Goal: Task Accomplishment & Management: Complete application form

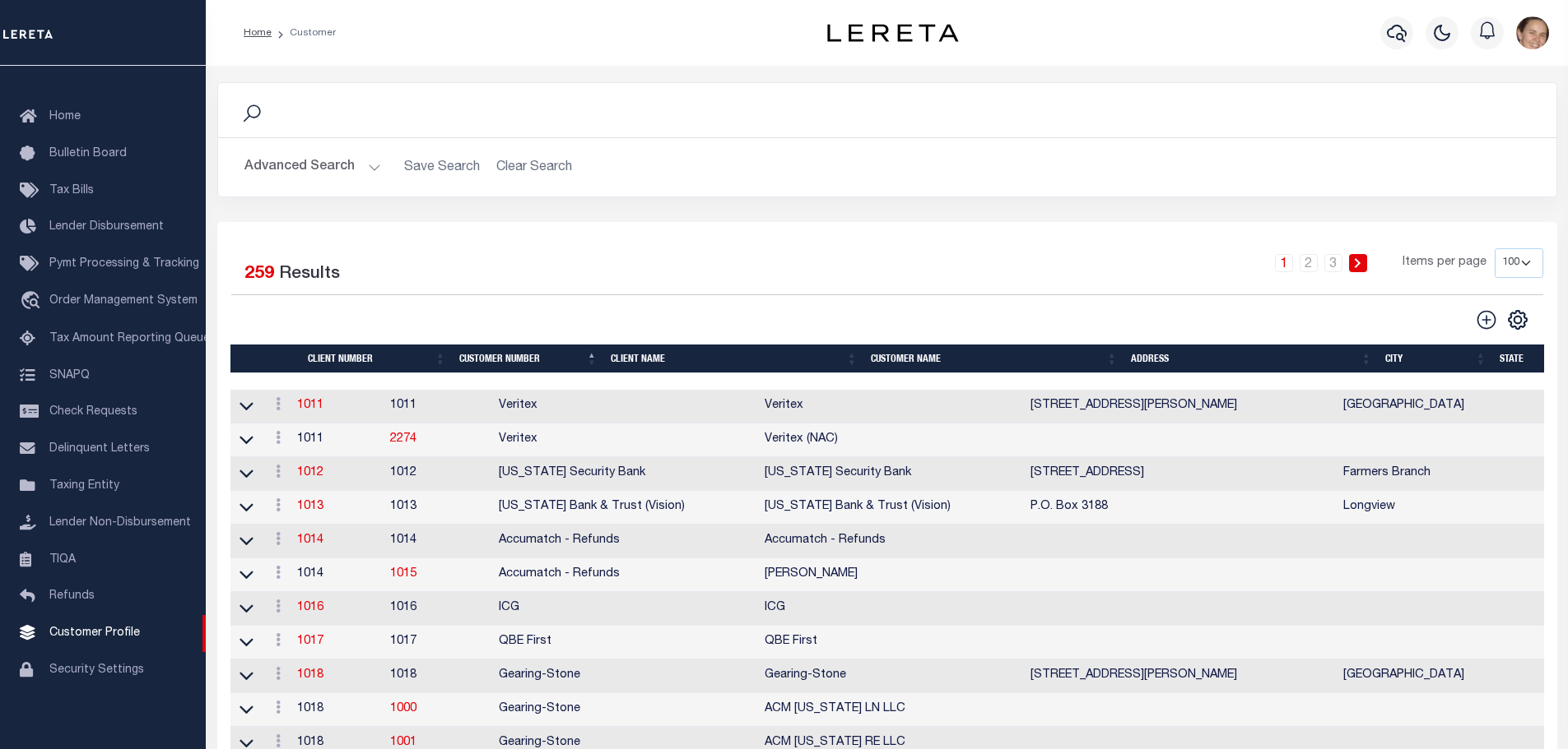
click at [368, 170] on button "Advanced Search" at bounding box center [313, 167] width 136 height 33
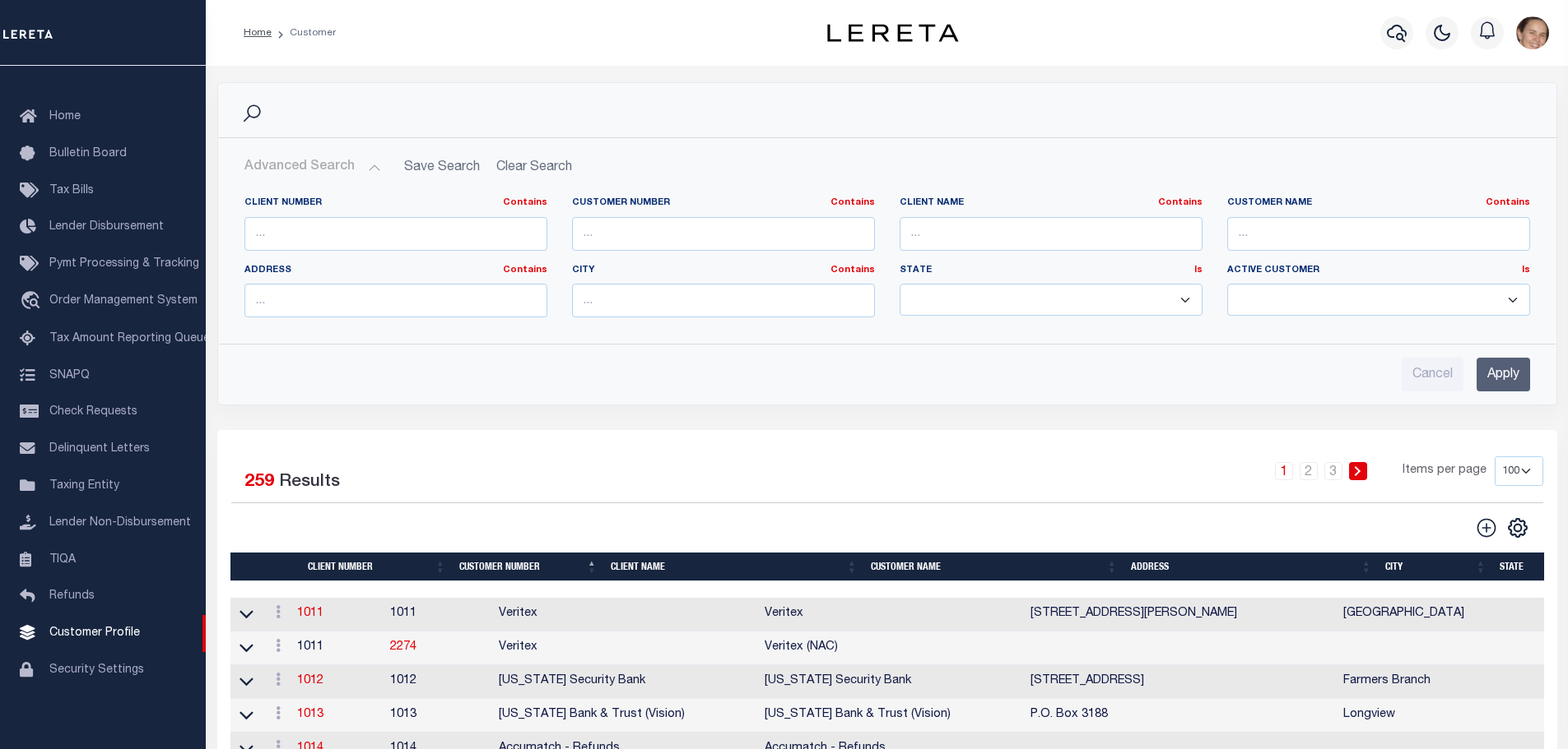
click at [368, 170] on button "Advanced Search" at bounding box center [313, 167] width 136 height 33
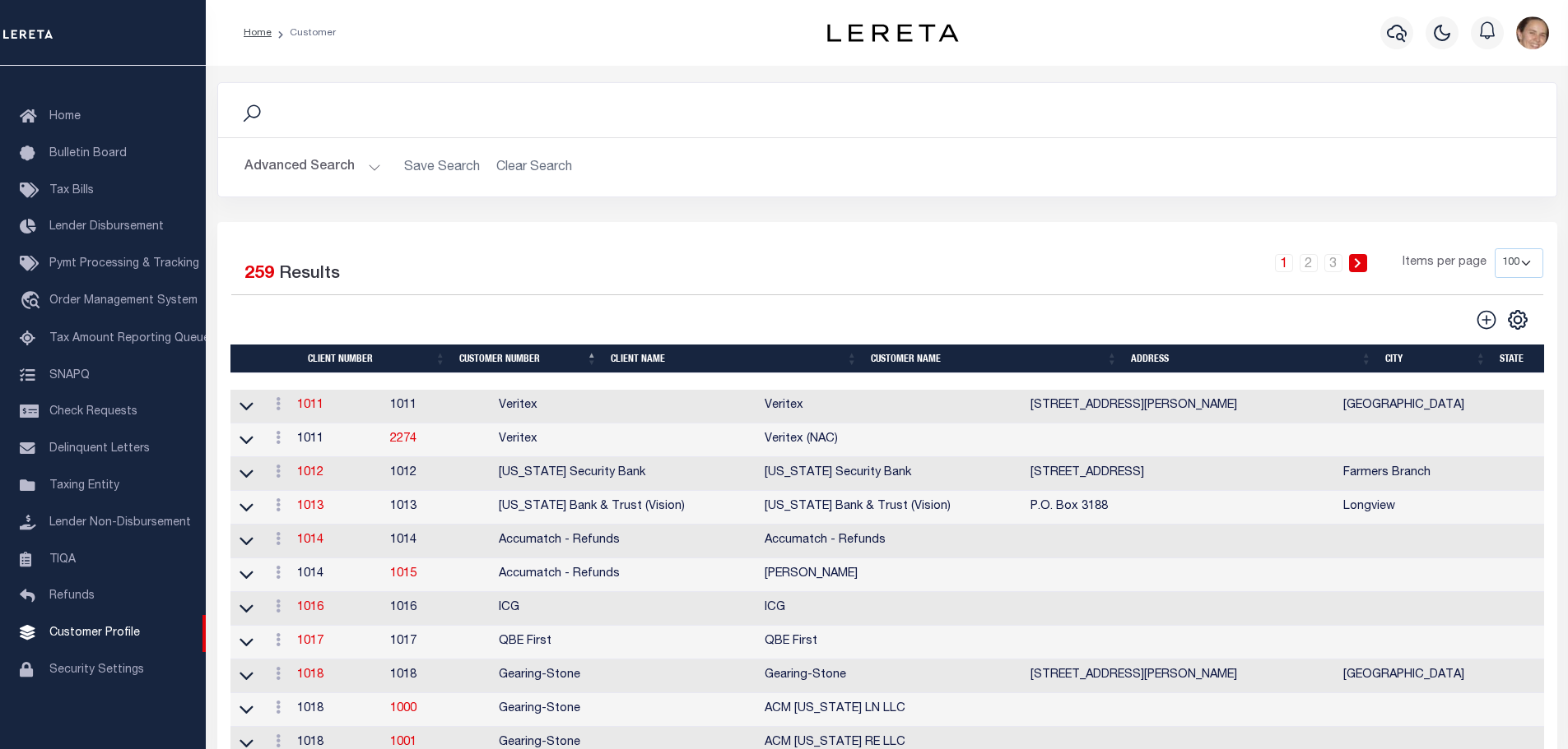
click at [368, 165] on button "Advanced Search" at bounding box center [313, 167] width 136 height 33
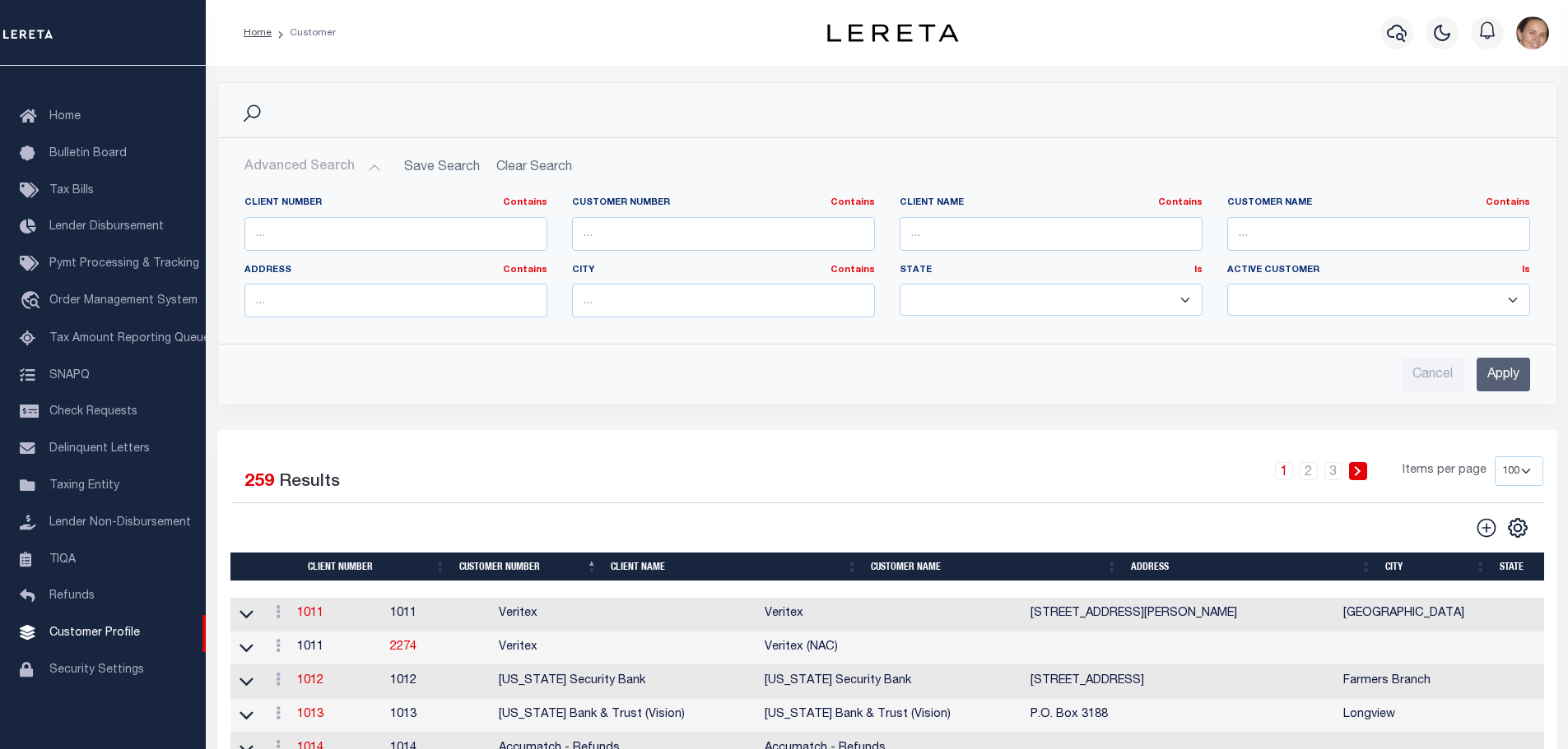
click at [369, 166] on button "Advanced Search" at bounding box center [313, 167] width 136 height 33
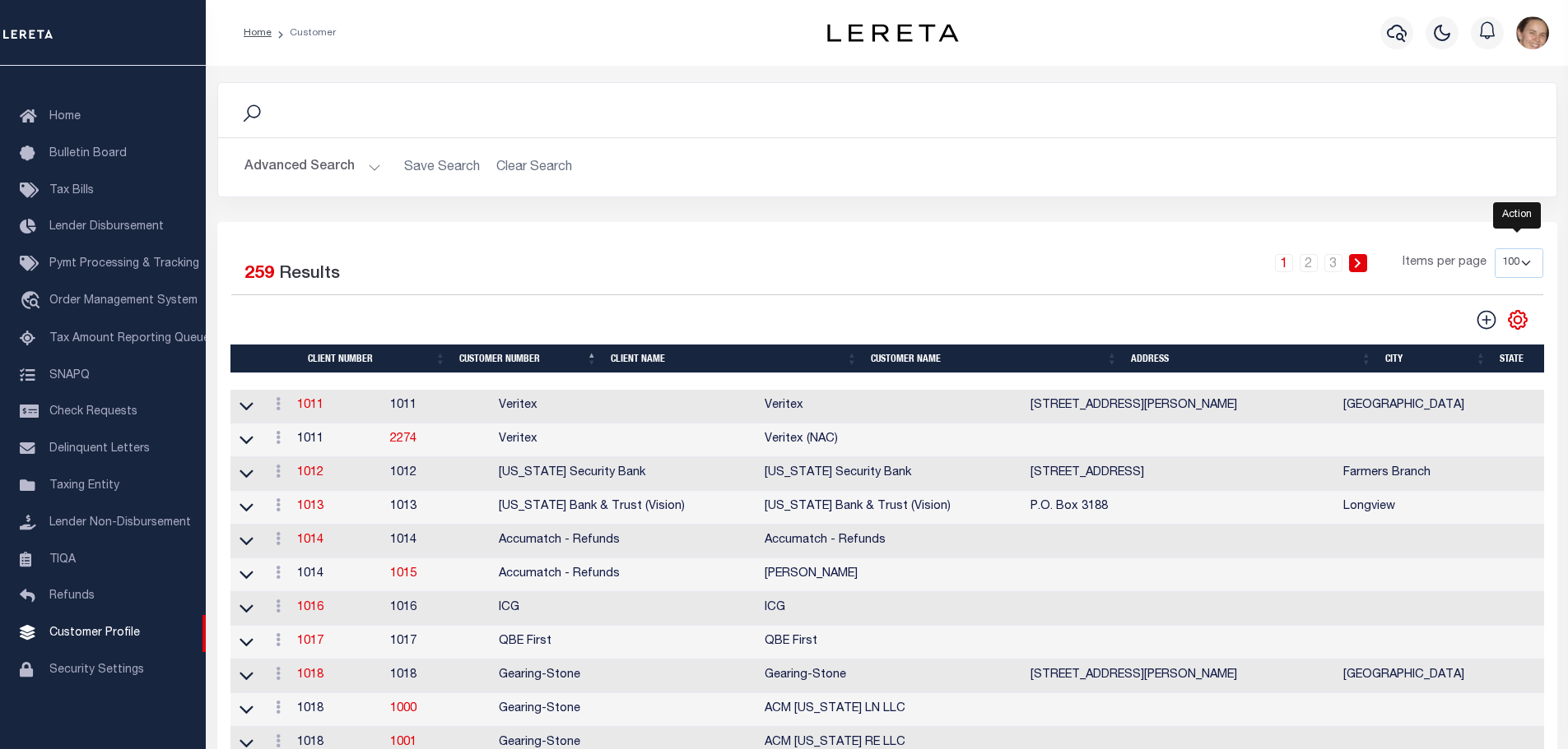
click at [1521, 324] on icon "" at bounding box center [1518, 320] width 8 height 8
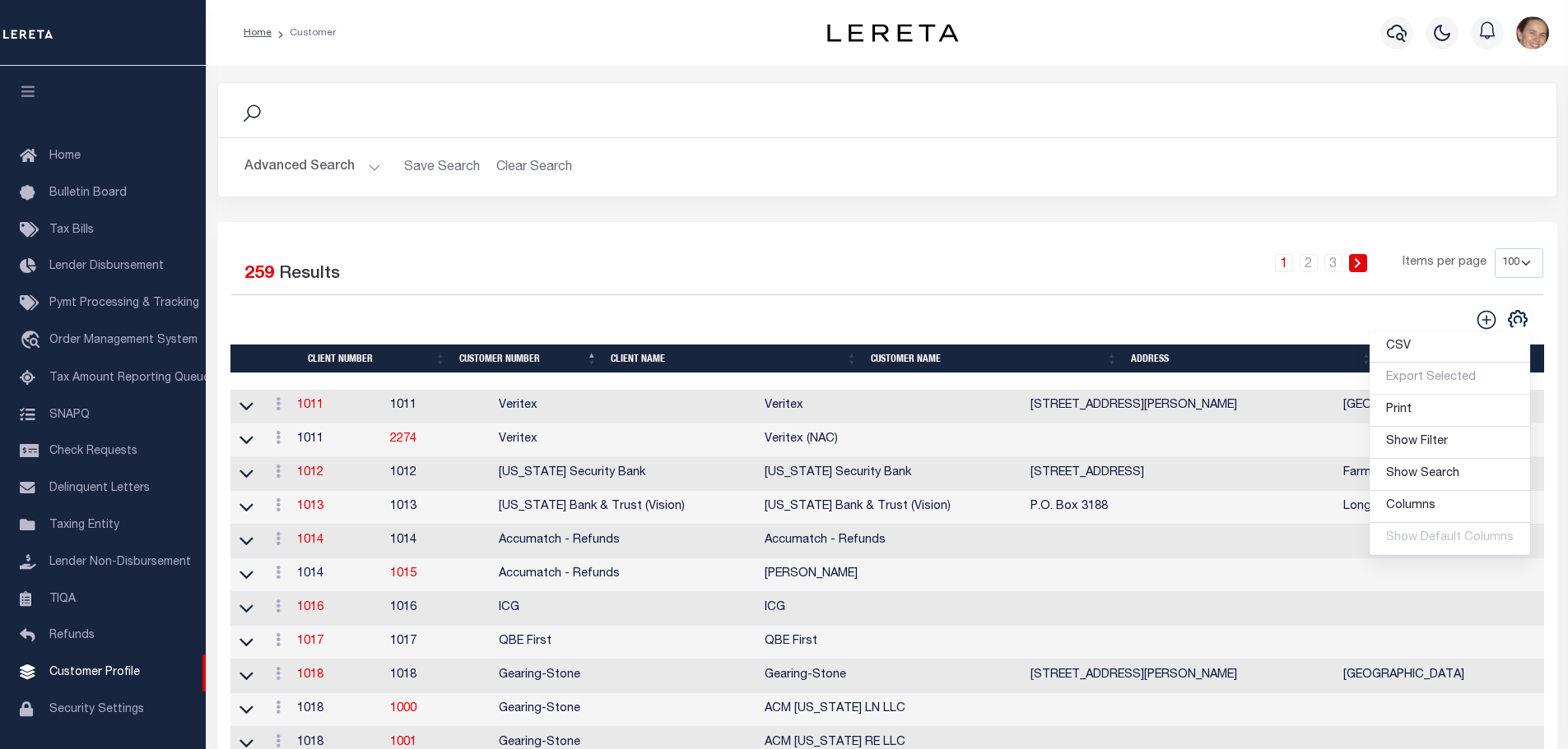
click at [1409, 151] on h2 "Advanced Search Save Search Clear Search" at bounding box center [887, 167] width 1312 height 33
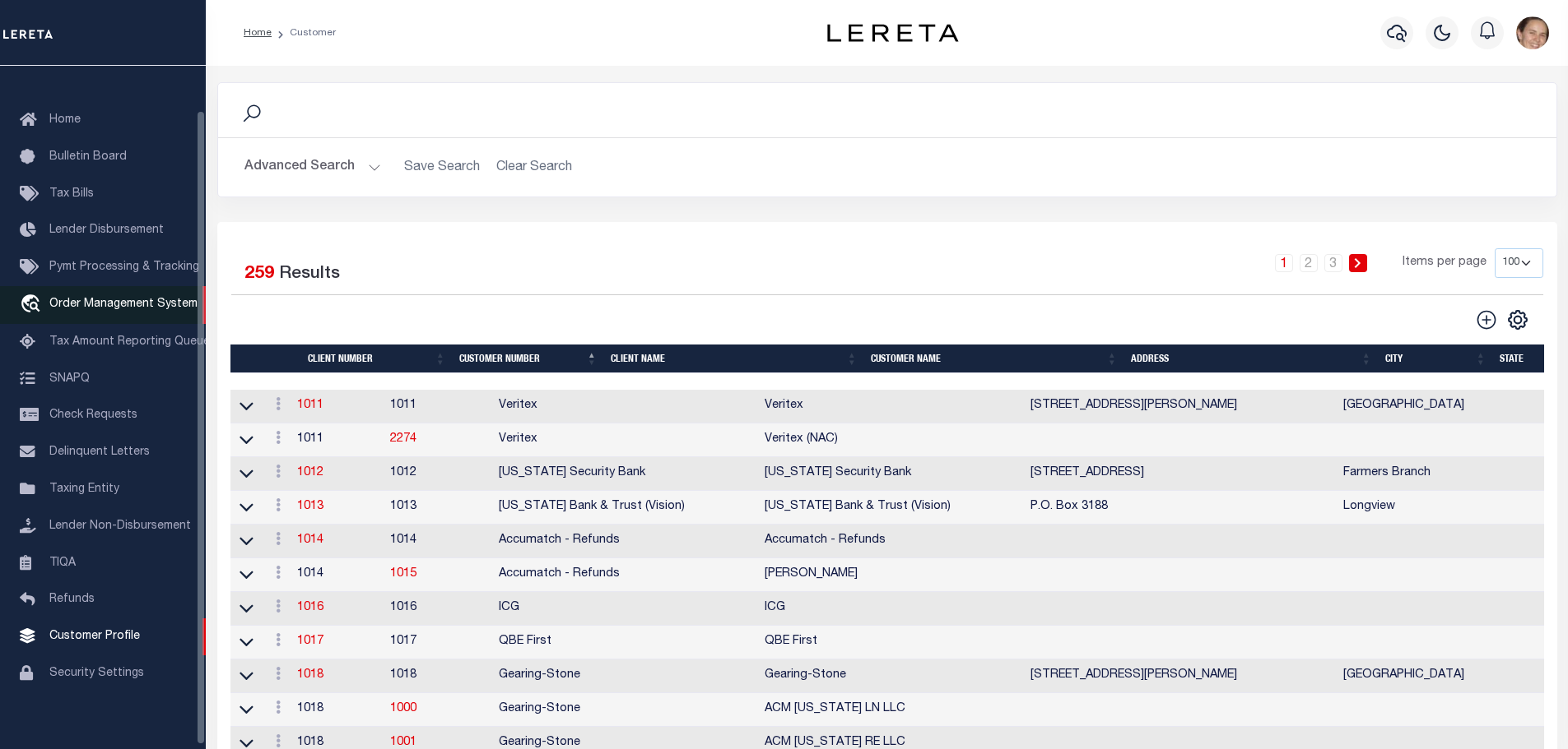
scroll to position [52, 0]
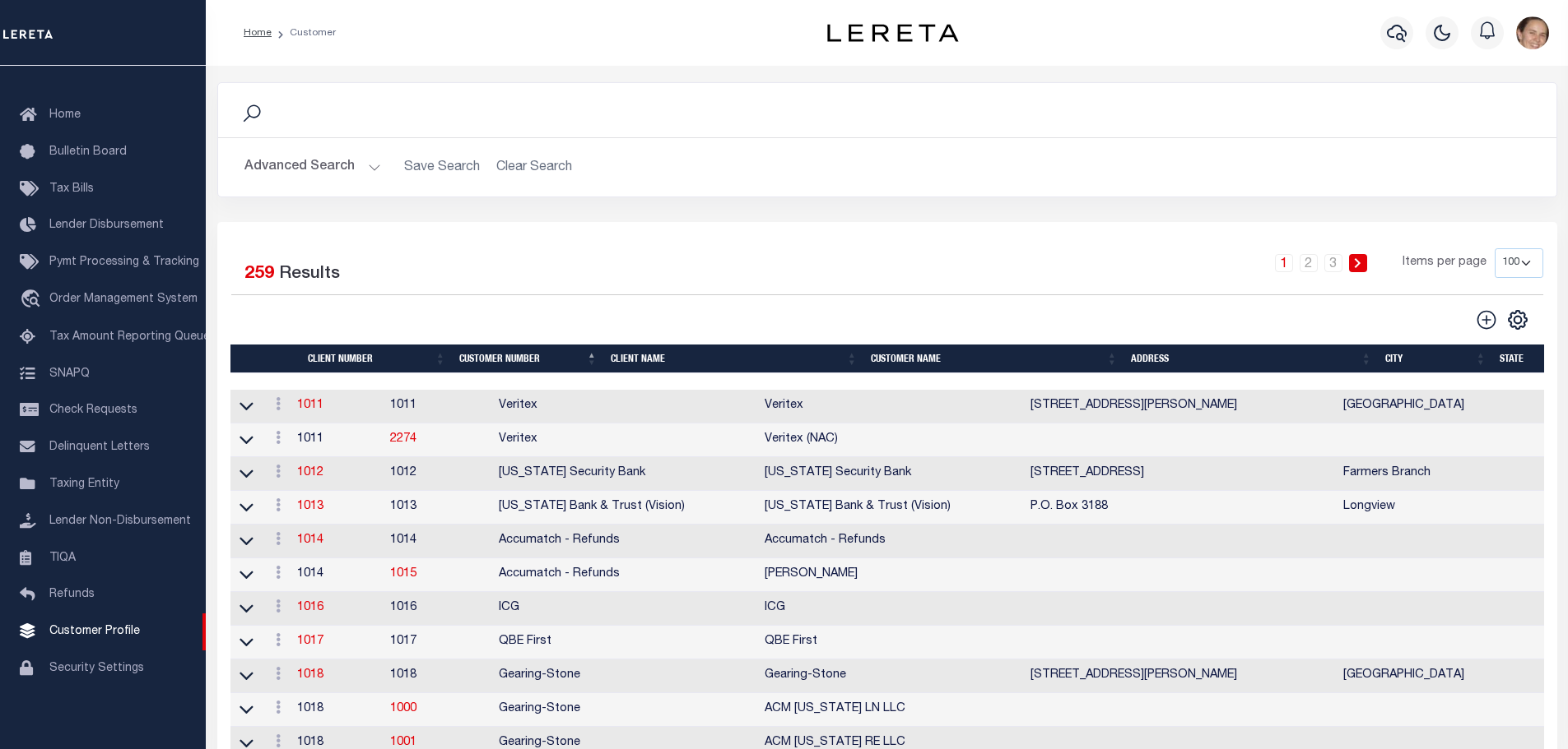
click at [370, 170] on button "Advanced Search" at bounding box center [313, 167] width 136 height 33
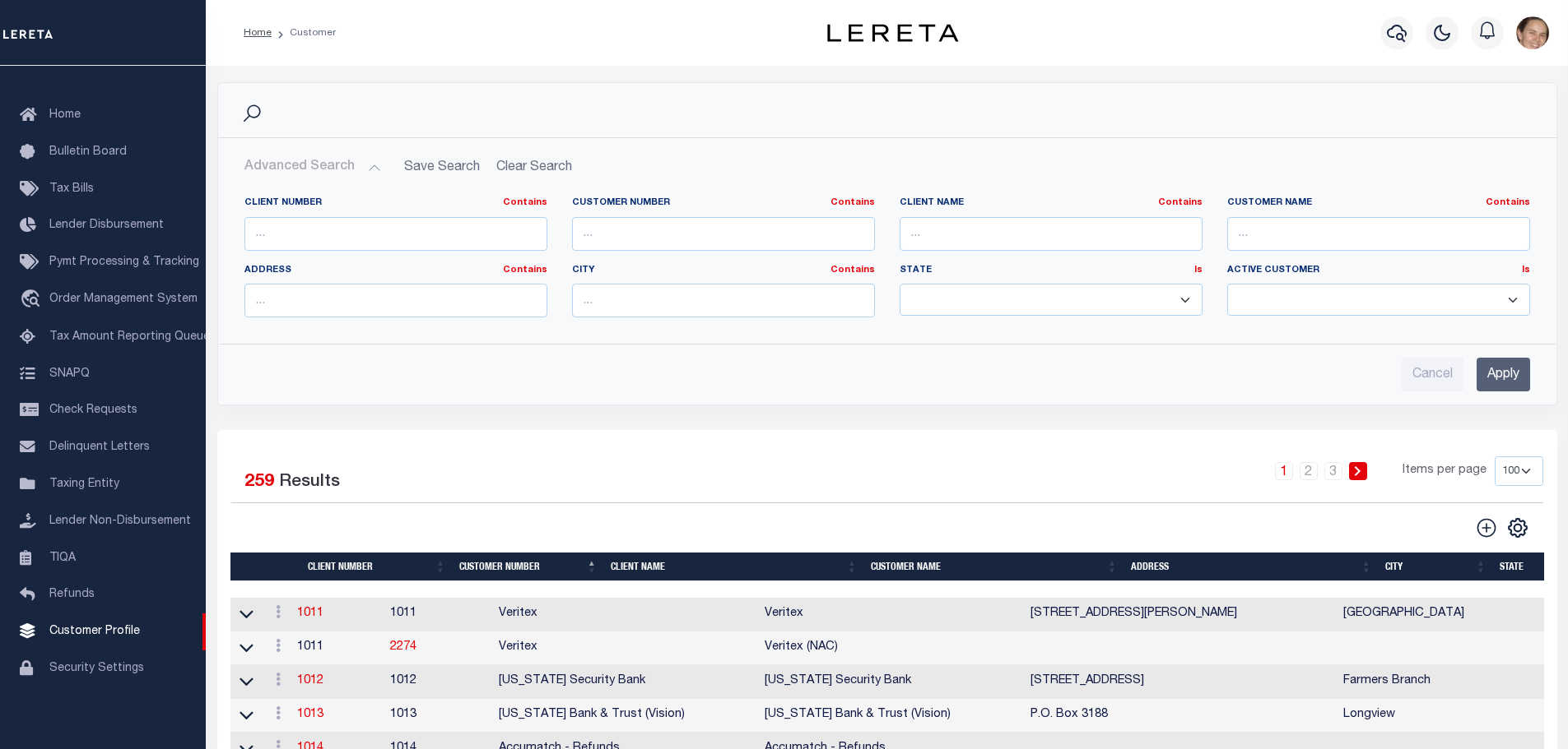
click at [371, 165] on button "Advanced Search" at bounding box center [313, 167] width 136 height 33
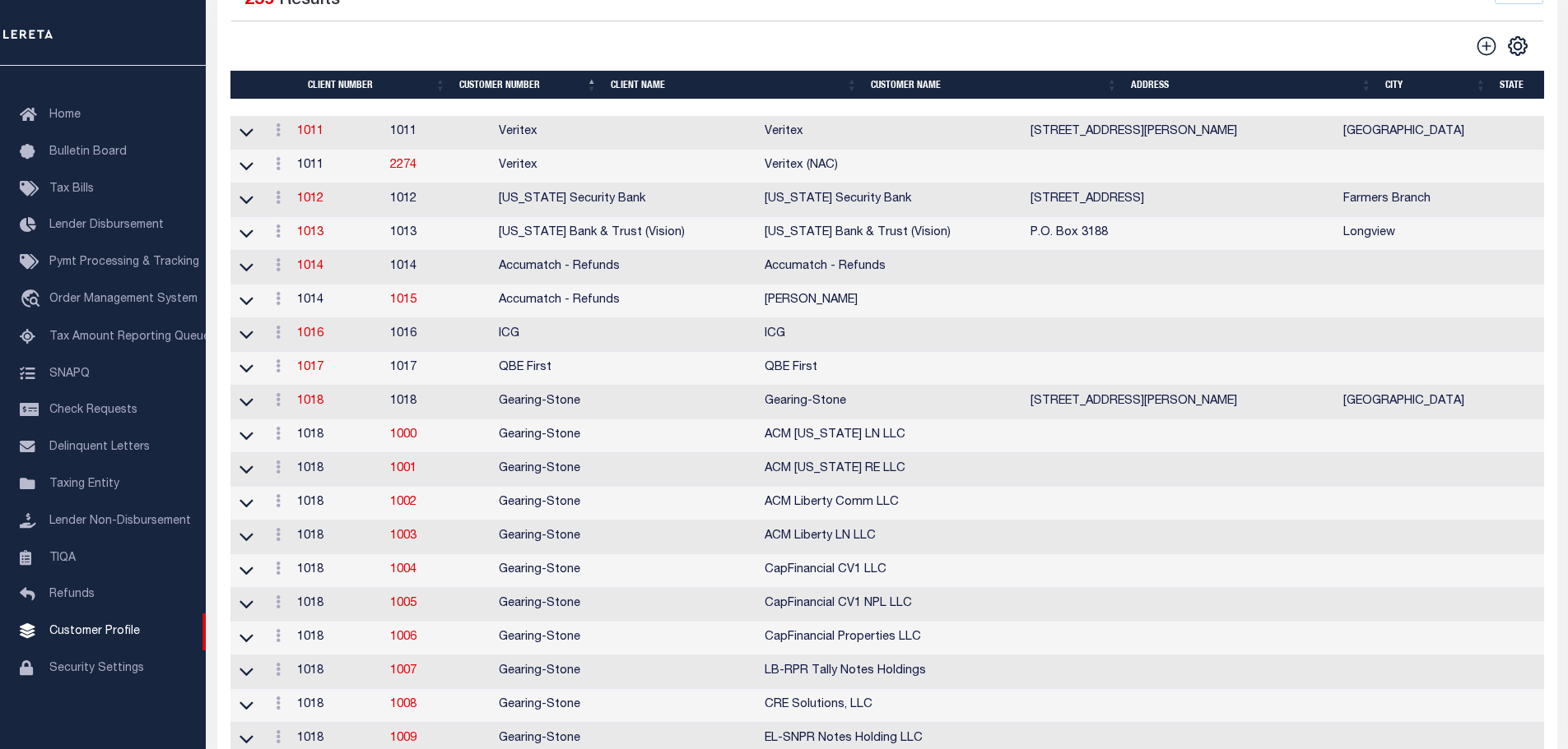
scroll to position [0, 0]
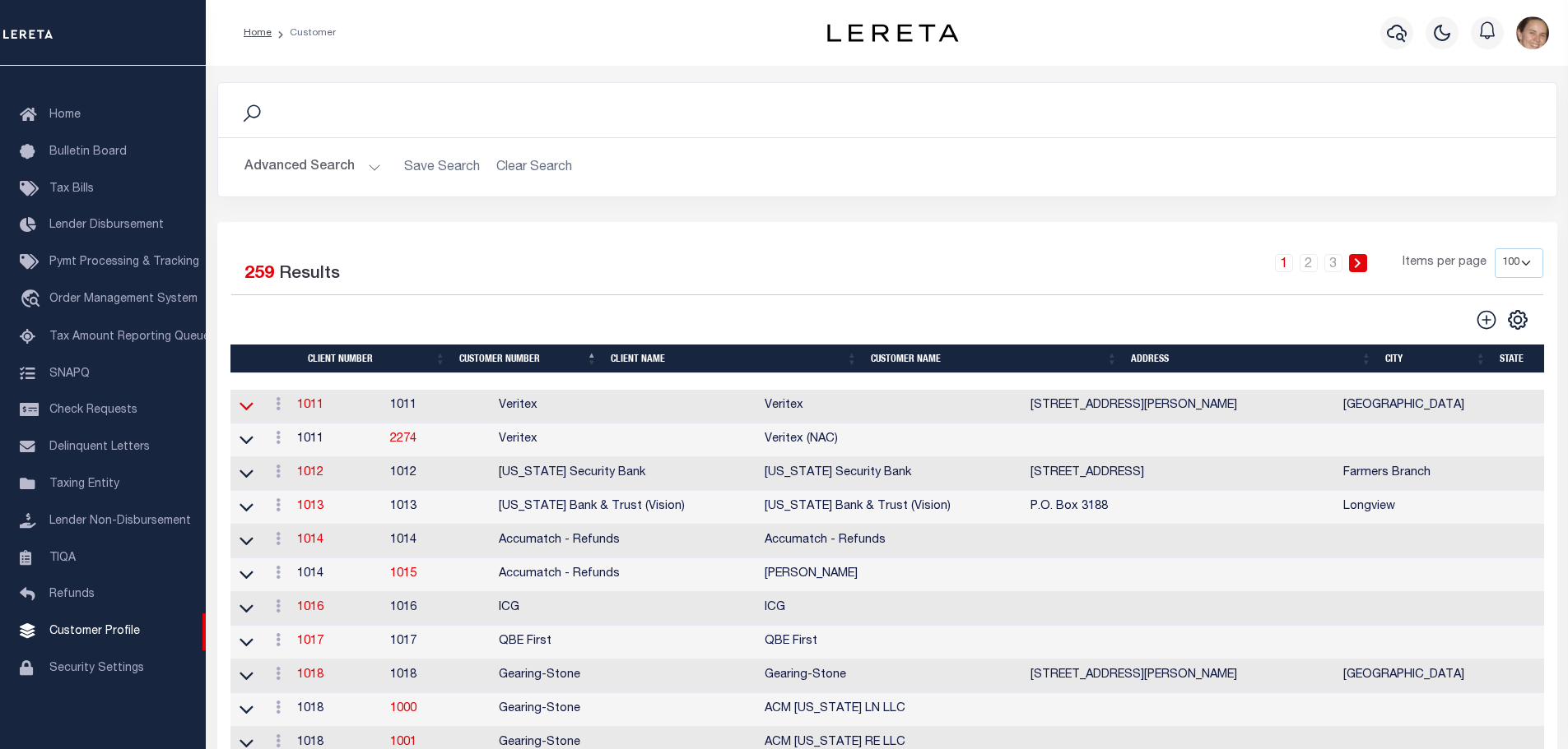
click at [251, 407] on icon at bounding box center [247, 407] width 14 height 18
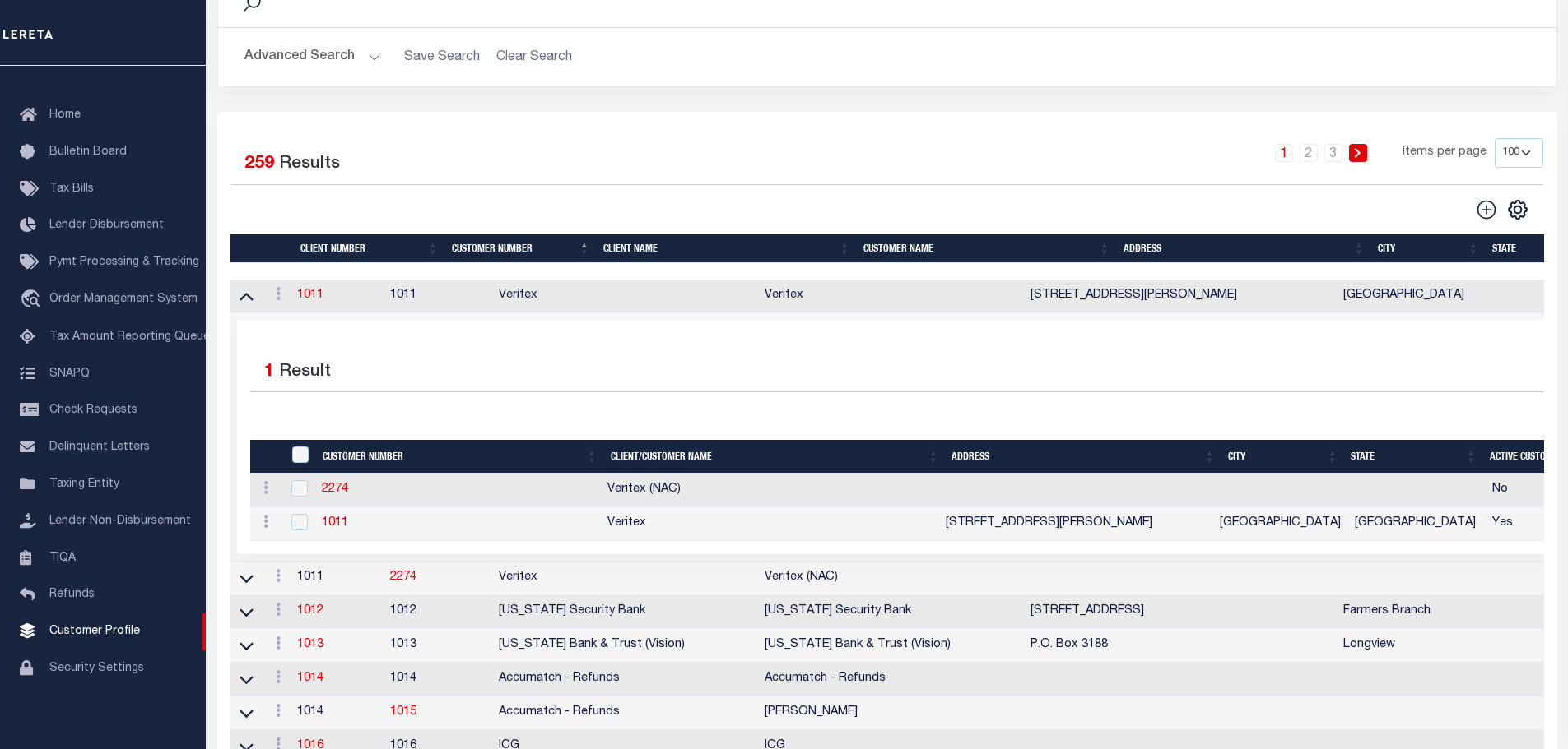
scroll to position [110, 0]
click at [310, 298] on link "1011" at bounding box center [310, 296] width 27 height 12
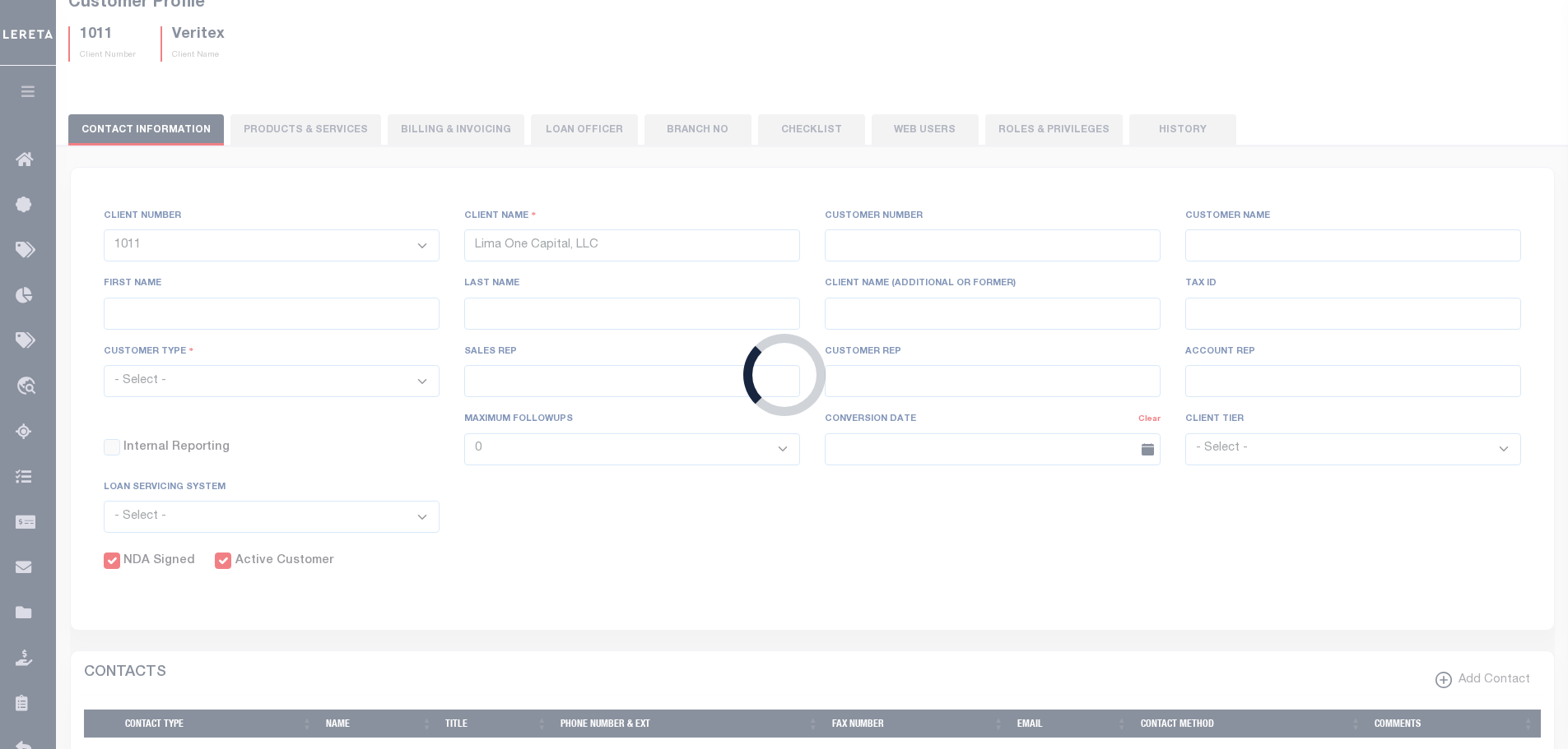
select select
type input "Veritex"
type input "1011"
type input "Veritex"
type input "Guy"
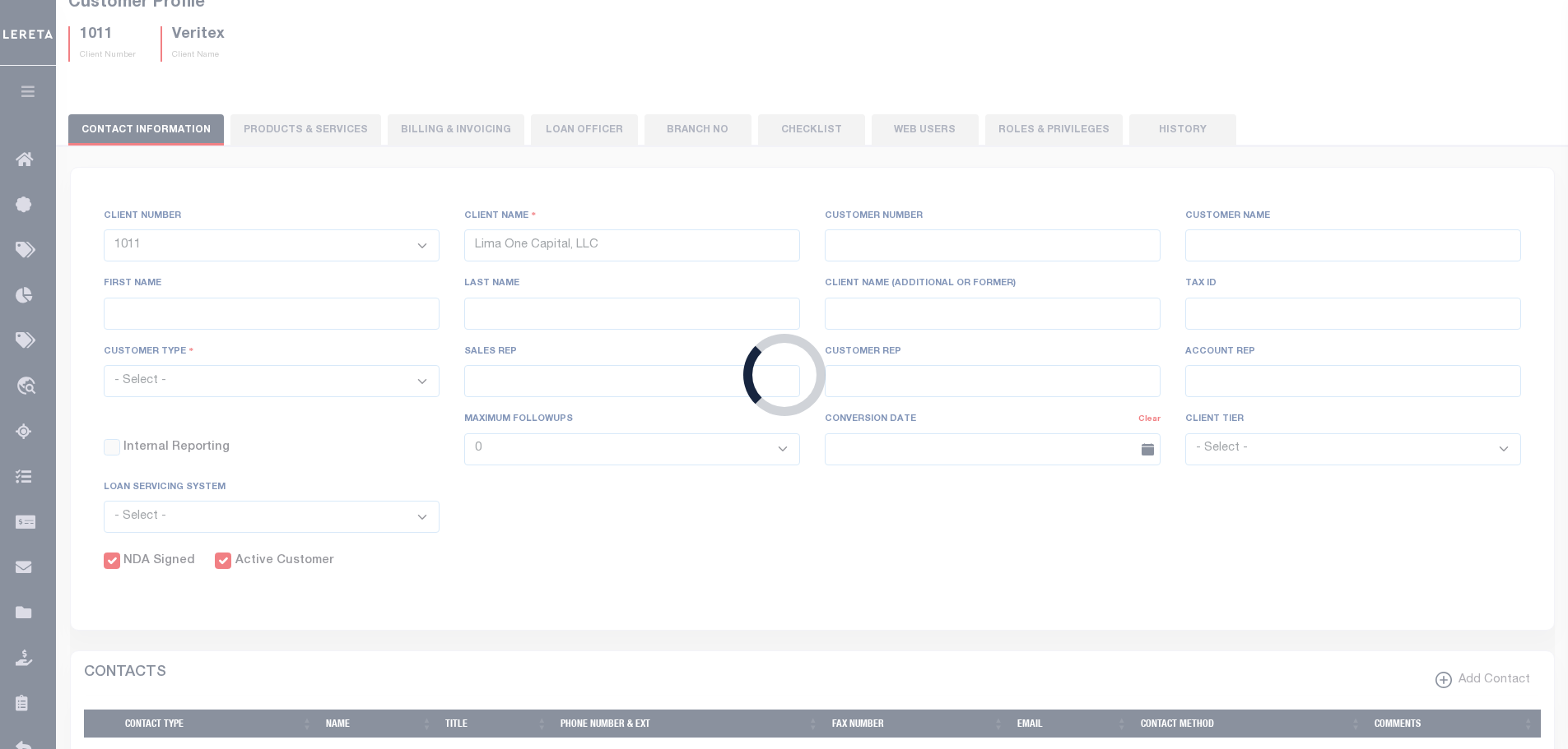
type input "Madison"
select select "Mixed Portfolio"
type input "[PERSON_NAME]"
type input "Beth Wiebe"
type input "11/17/2022"
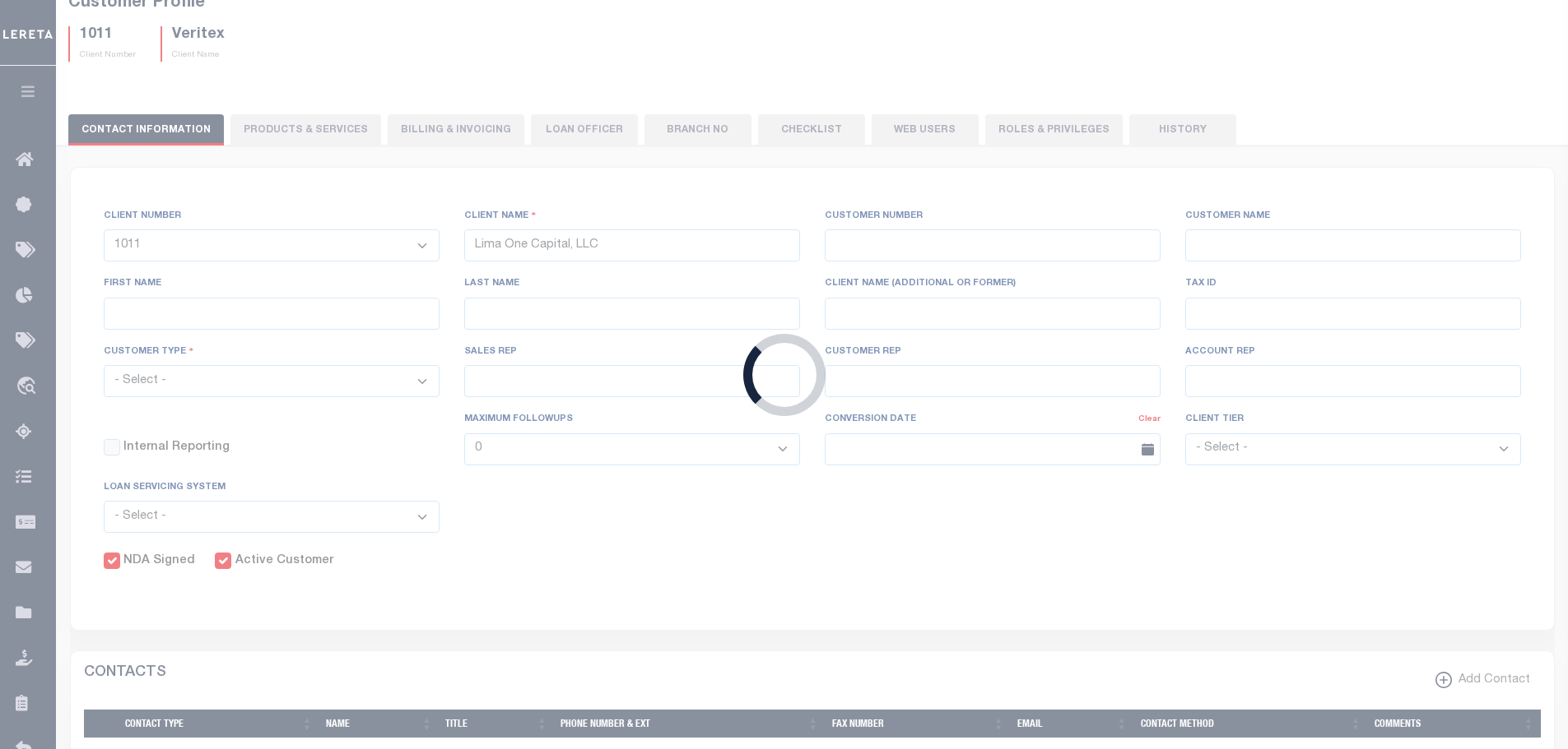
select select "Tier 3"
checkbox input "true"
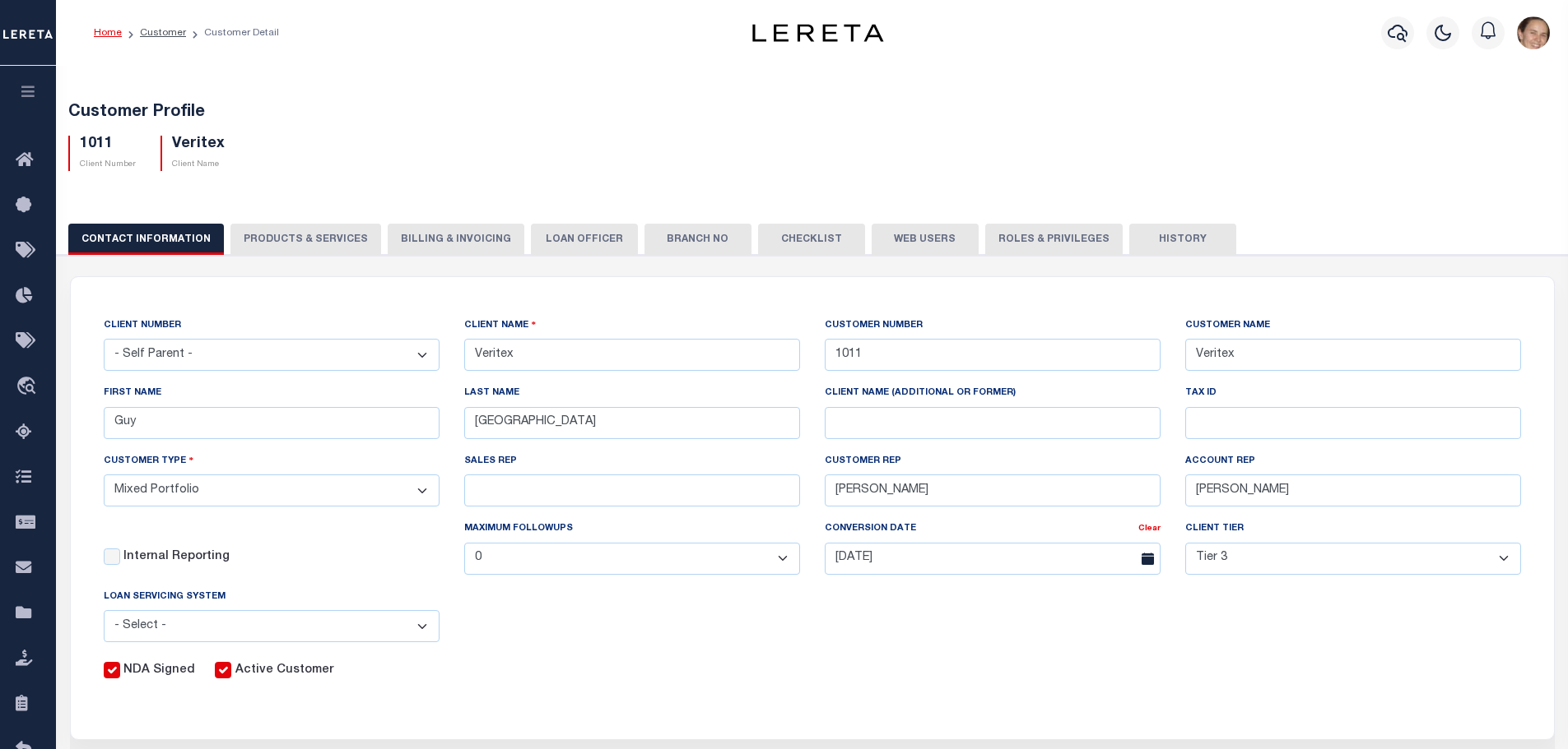
click at [318, 238] on button "PRODUCTS & SERVICES" at bounding box center [305, 240] width 151 height 32
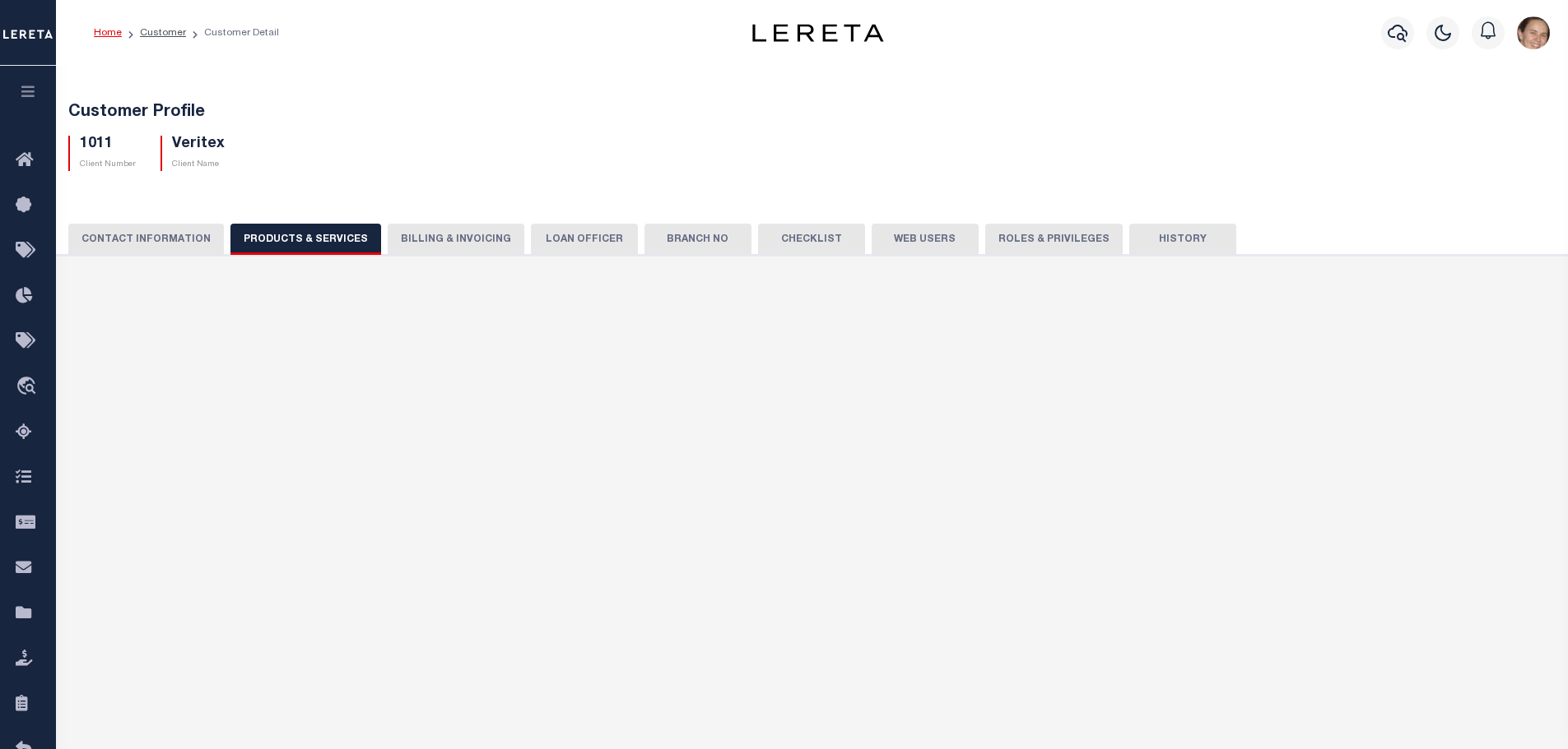
select select "STX"
radio input "true"
checkbox input "true"
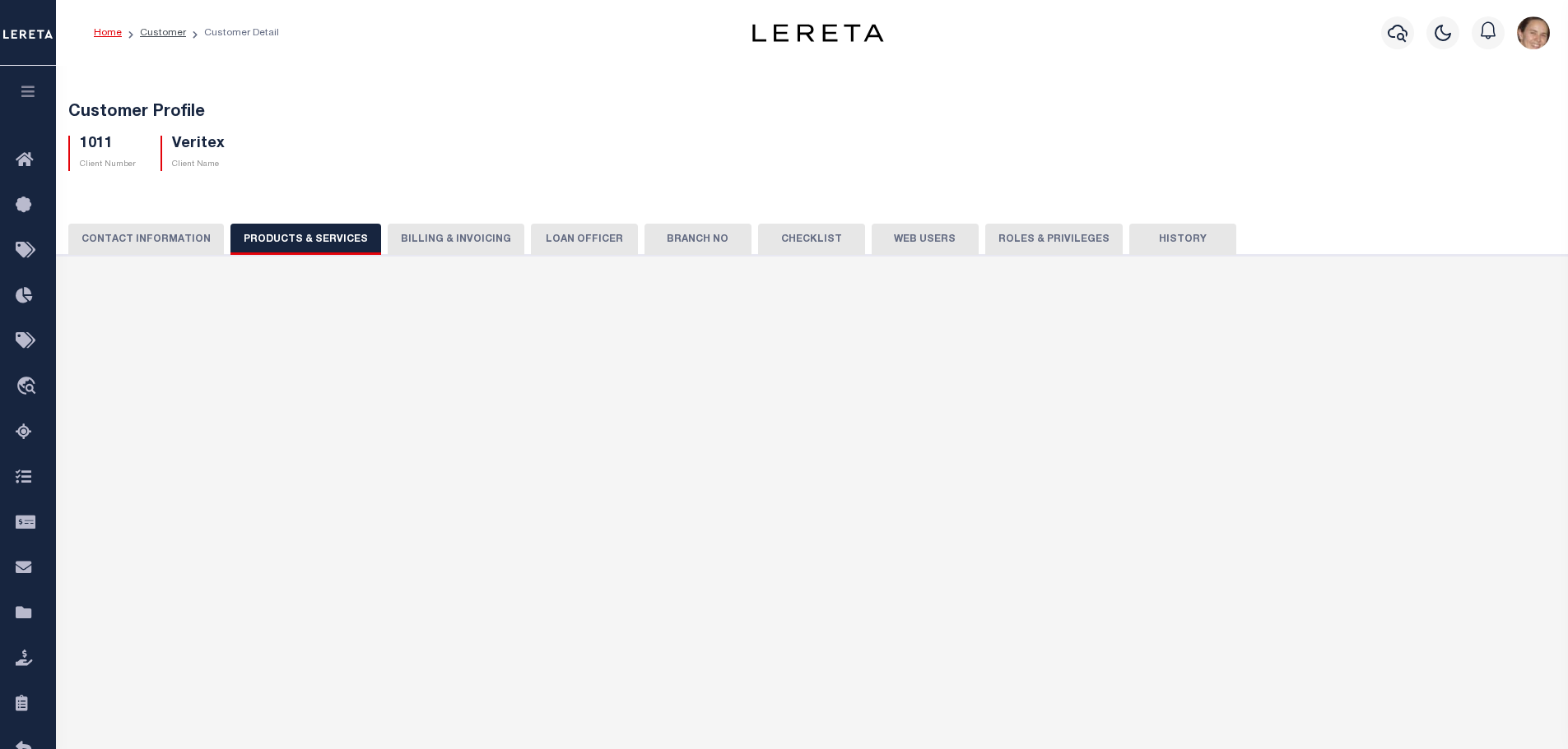
checkbox input "true"
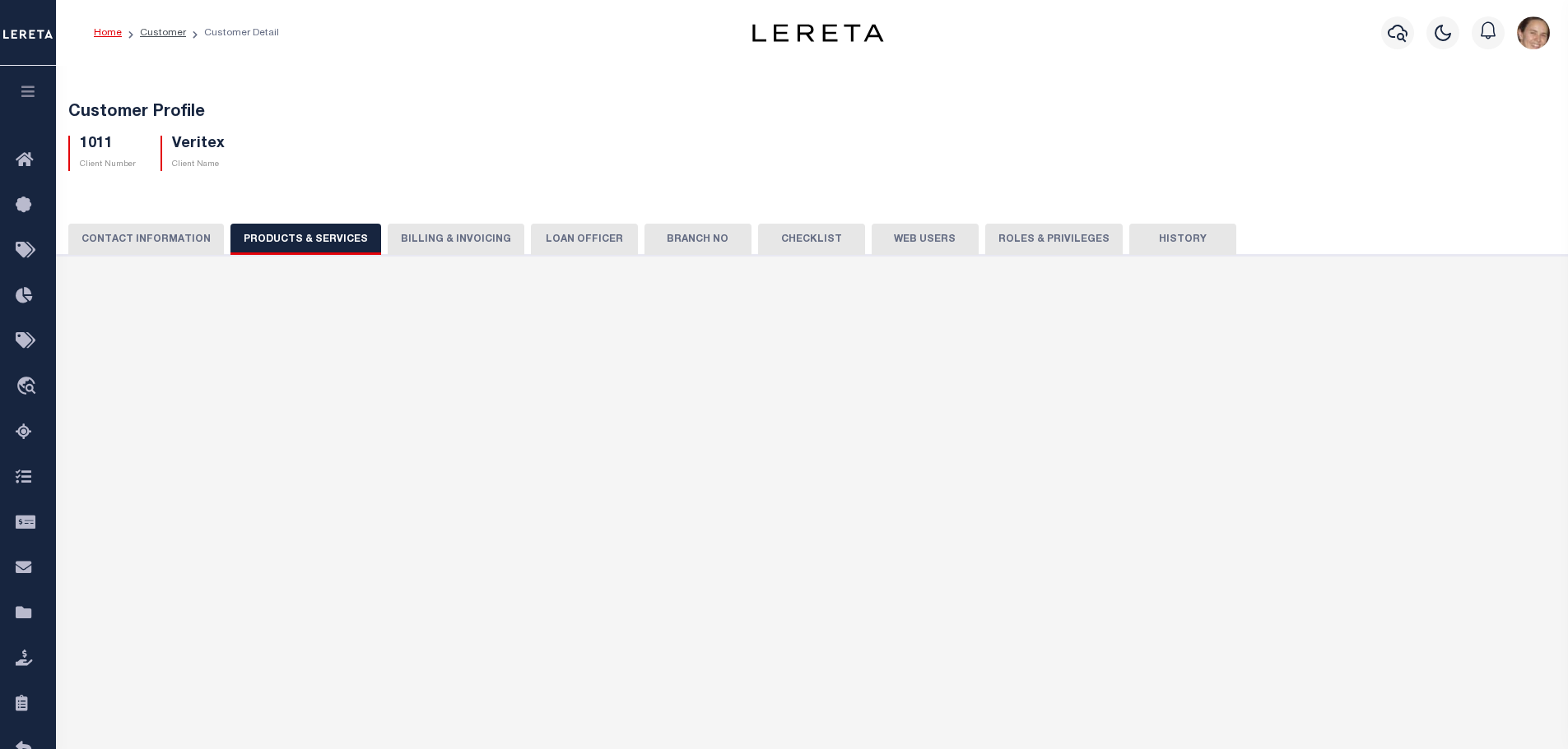
checkbox input "true"
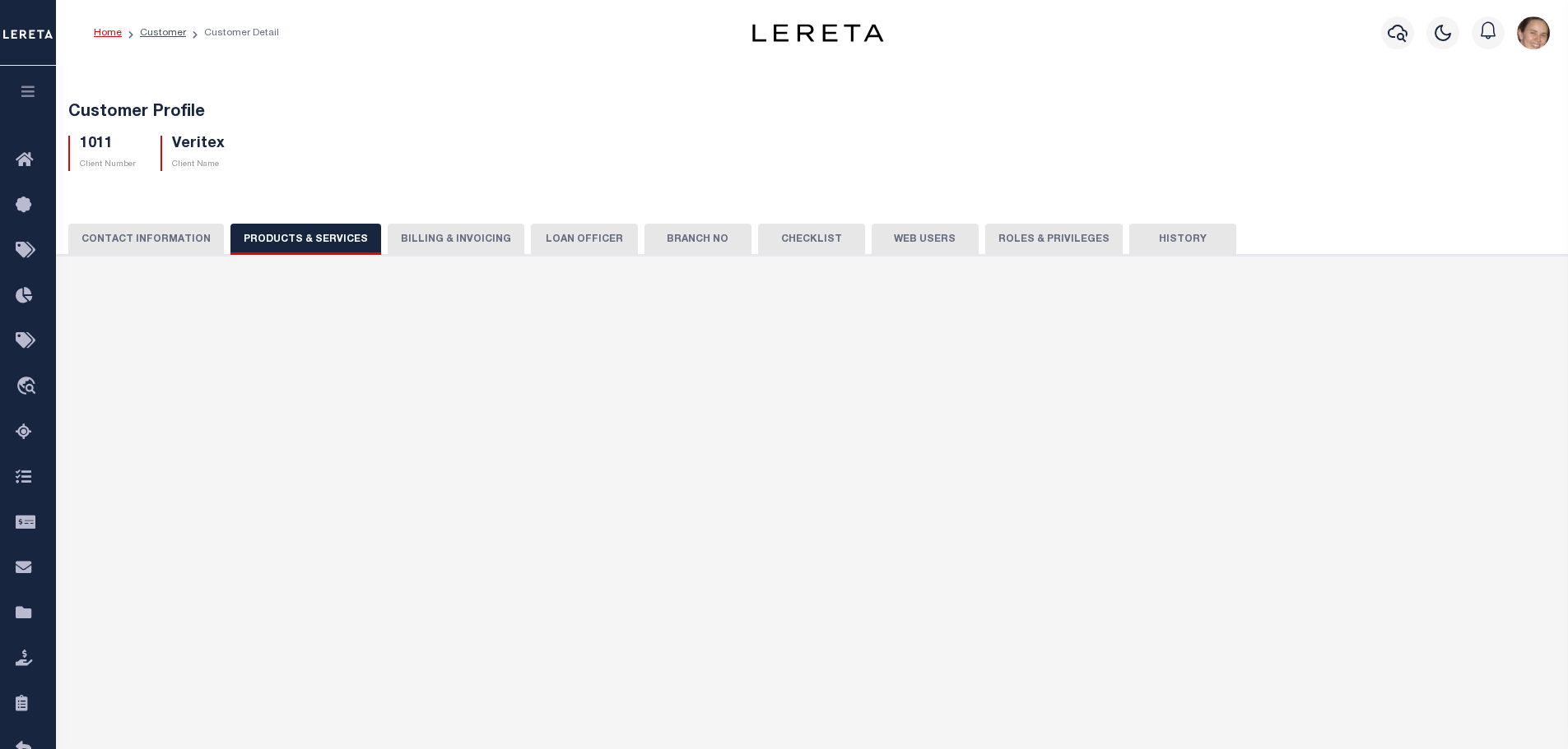
checkbox input "true"
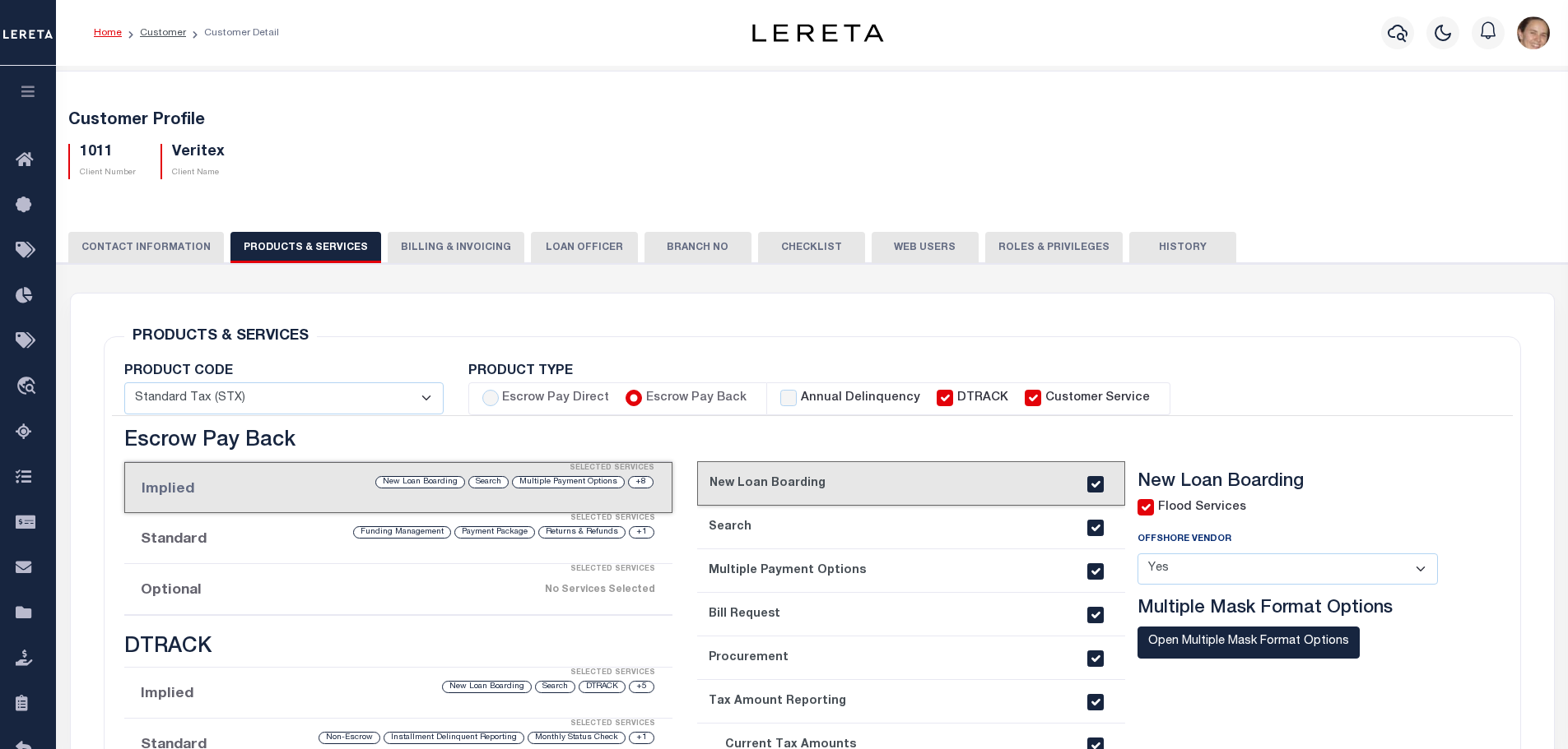
click at [445, 253] on button "Billing & Invoicing" at bounding box center [456, 248] width 136 height 32
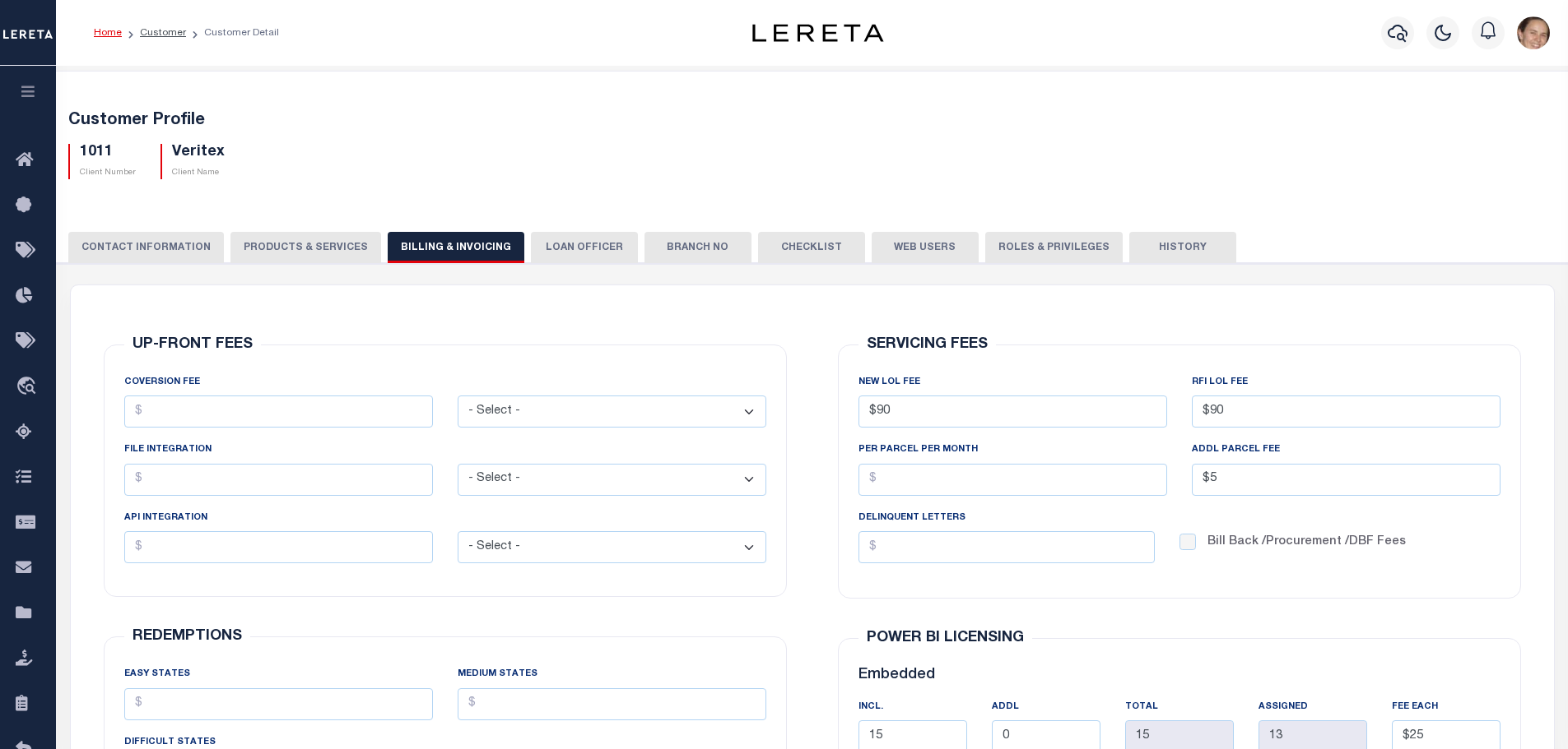
click at [555, 244] on button "LOAN OFFICER" at bounding box center [585, 248] width 107 height 32
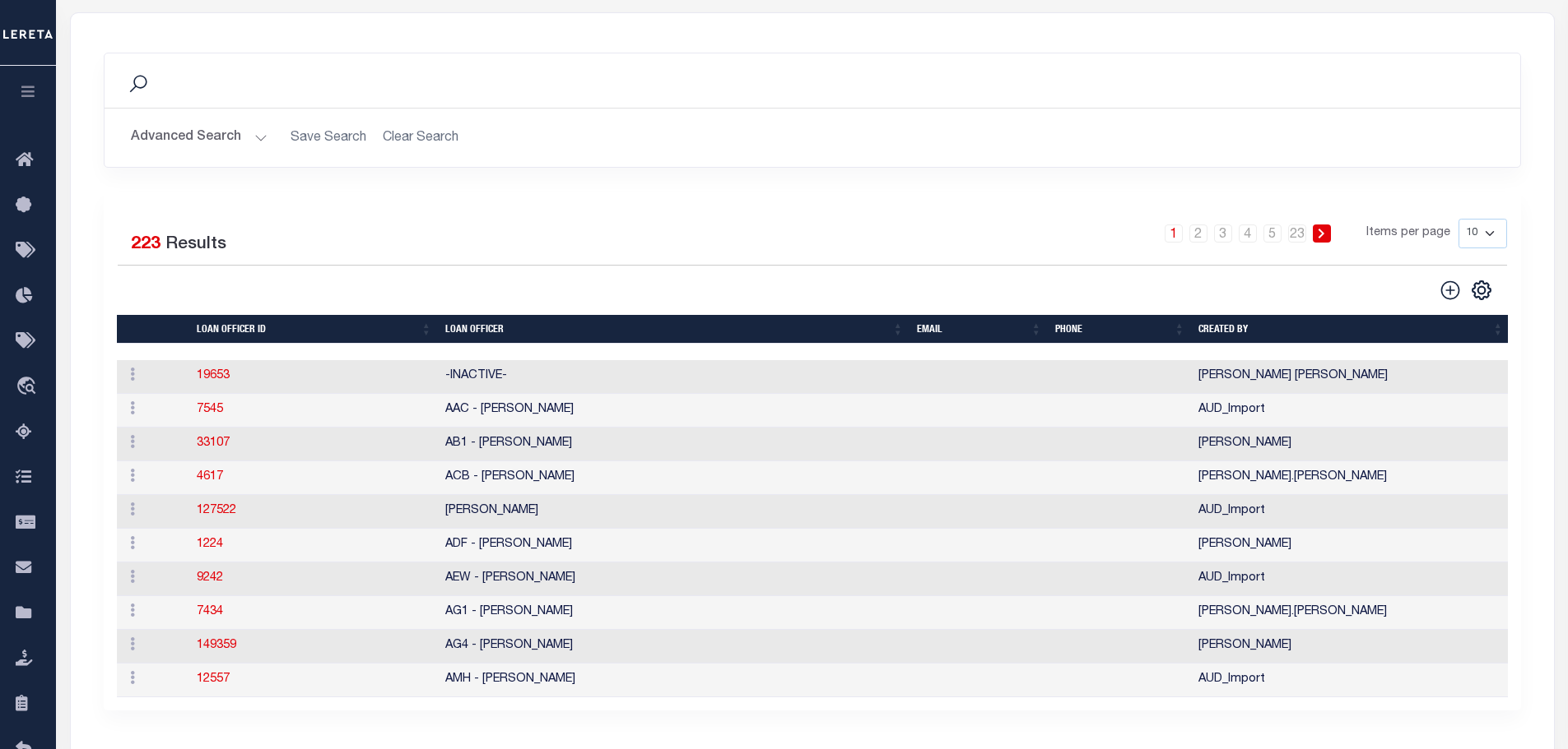
scroll to position [329, 0]
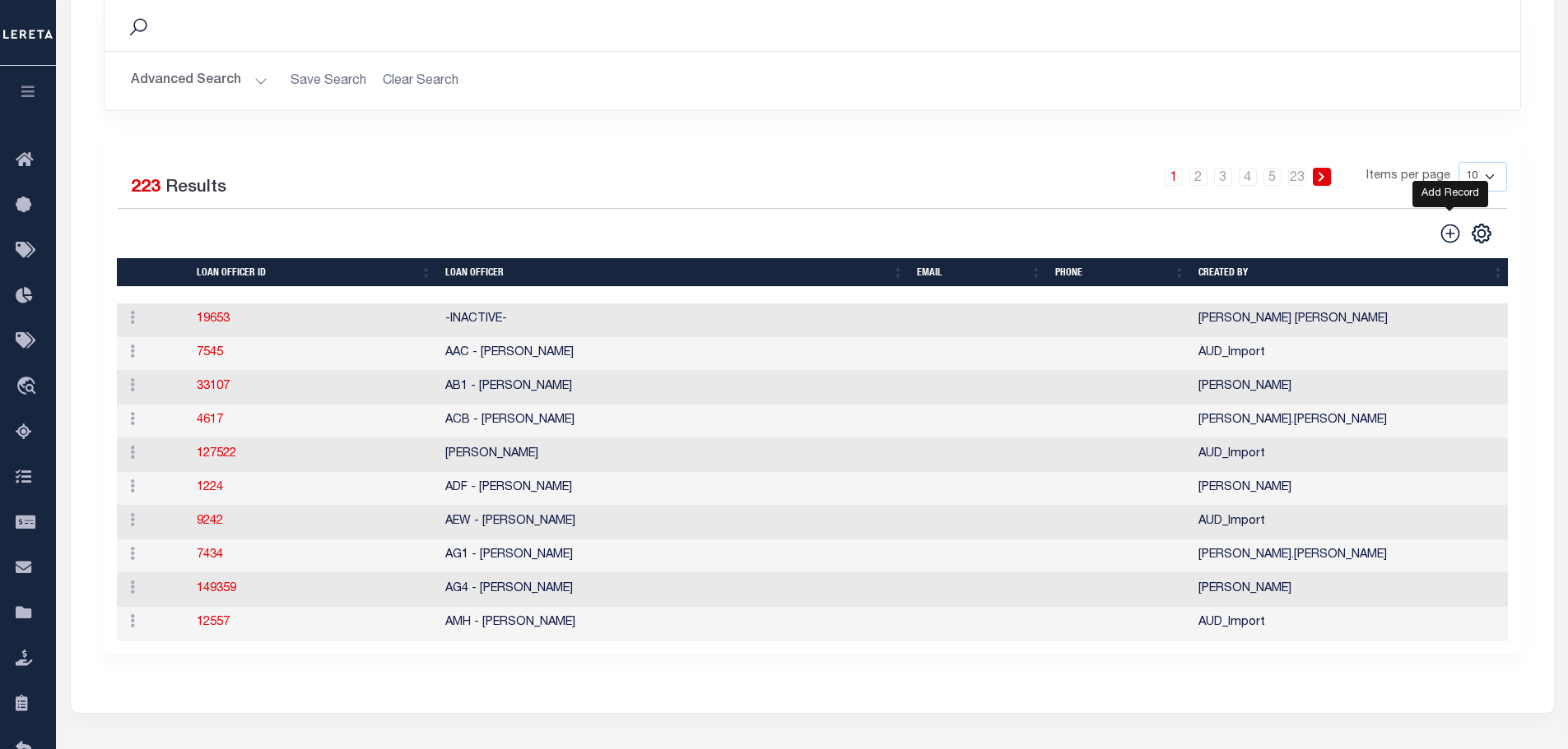
click at [1446, 240] on icon at bounding box center [1450, 234] width 22 height 22
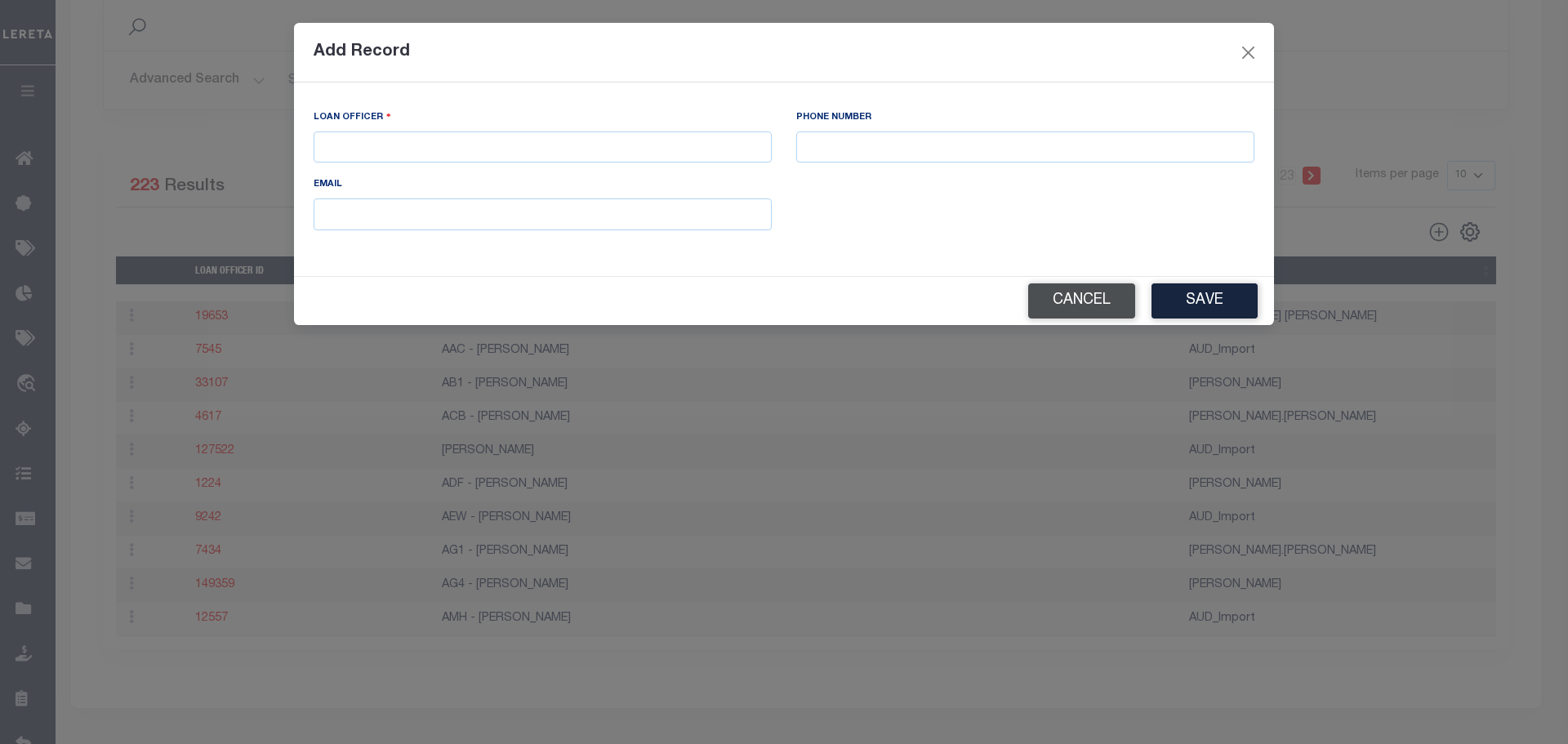
click at [1098, 312] on button "Cancel" at bounding box center [1081, 301] width 107 height 35
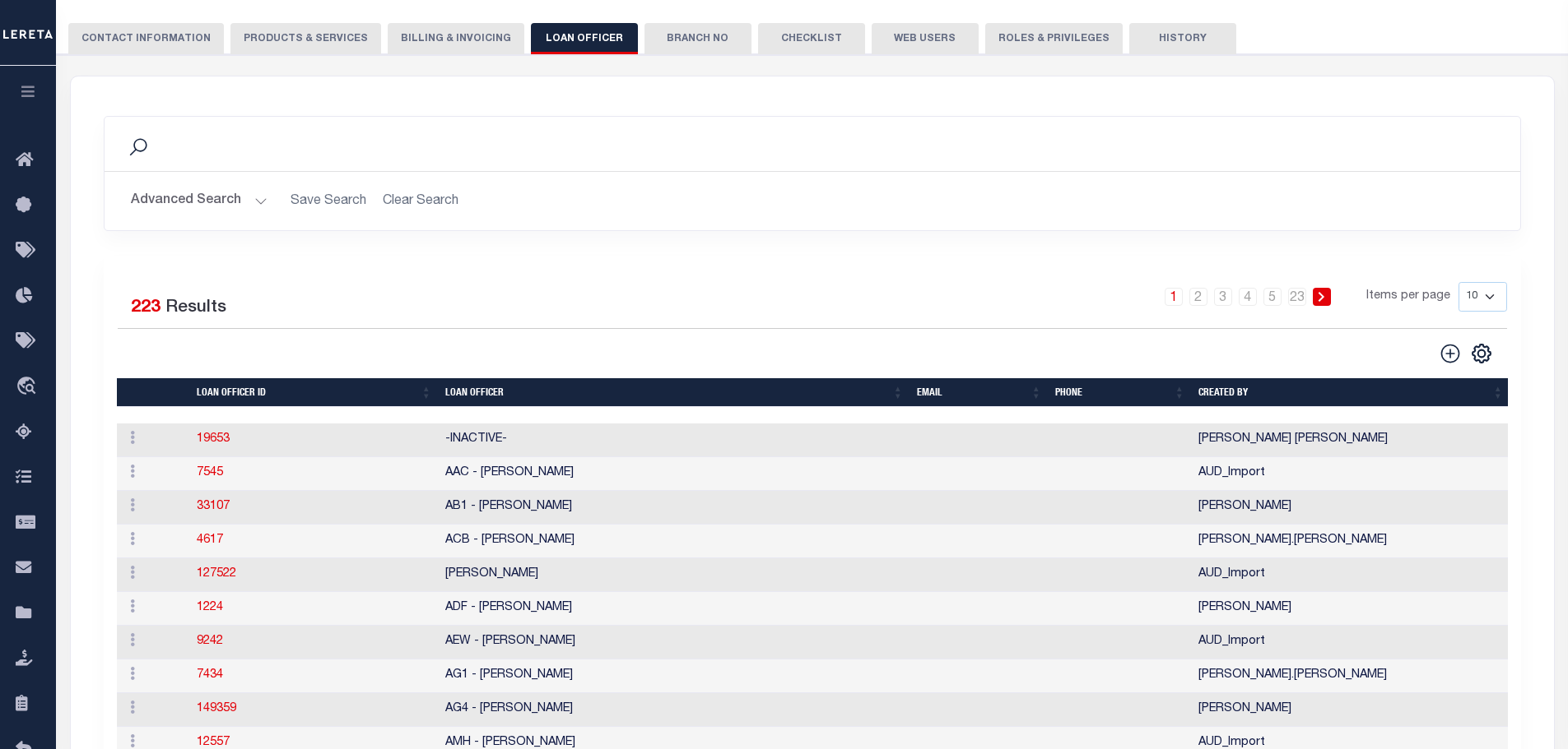
scroll to position [206, 0]
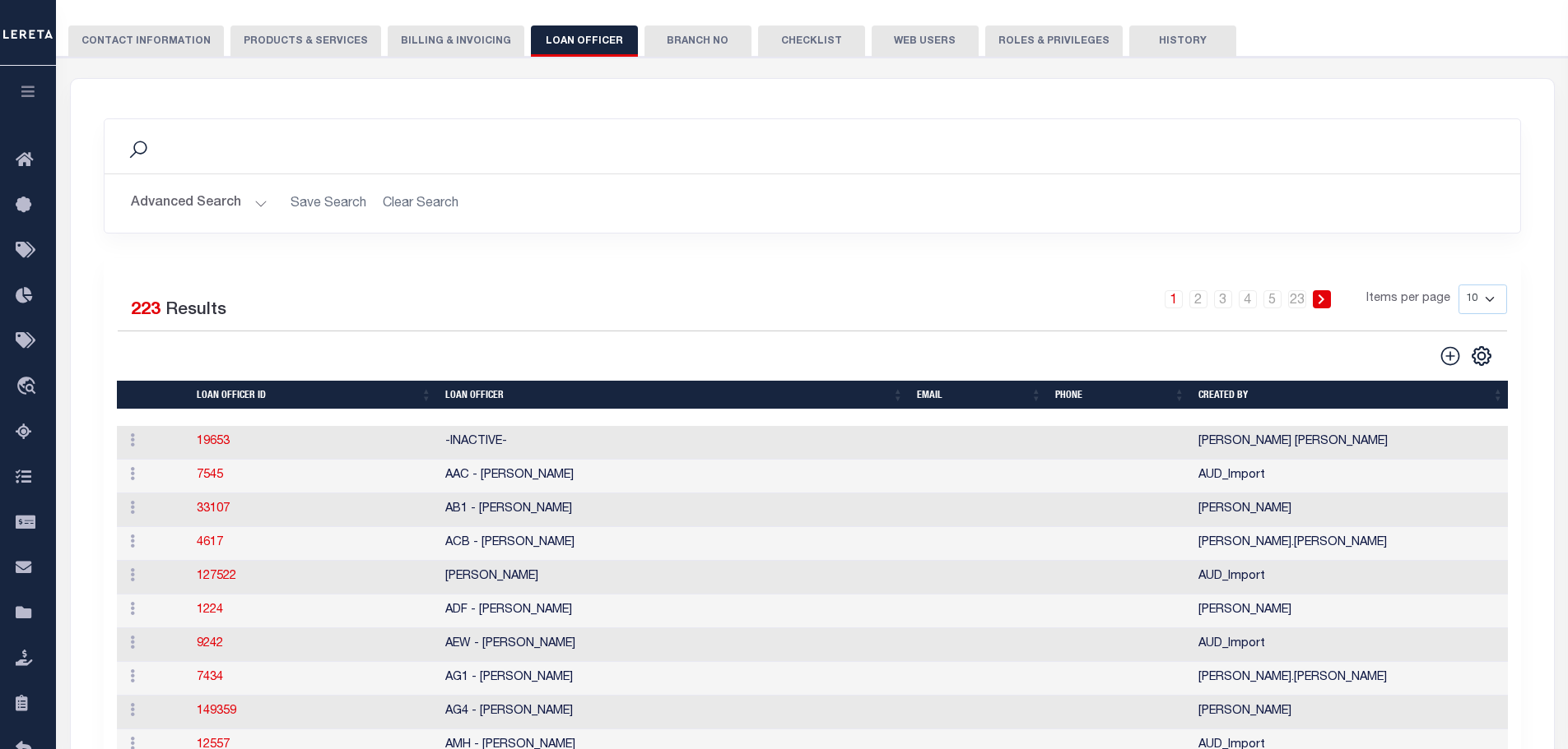
click at [1322, 299] on icon at bounding box center [1321, 299] width 8 height 10
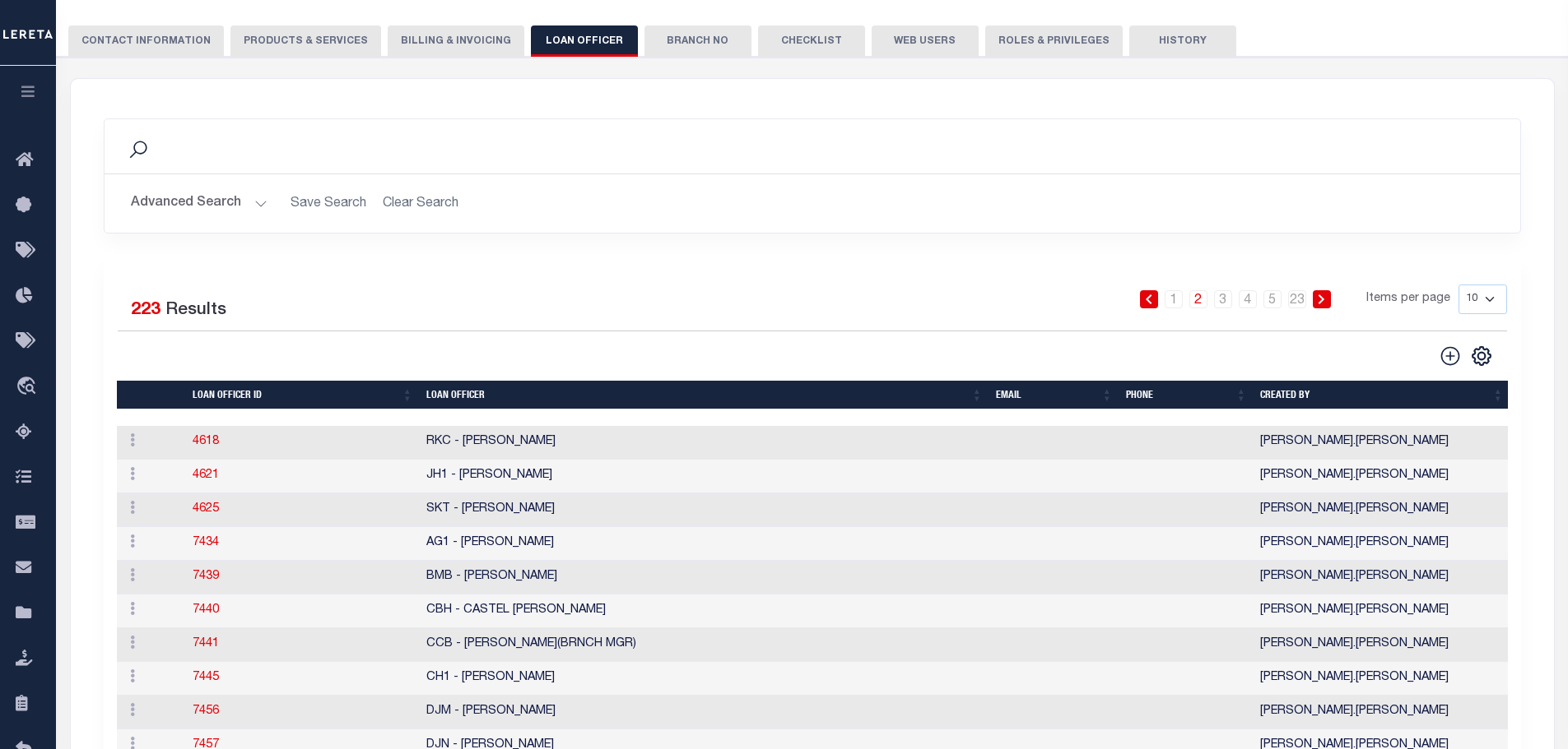
click at [260, 207] on button "Advanced Search" at bounding box center [199, 203] width 136 height 33
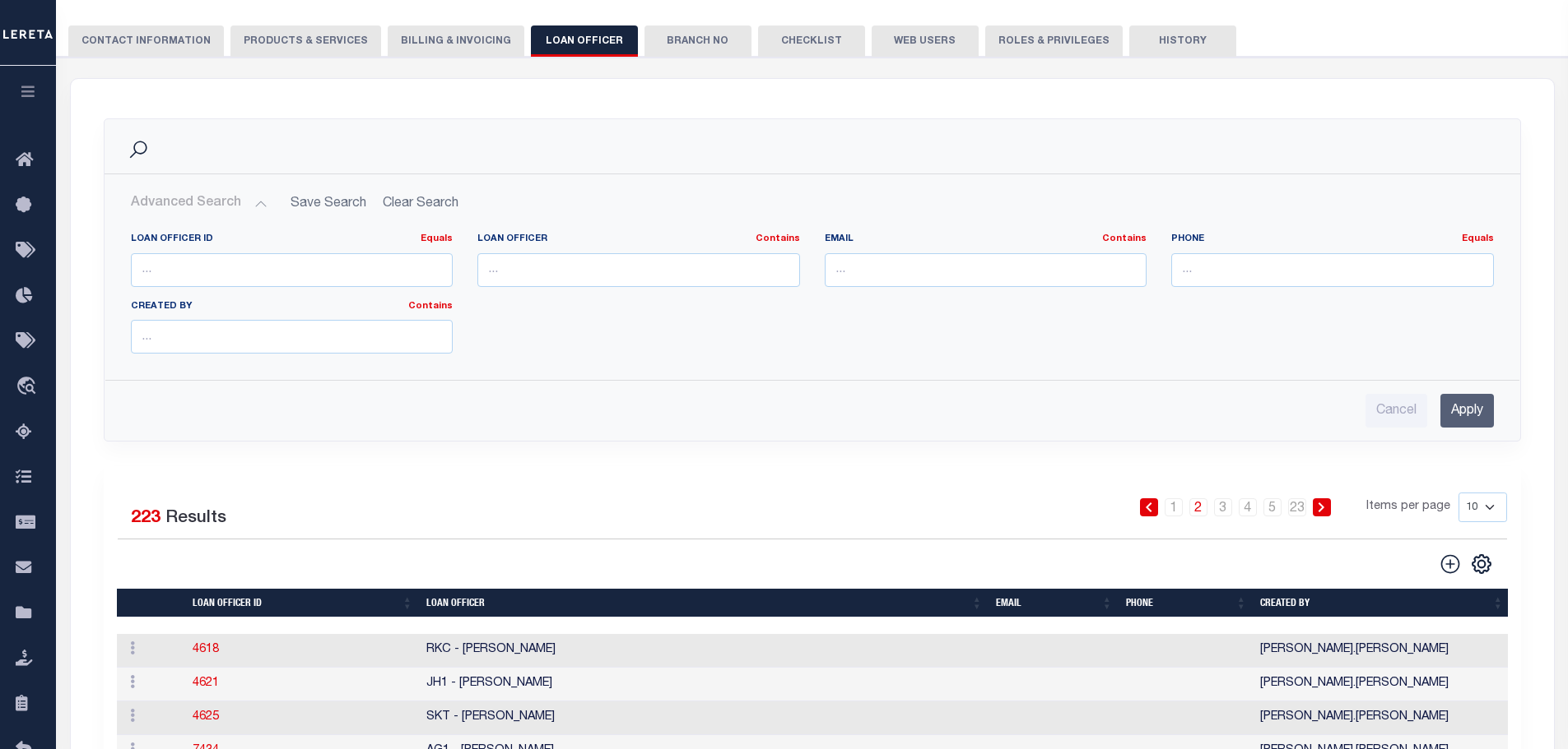
click at [260, 207] on button "Advanced Search" at bounding box center [199, 203] width 136 height 33
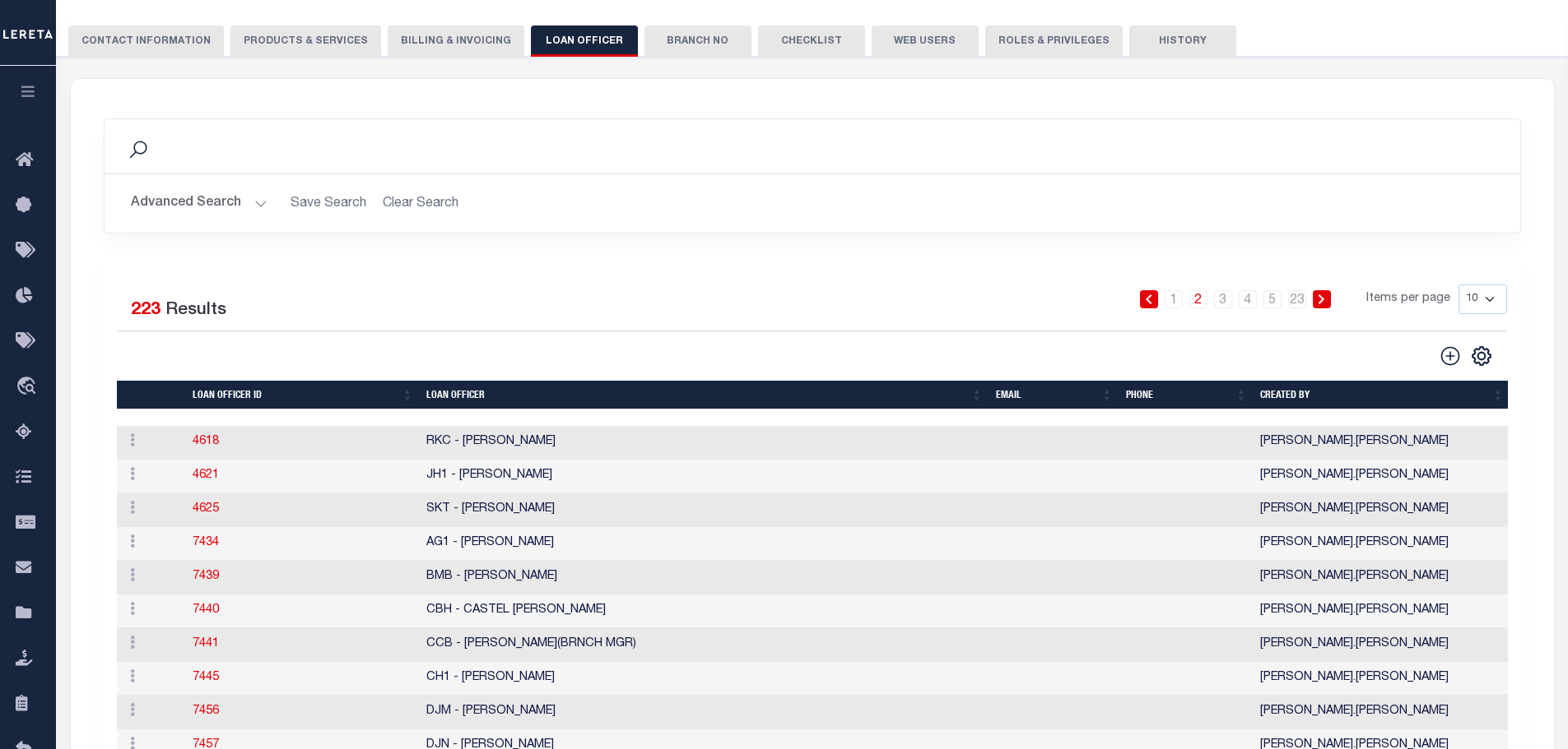
click at [1490, 301] on select "10 25 50 100" at bounding box center [1482, 299] width 48 height 30
click at [140, 149] on icon at bounding box center [138, 150] width 22 height 22
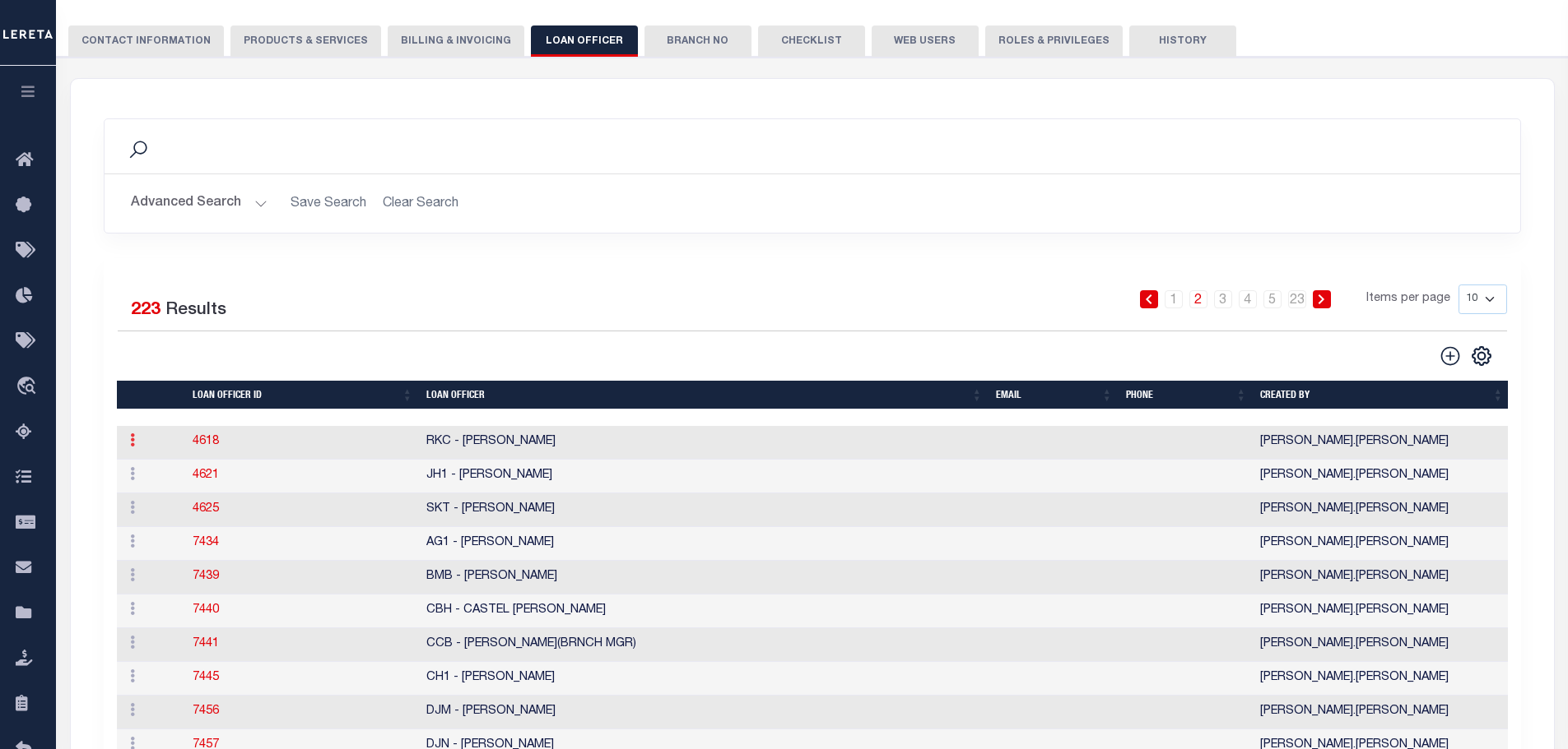
click at [132, 447] on icon at bounding box center [132, 439] width 5 height 13
click at [390, 315] on div "Selected 223 Results" at bounding box center [281, 307] width 329 height 46
click at [260, 200] on button "Advanced Search" at bounding box center [199, 203] width 136 height 33
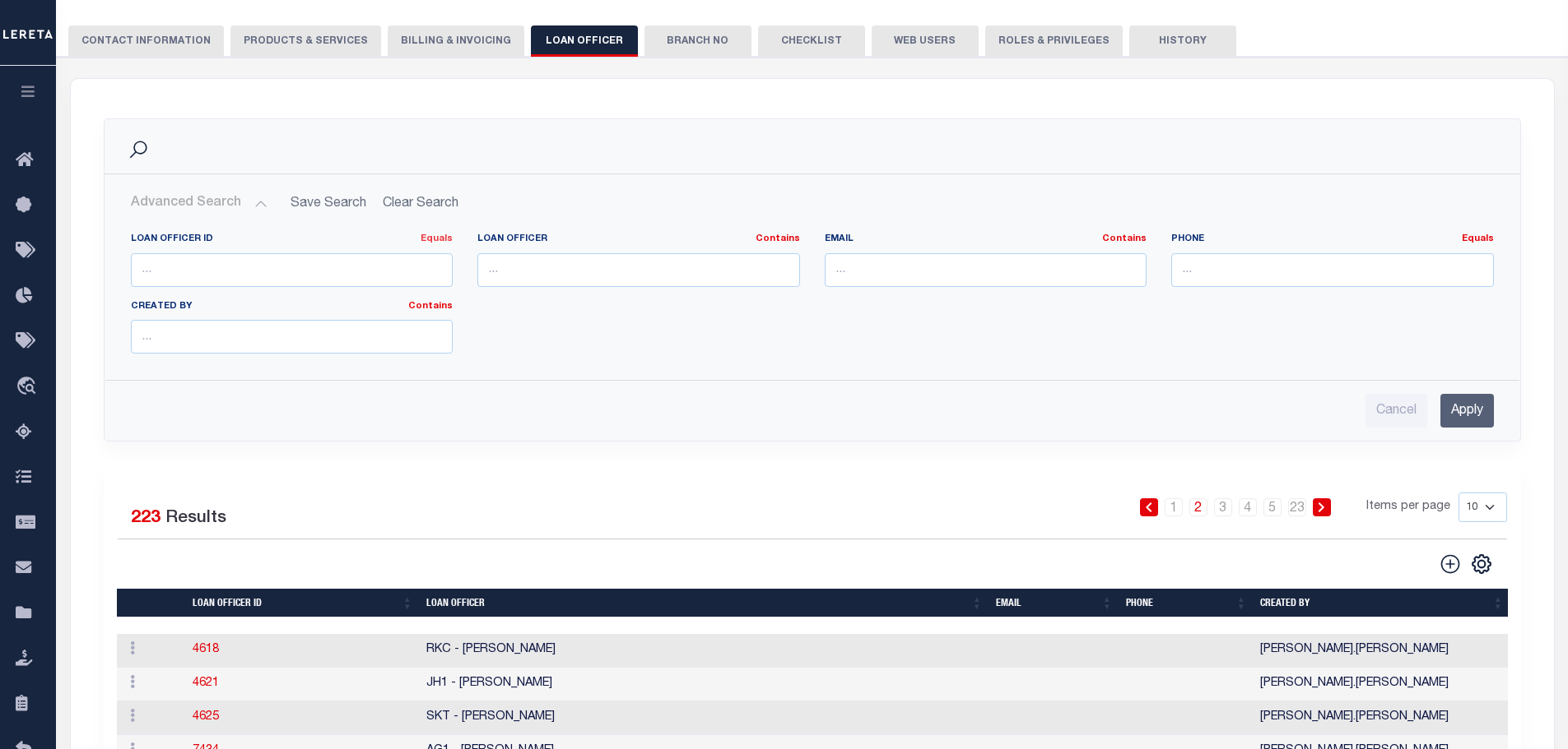
click at [439, 240] on link "Equals" at bounding box center [436, 239] width 33 height 9
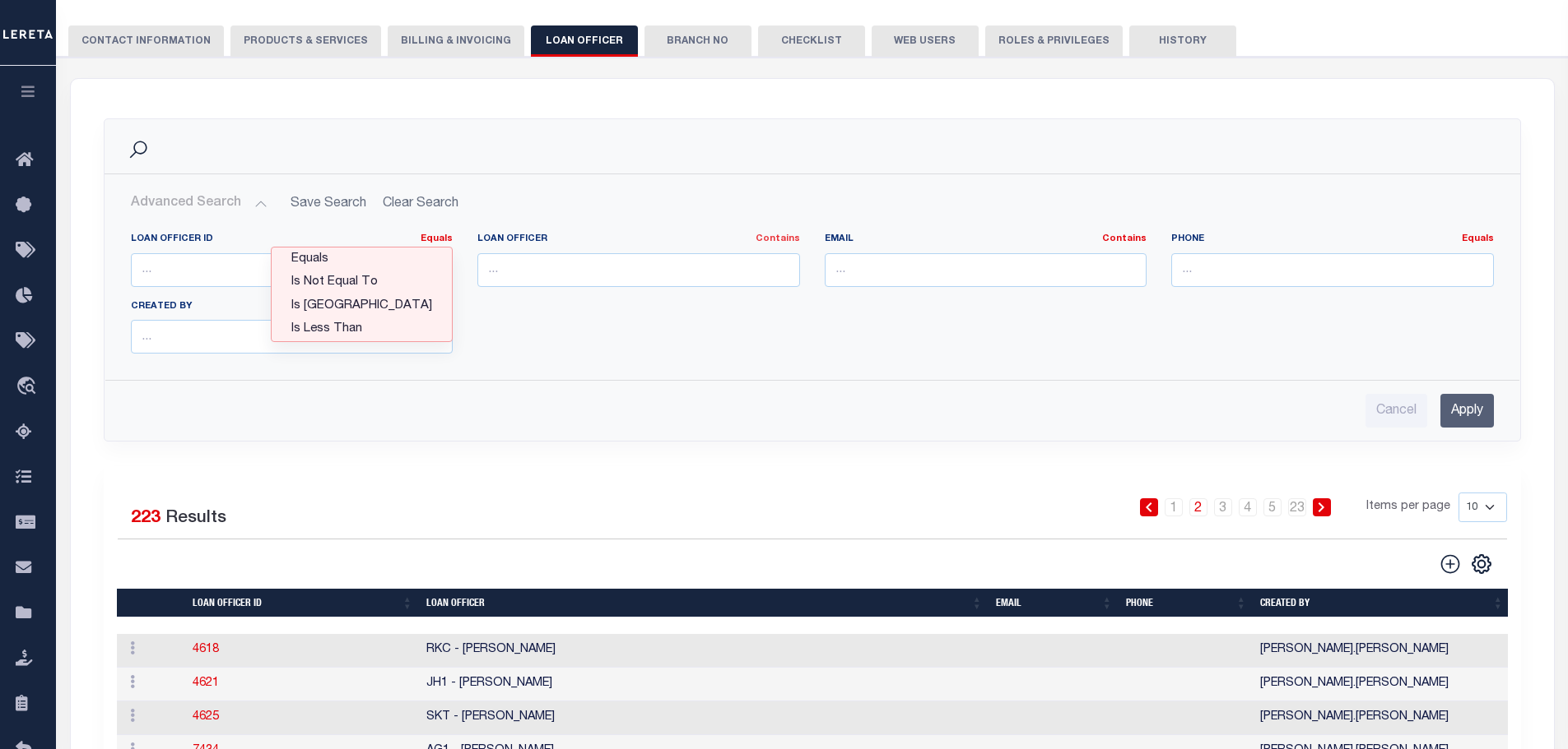
click at [777, 239] on link "Contains" at bounding box center [777, 239] width 44 height 9
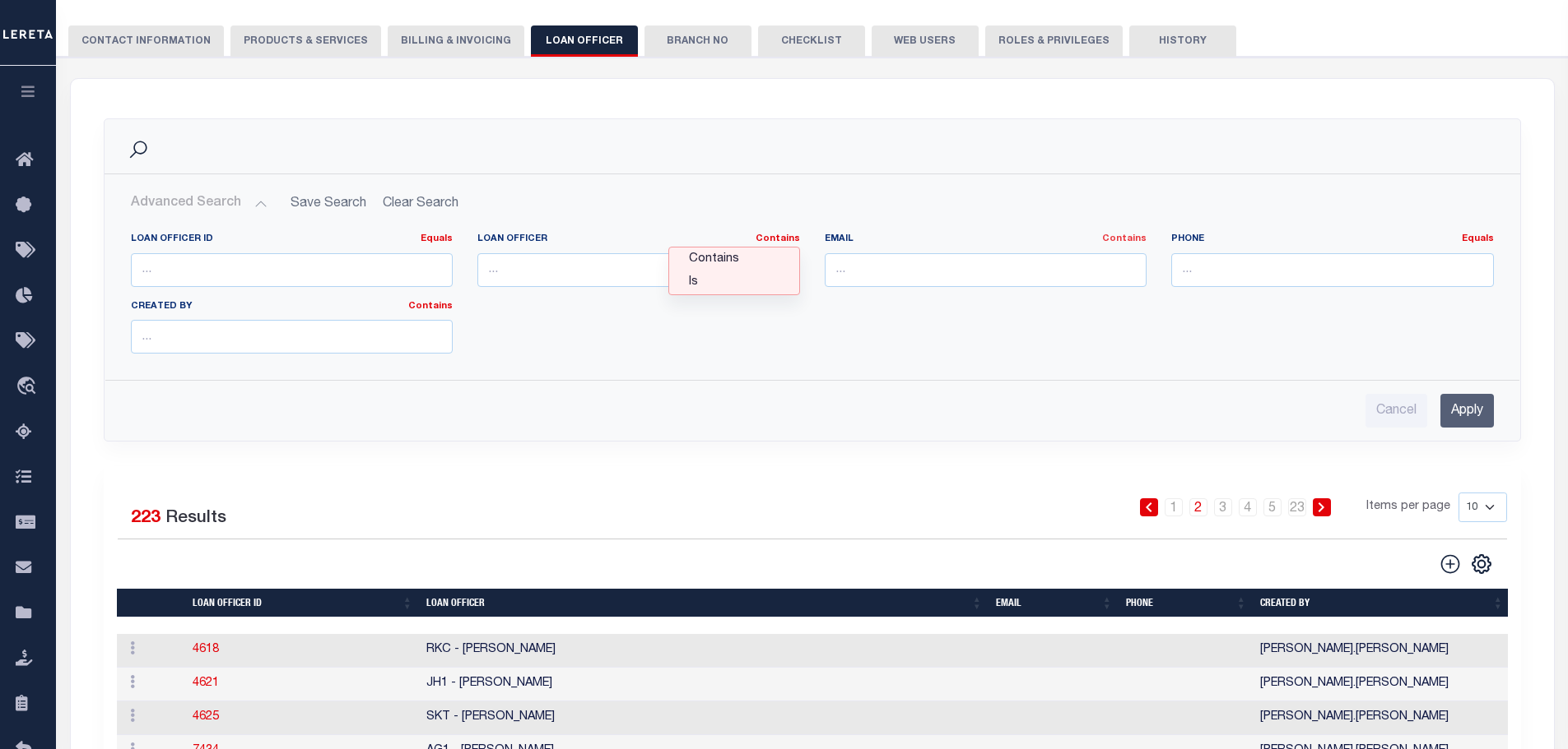
click at [1143, 241] on link "Contains" at bounding box center [1124, 239] width 44 height 9
click at [1473, 240] on link "Equals" at bounding box center [1477, 239] width 33 height 9
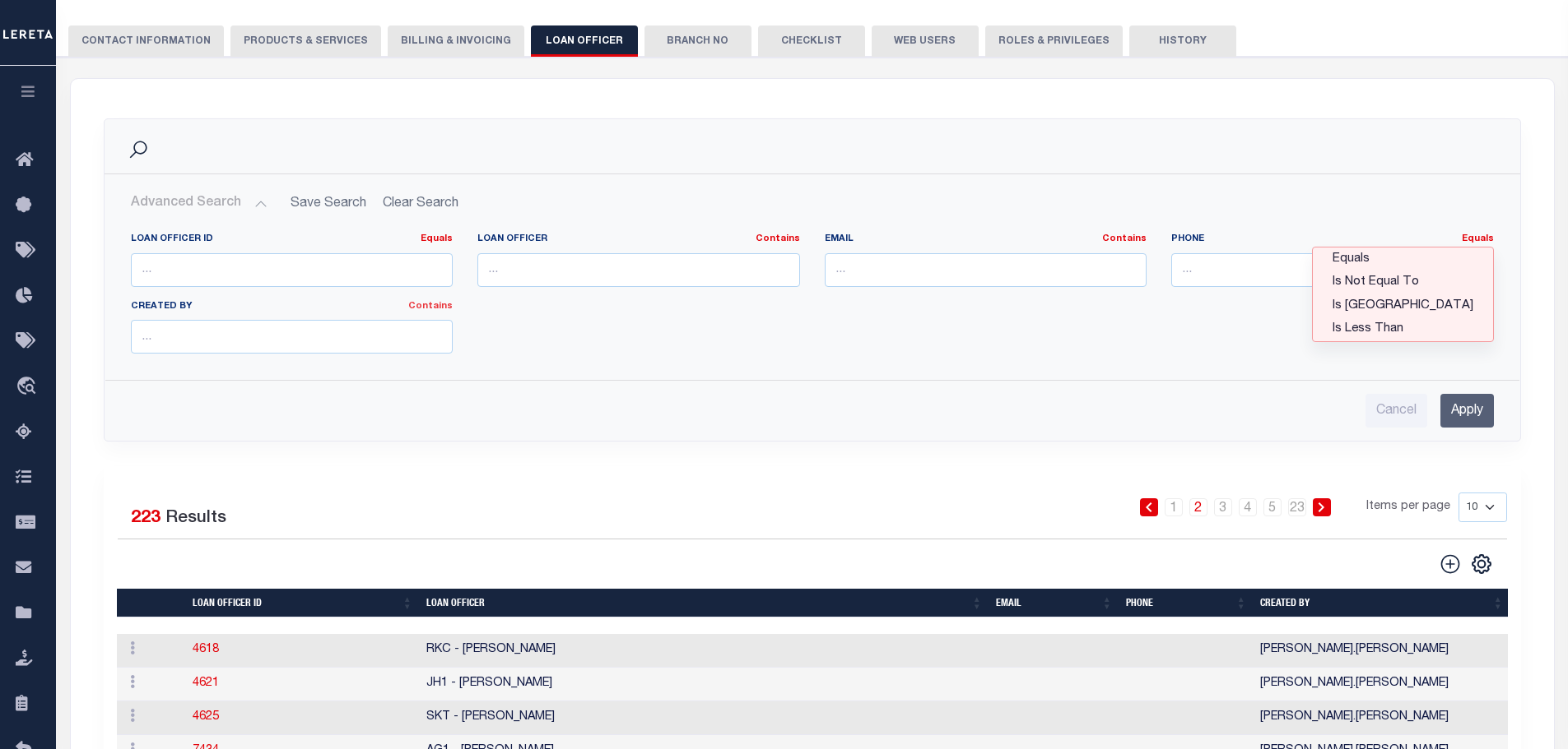
click at [444, 307] on link "Contains" at bounding box center [430, 306] width 44 height 9
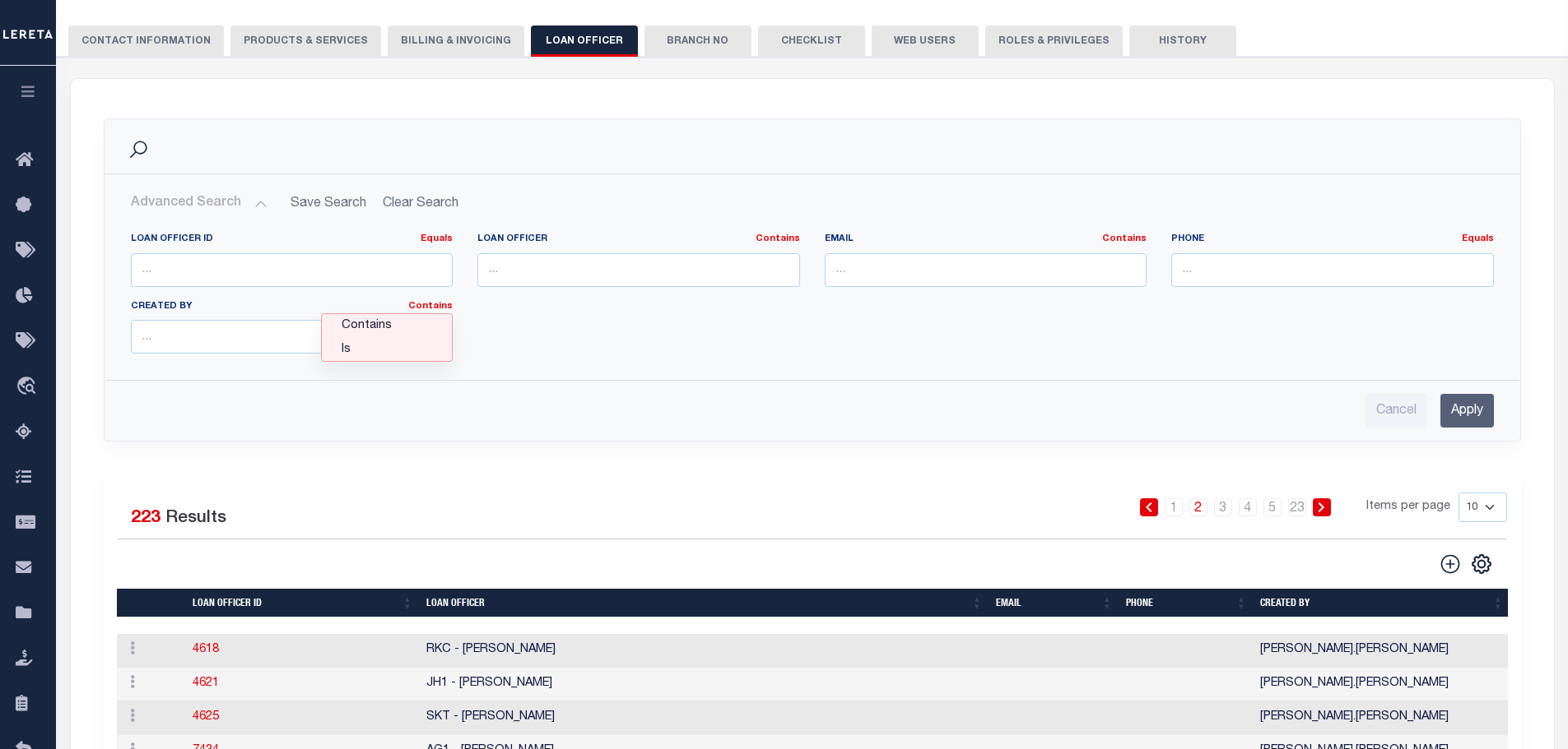
click at [626, 344] on div "LOAN OFFICER ID Equals Equals Is Not Equal To Is Greater Than Is Less Than LOAN…" at bounding box center [812, 300] width 1387 height 134
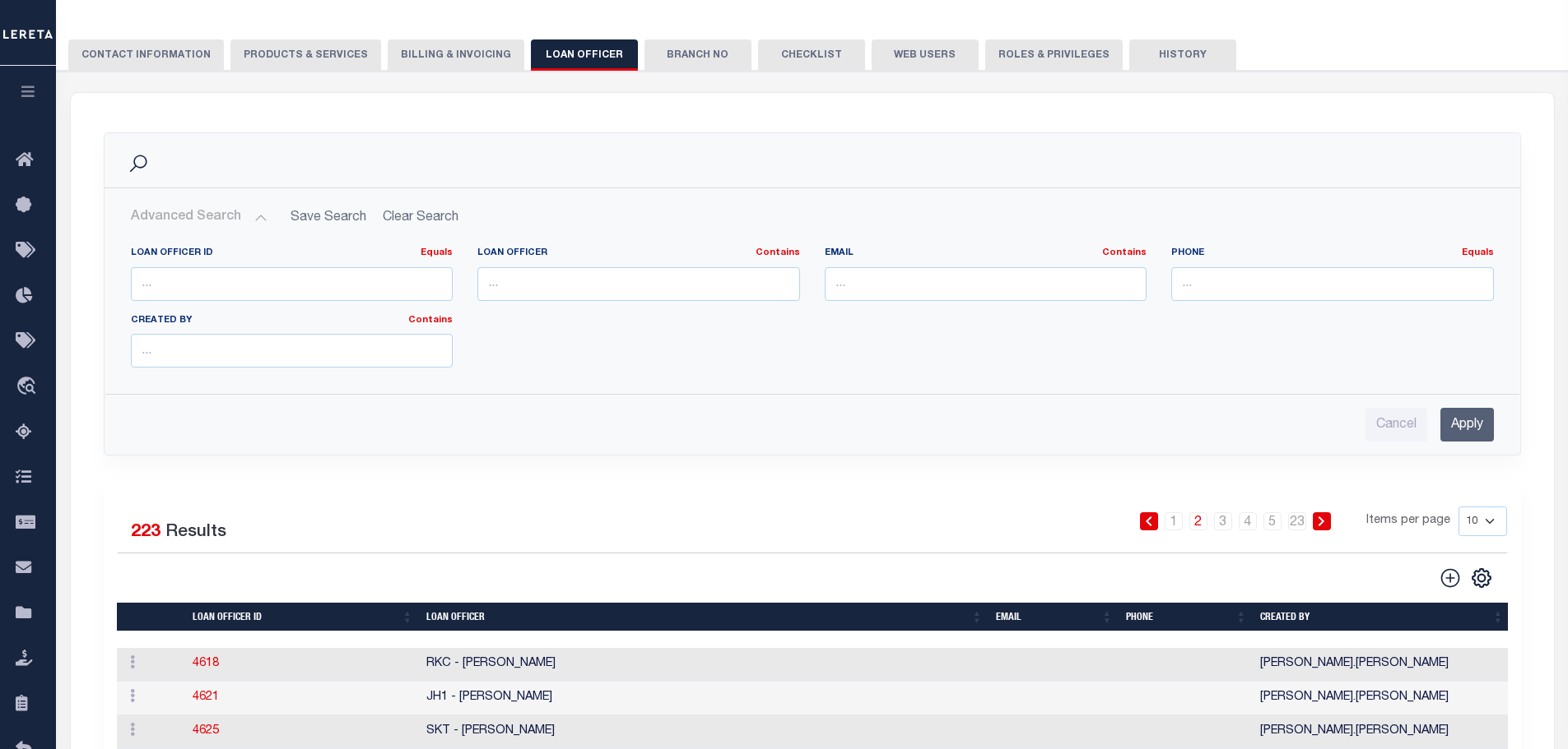
scroll to position [220, 0]
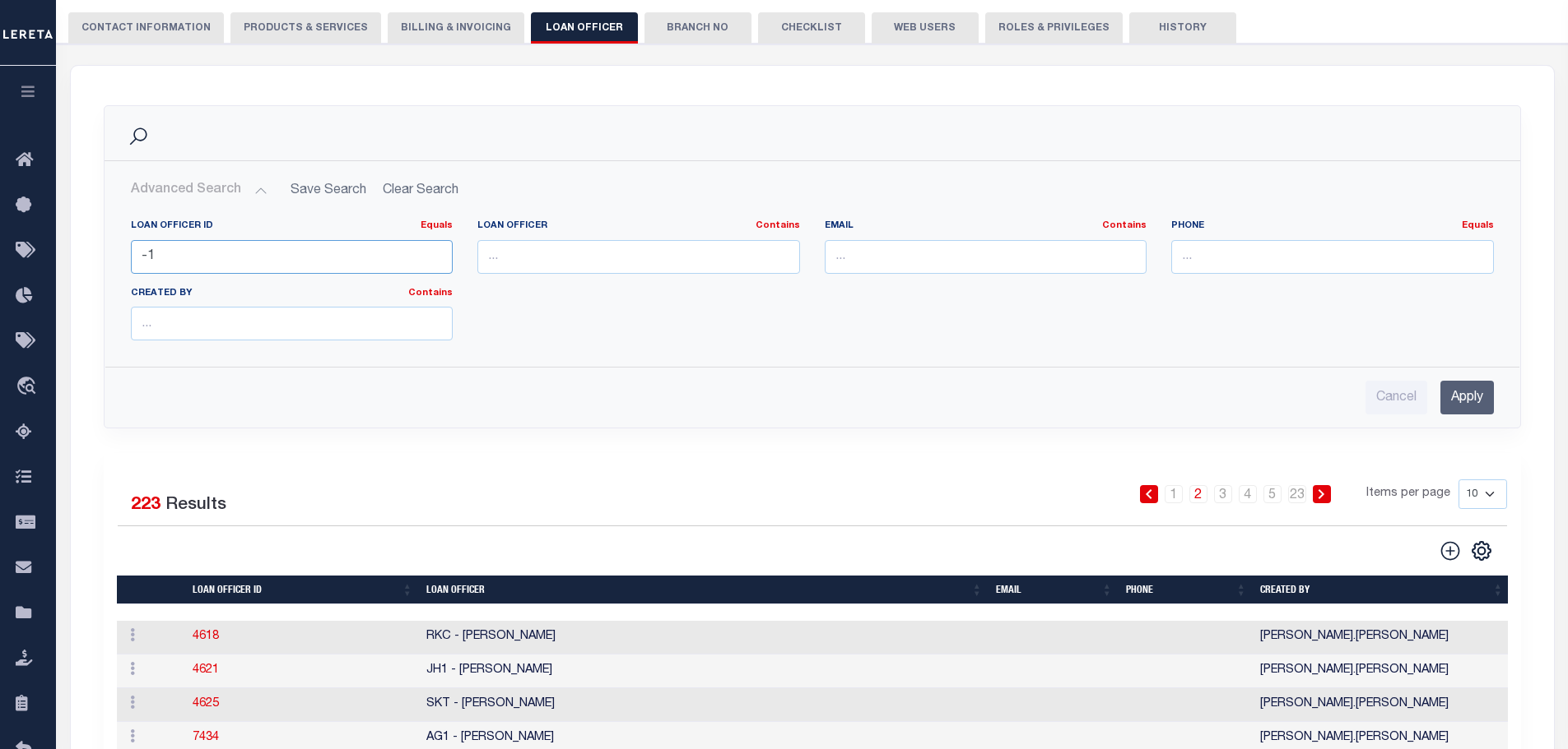
click at [437, 264] on input "-1" at bounding box center [292, 257] width 323 height 34
click at [437, 254] on input "0" at bounding box center [292, 257] width 323 height 34
click at [435, 259] on input "-1" at bounding box center [292, 257] width 323 height 34
click at [435, 253] on input "0" at bounding box center [292, 257] width 323 height 34
click at [432, 262] on input "-1" at bounding box center [292, 257] width 323 height 34
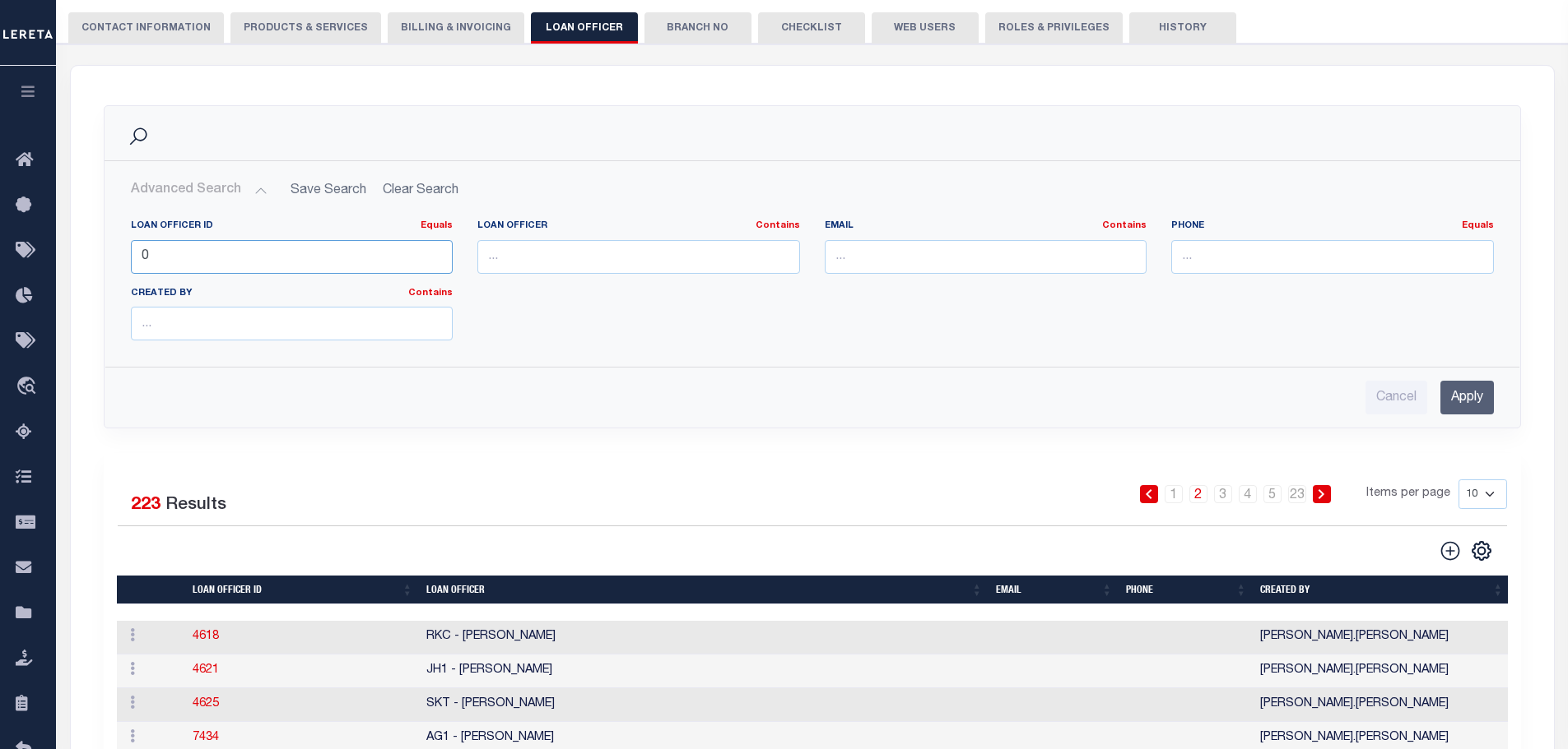
type input "0"
click at [434, 255] on input "0" at bounding box center [292, 257] width 323 height 34
click at [544, 308] on div "LOAN OFFICER ID Equals Equals Is Not Equal To Is Greater Than Is Less Than 0 LO…" at bounding box center [812, 287] width 1387 height 134
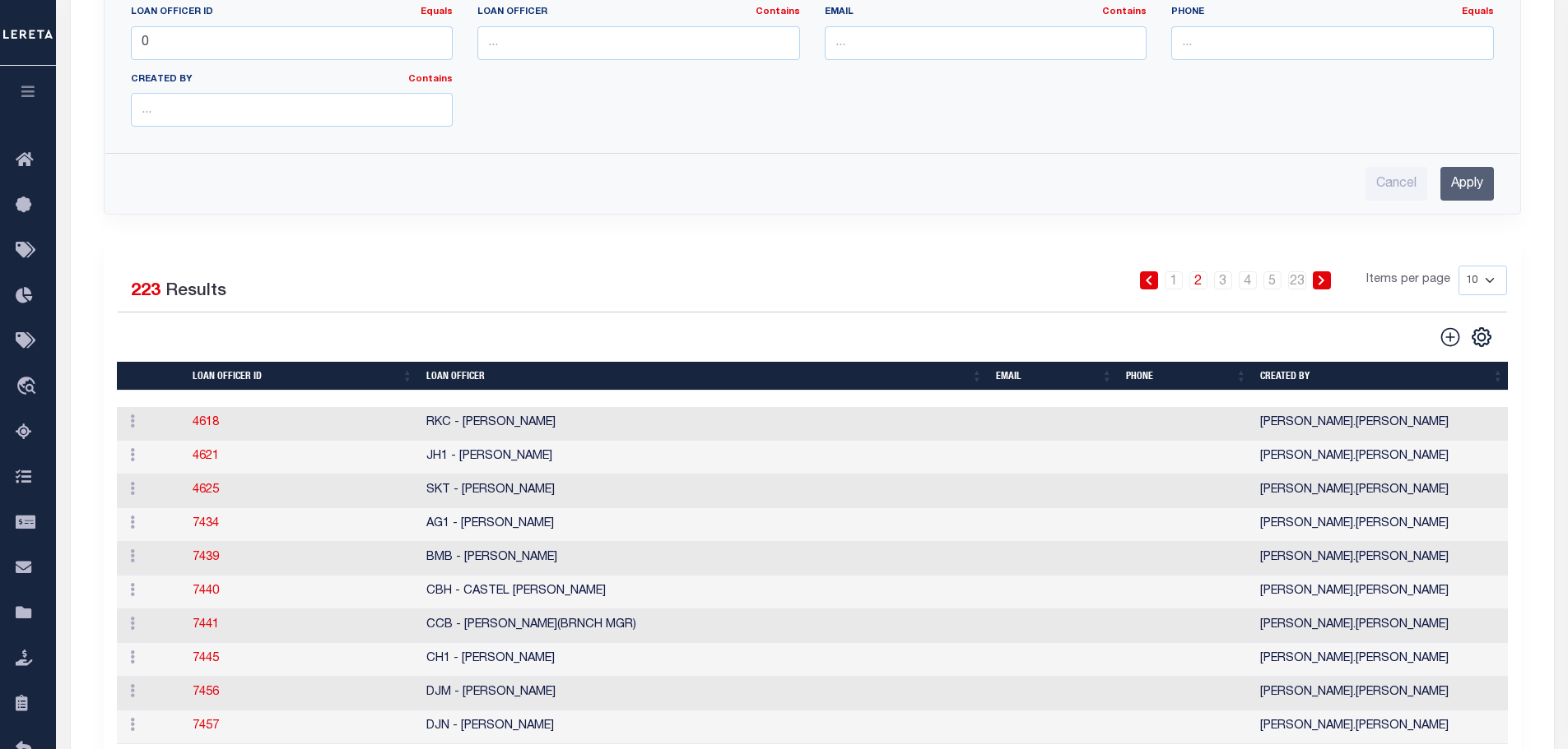
scroll to position [438, 0]
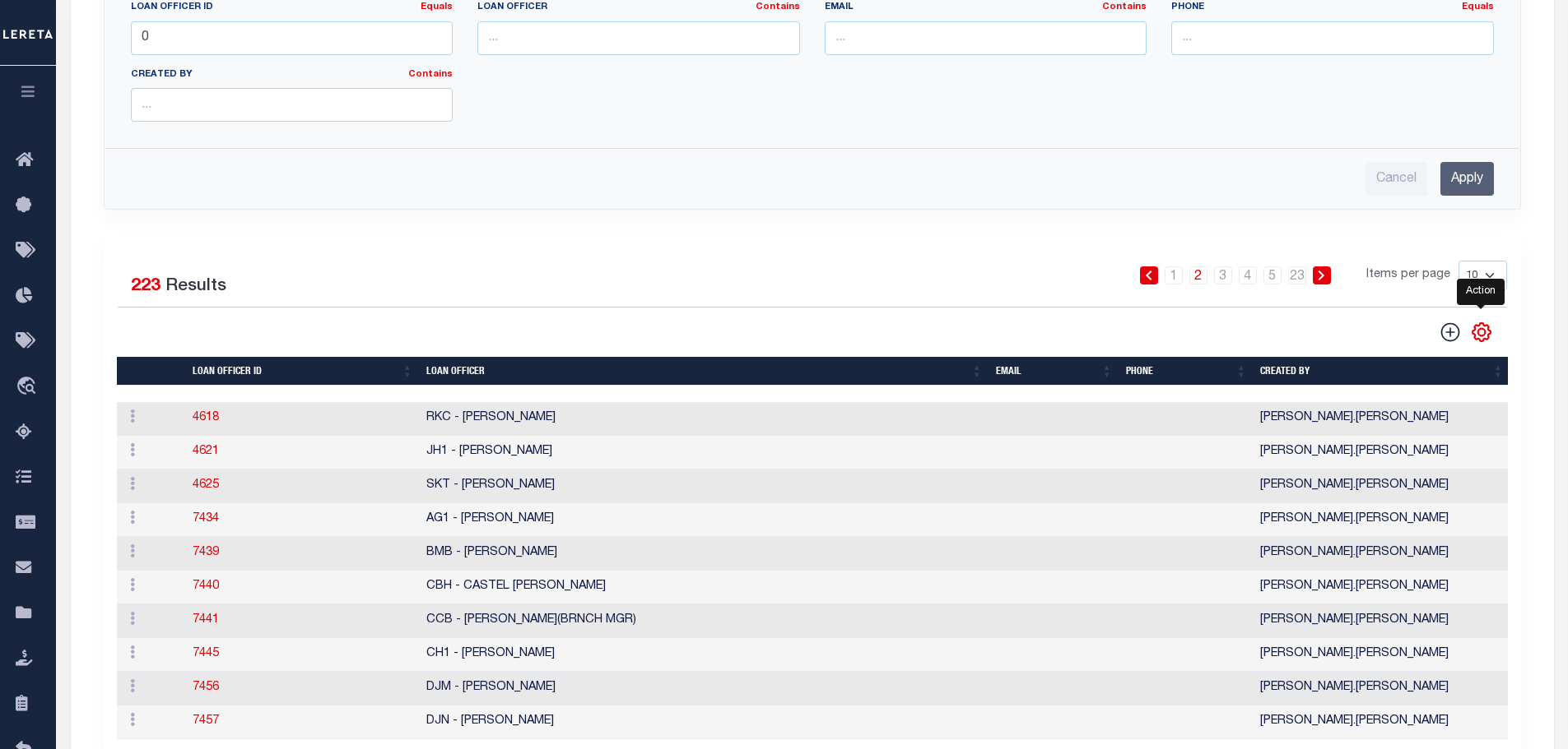
click at [1487, 338] on icon "" at bounding box center [1481, 333] width 18 height 18
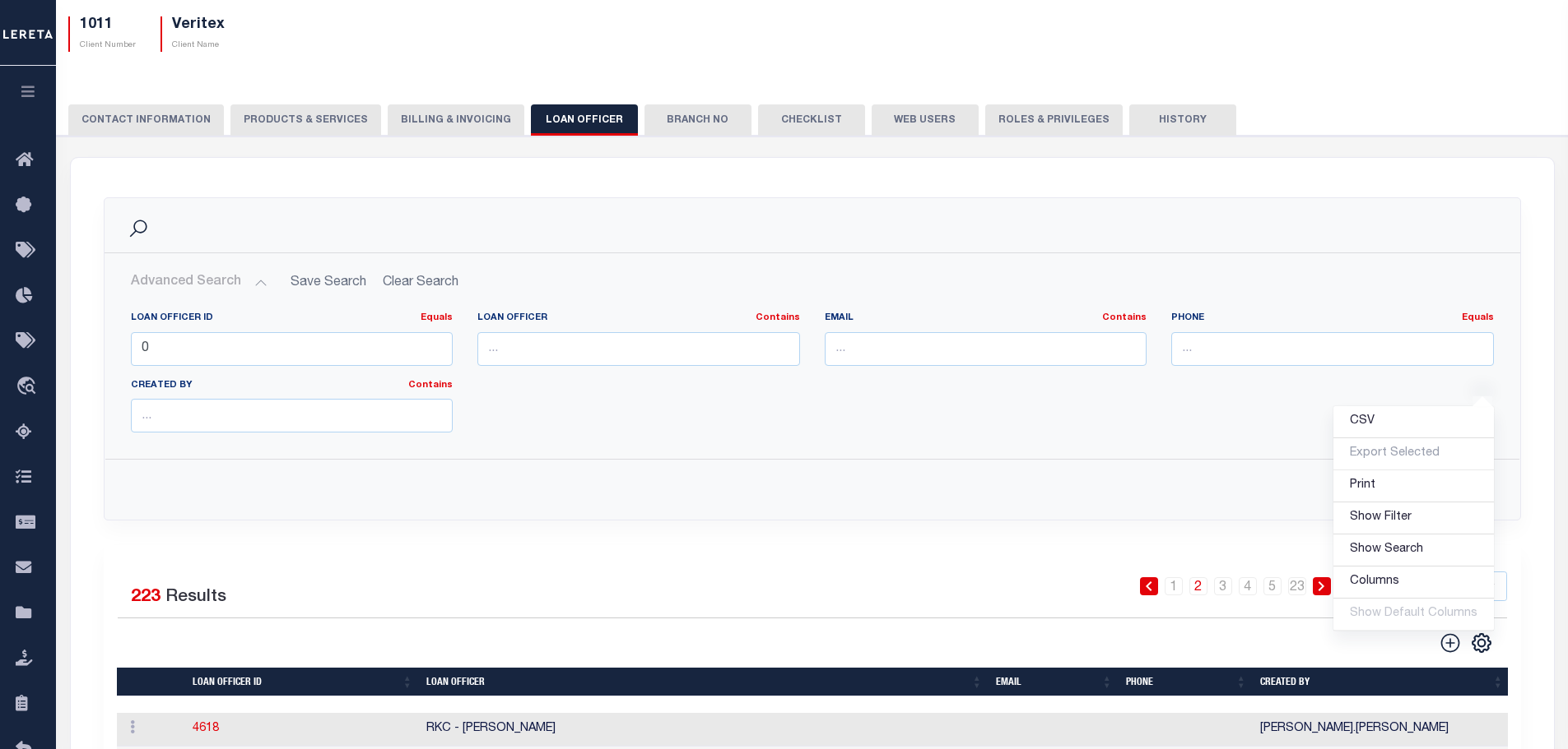
scroll to position [0, 0]
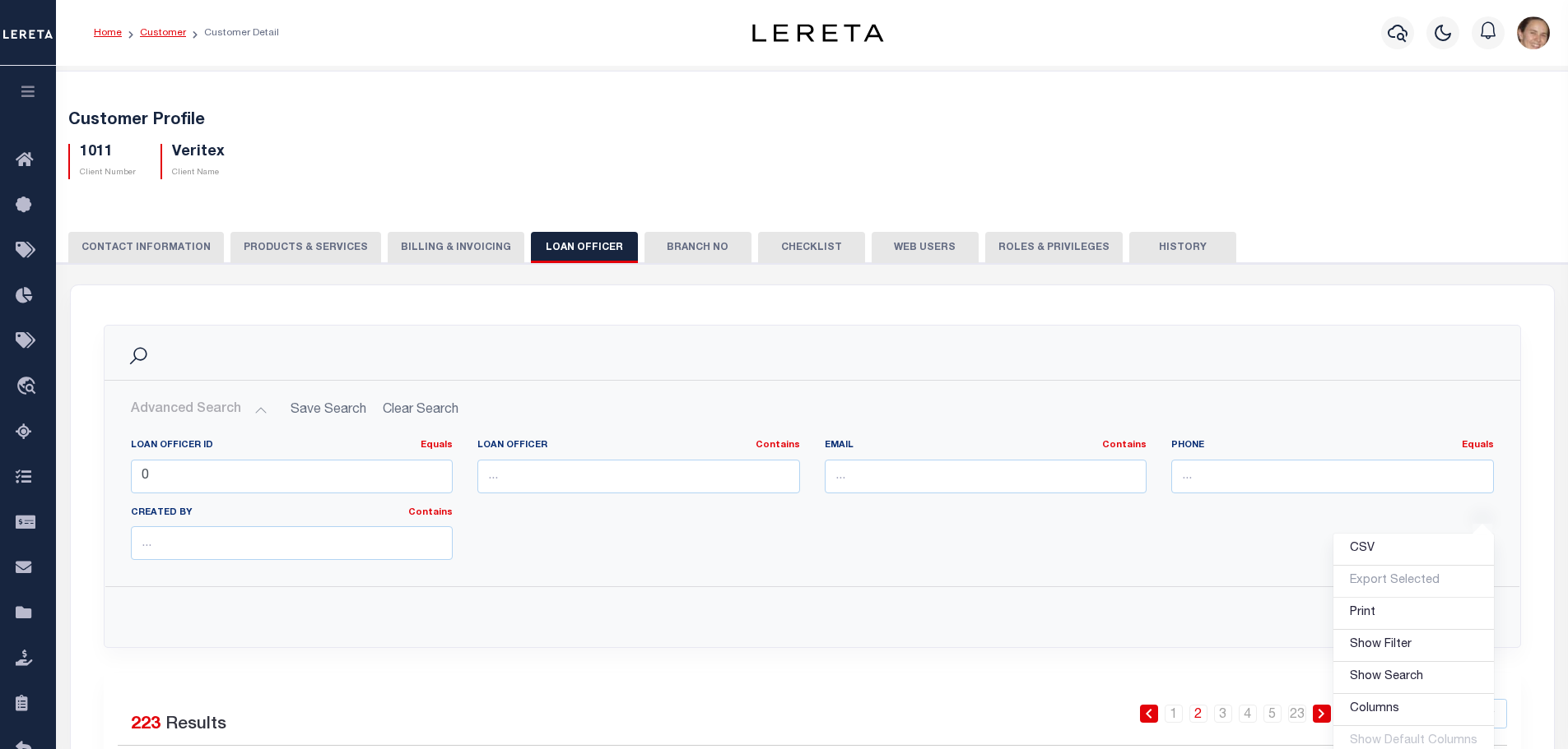
click at [161, 35] on link "Customer" at bounding box center [163, 33] width 46 height 10
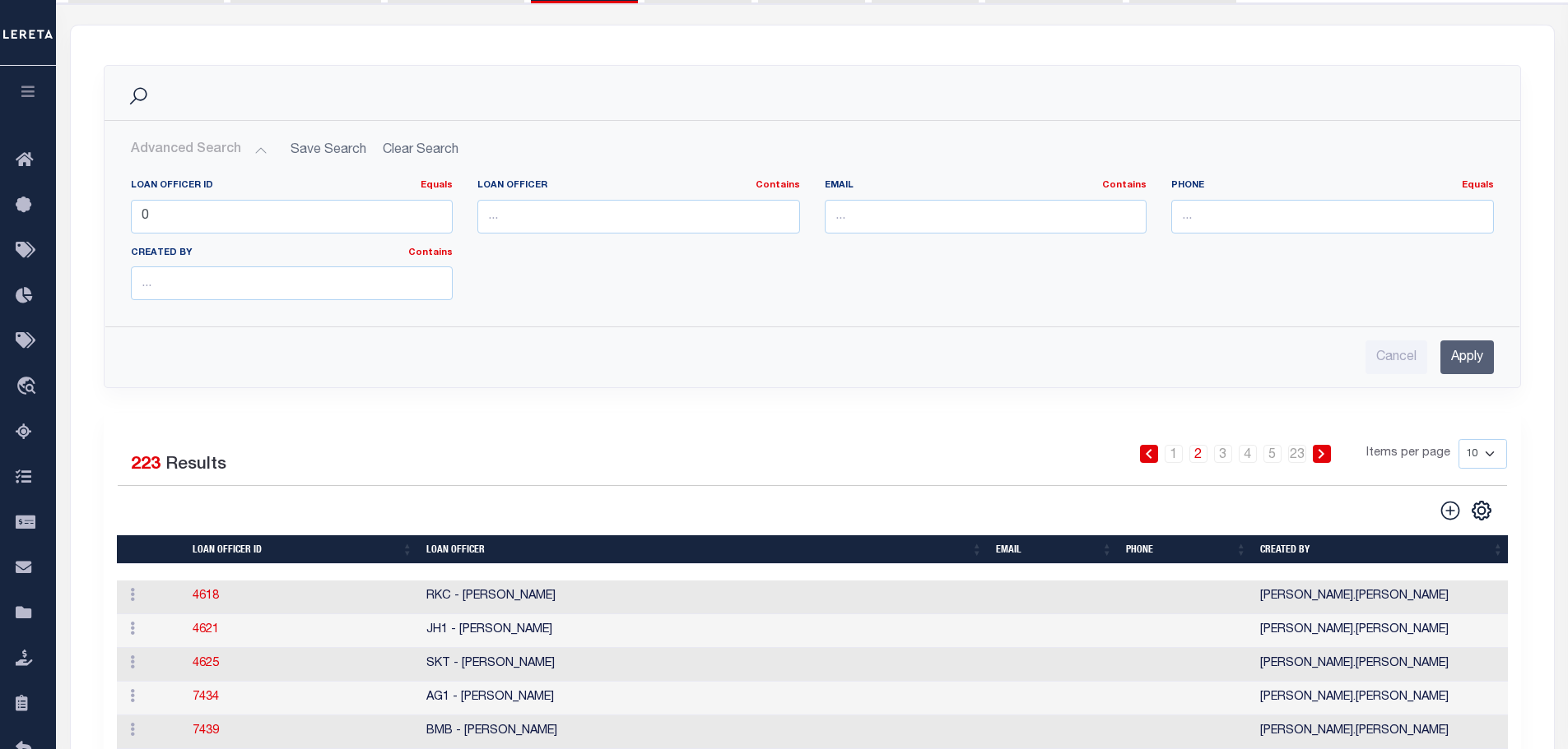
scroll to position [398, 0]
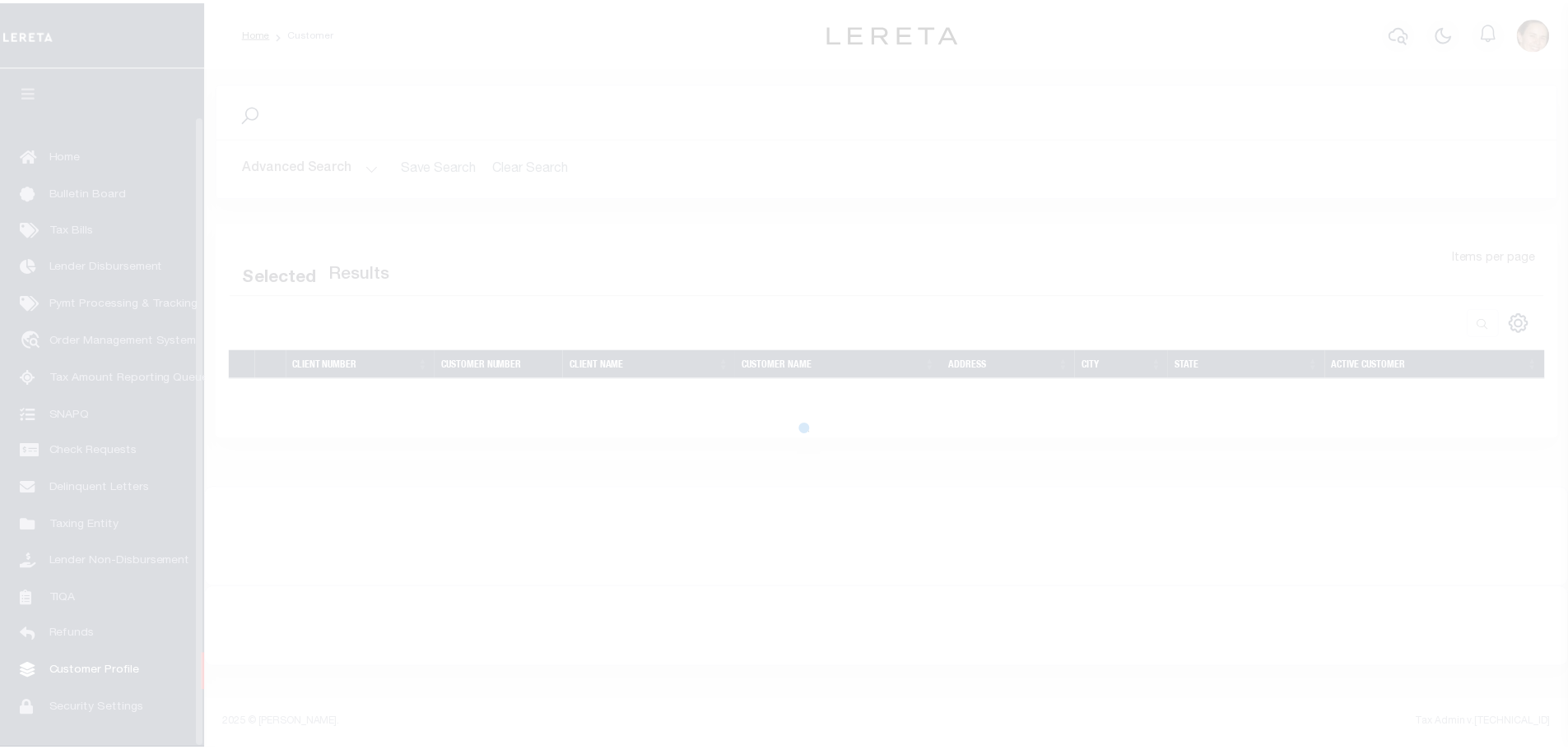
scroll to position [52, 0]
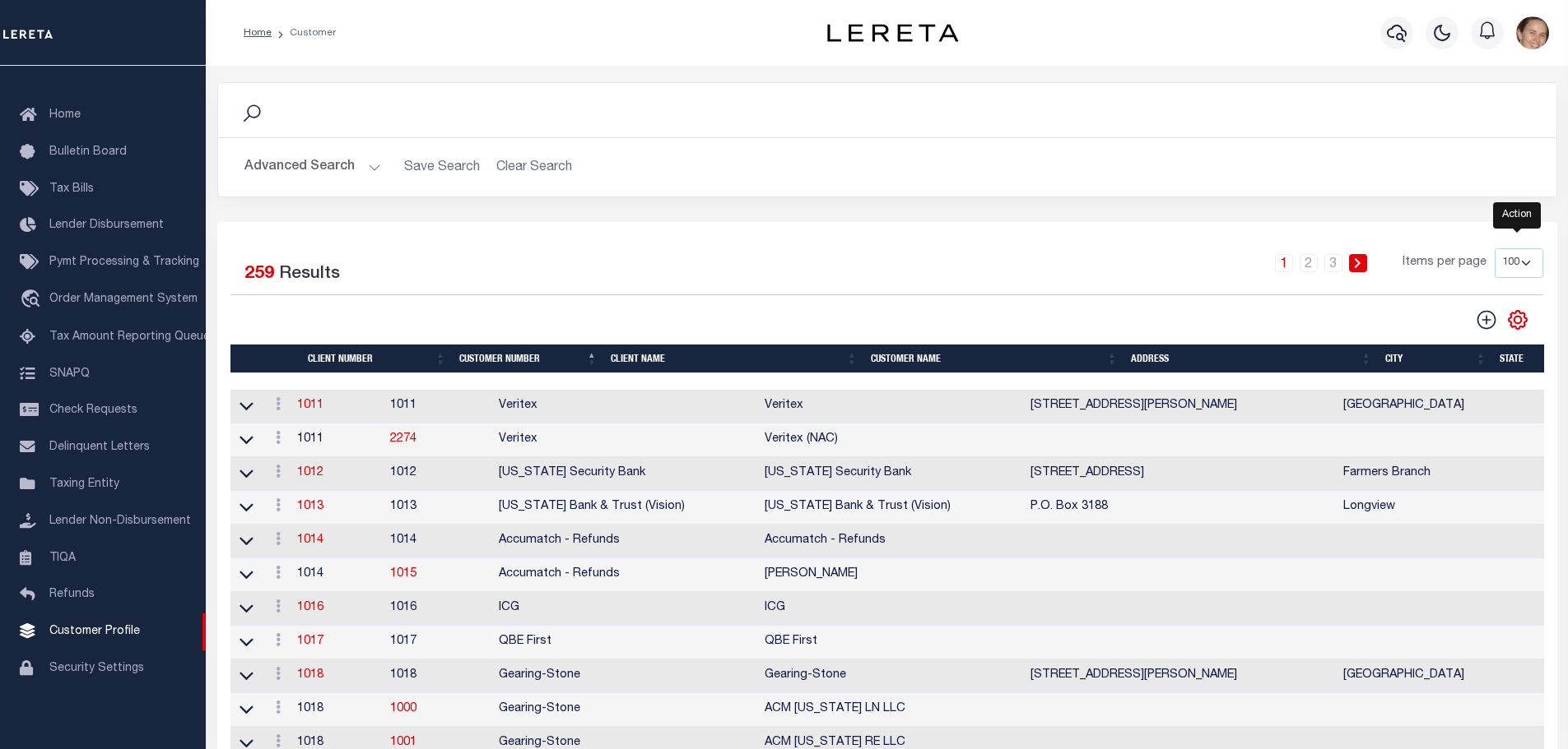
click at [1526, 329] on icon "" at bounding box center [1518, 320] width 22 height 22
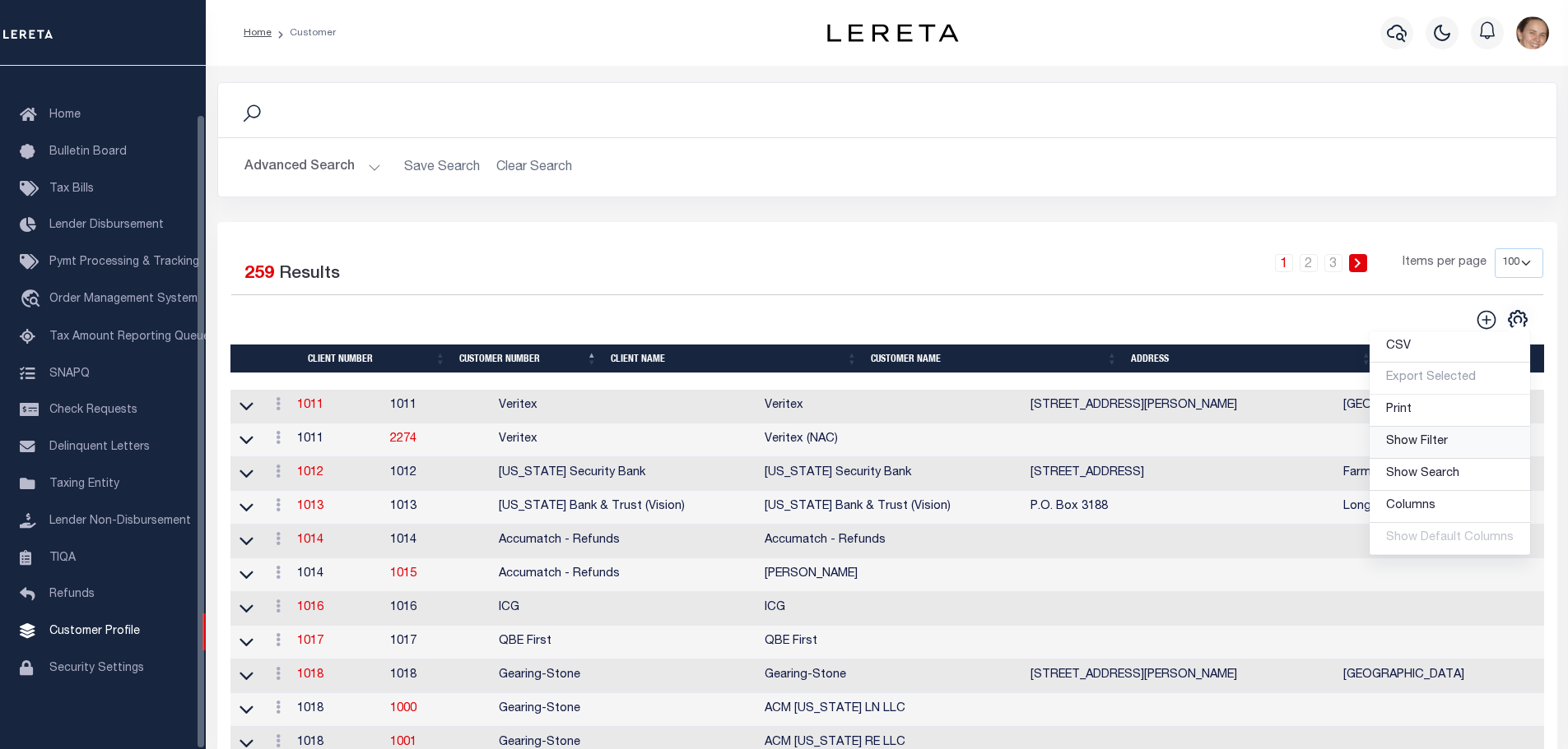
click at [1436, 442] on span "Show Filter" at bounding box center [1417, 442] width 62 height 12
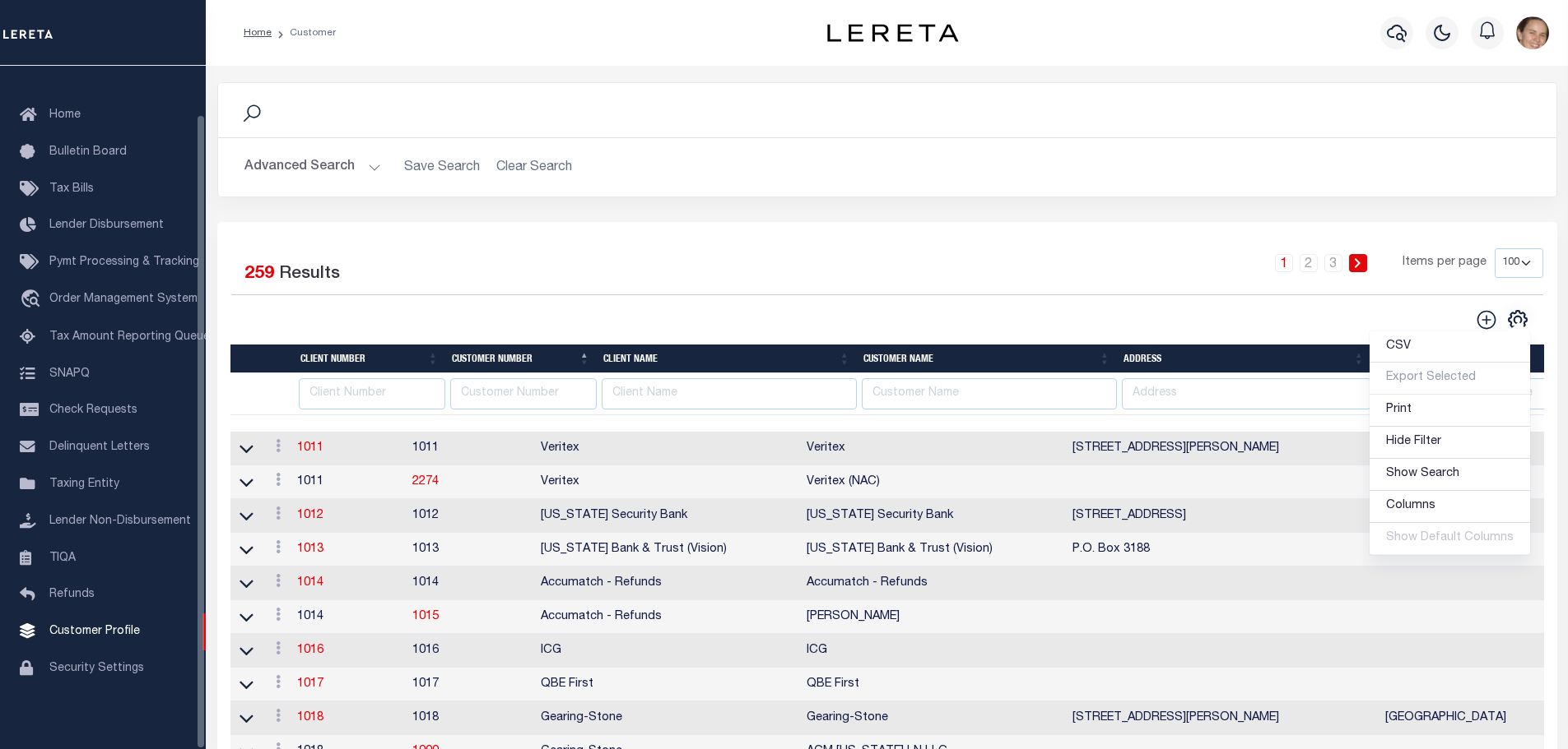
click at [1287, 326] on div "CSV Export Selected Print Hide Filter Show Search Columns 0: 1: 2: Client Numbe…" at bounding box center [1215, 320] width 656 height 23
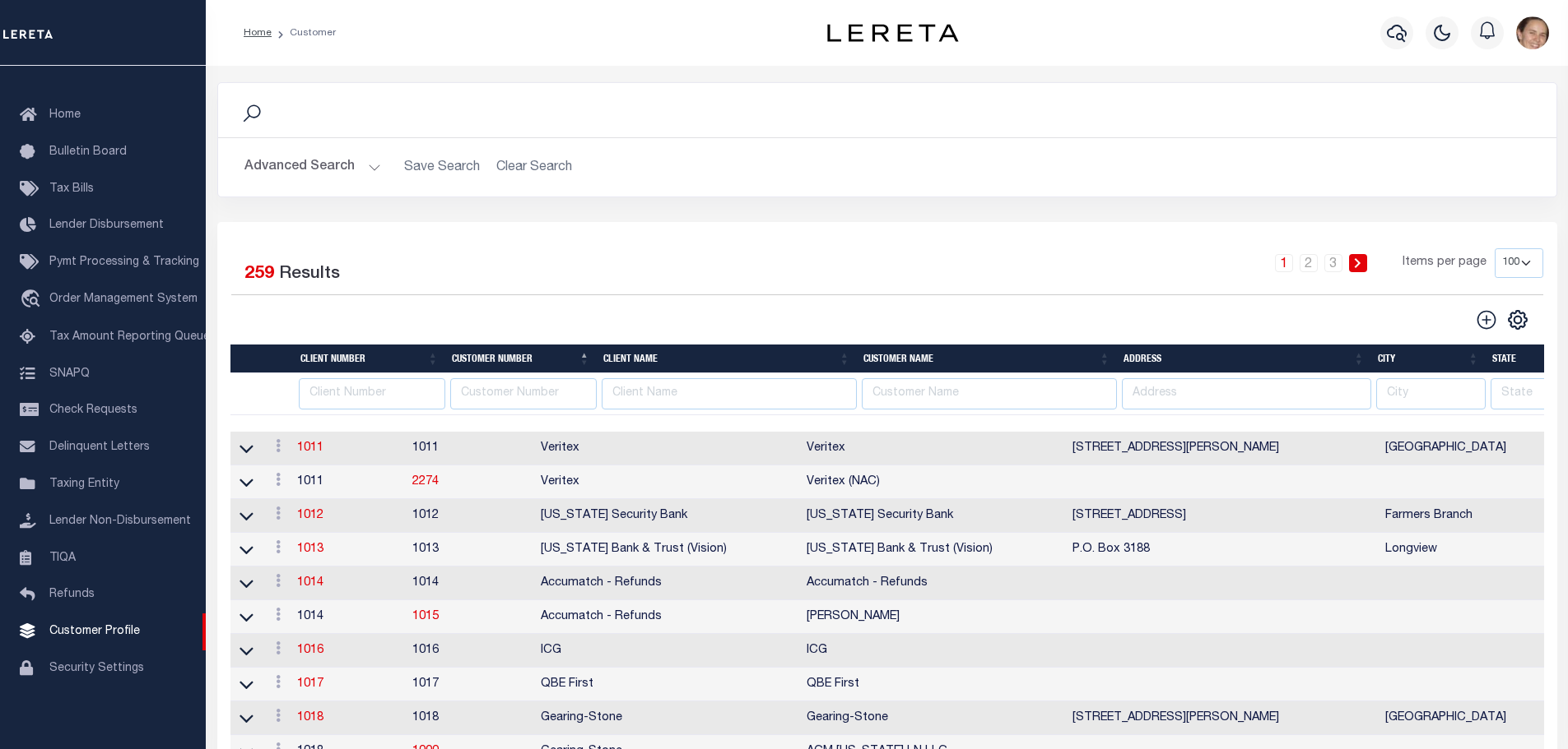
click at [1365, 269] on link at bounding box center [1358, 263] width 18 height 18
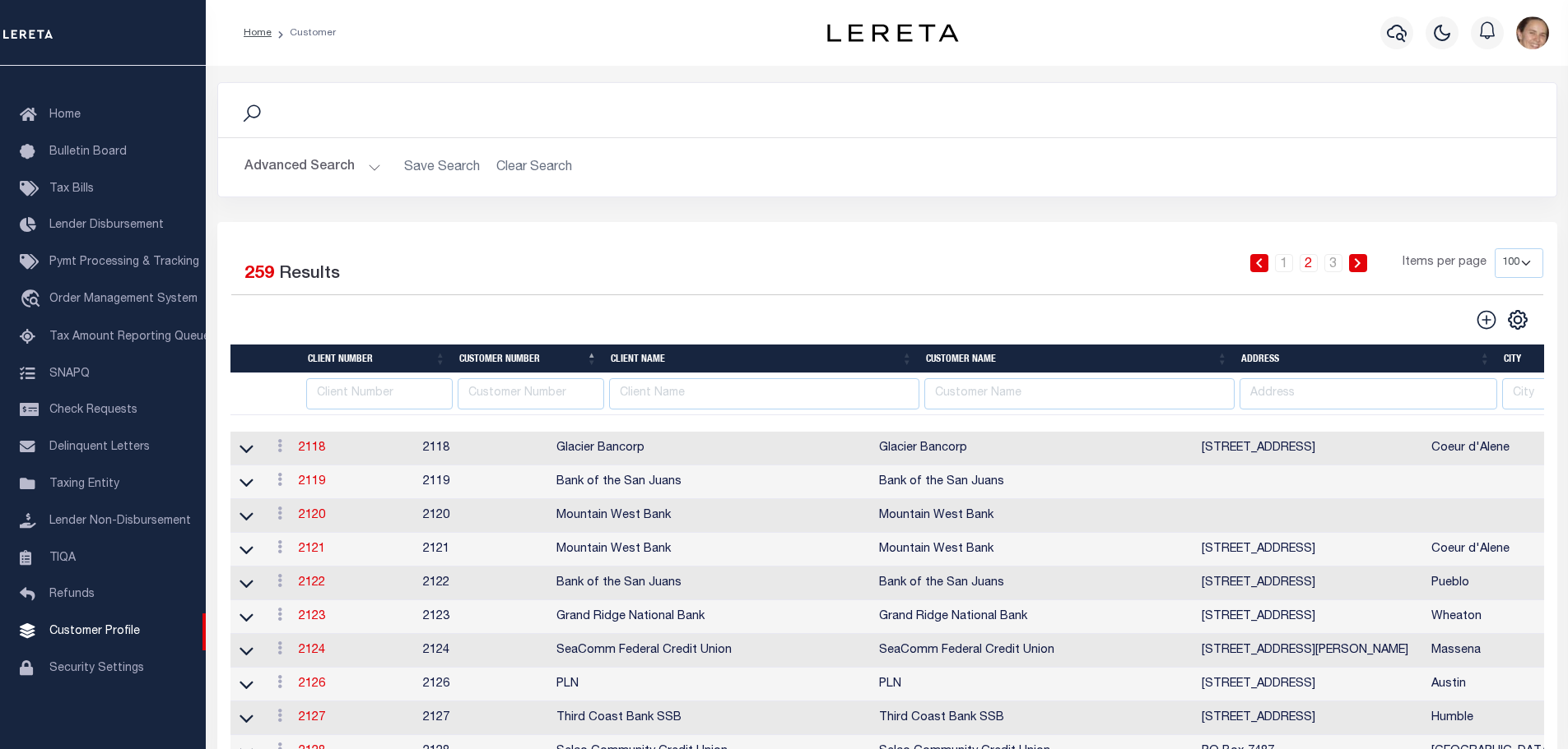
click at [441, 358] on th "Client Number" at bounding box center [376, 358] width 151 height 29
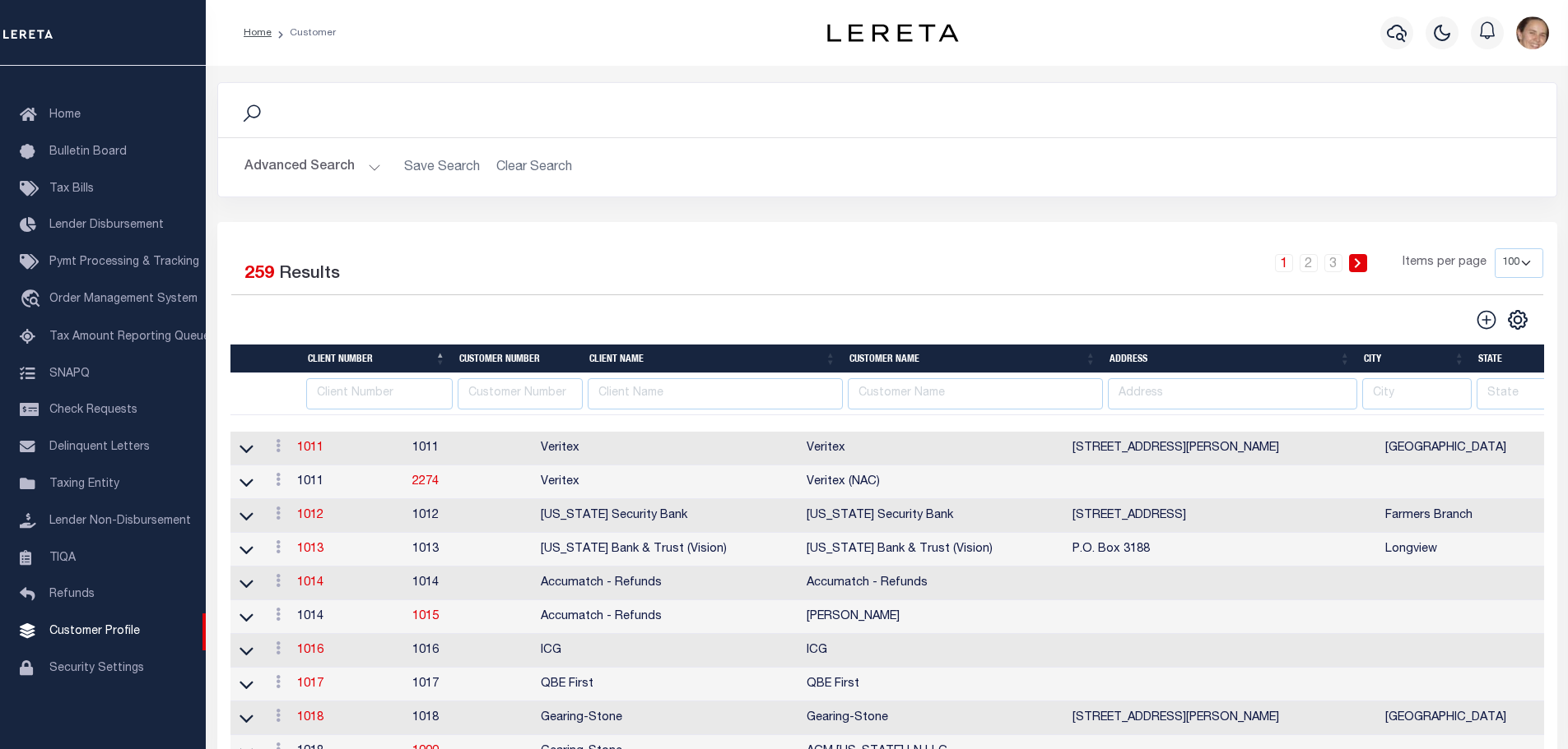
click at [440, 368] on th "Client Number" at bounding box center [376, 358] width 151 height 29
click at [441, 358] on th "Client Number" at bounding box center [376, 358] width 151 height 29
click at [280, 449] on icon at bounding box center [277, 445] width 5 height 13
click at [1360, 266] on icon at bounding box center [1358, 263] width 8 height 10
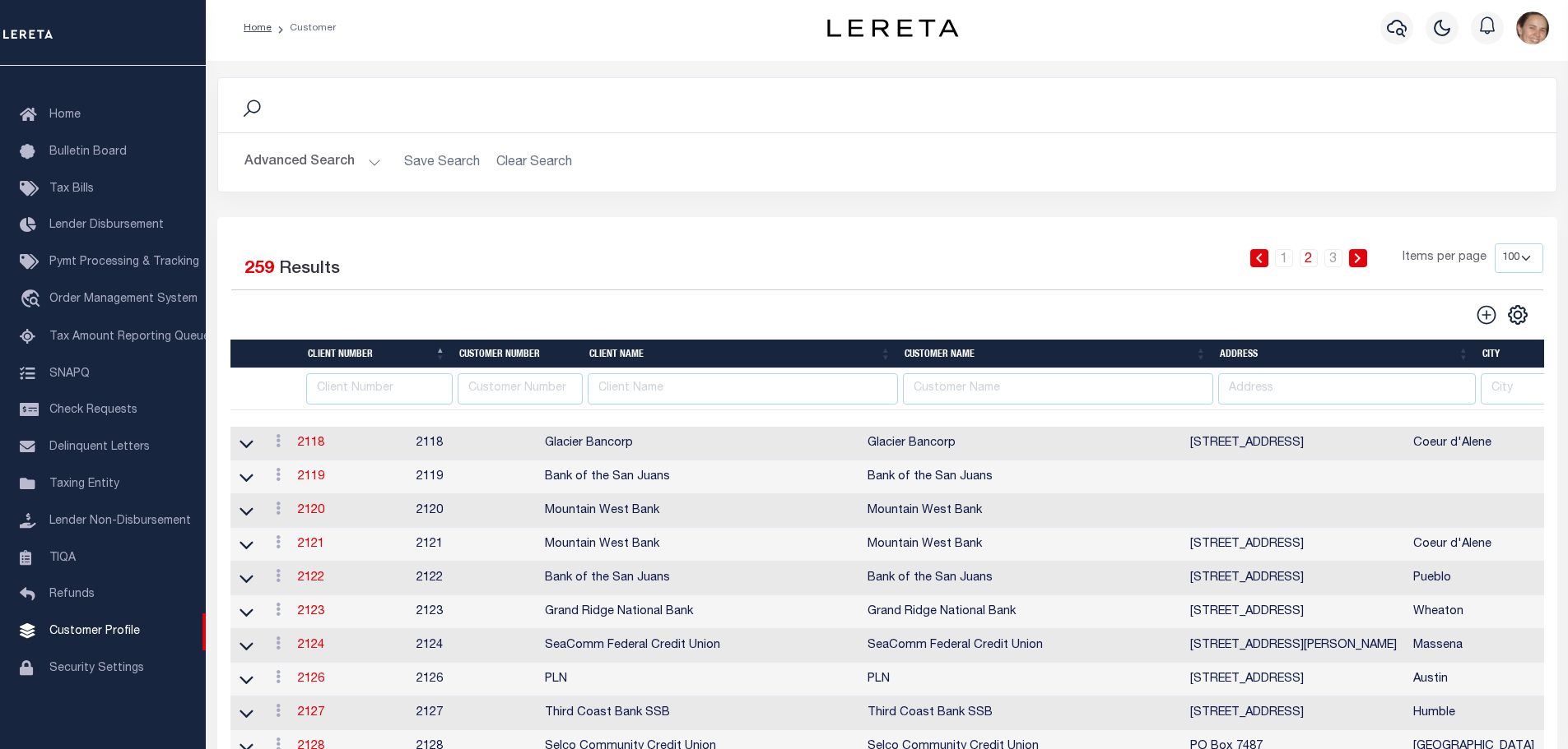
scroll to position [0, 0]
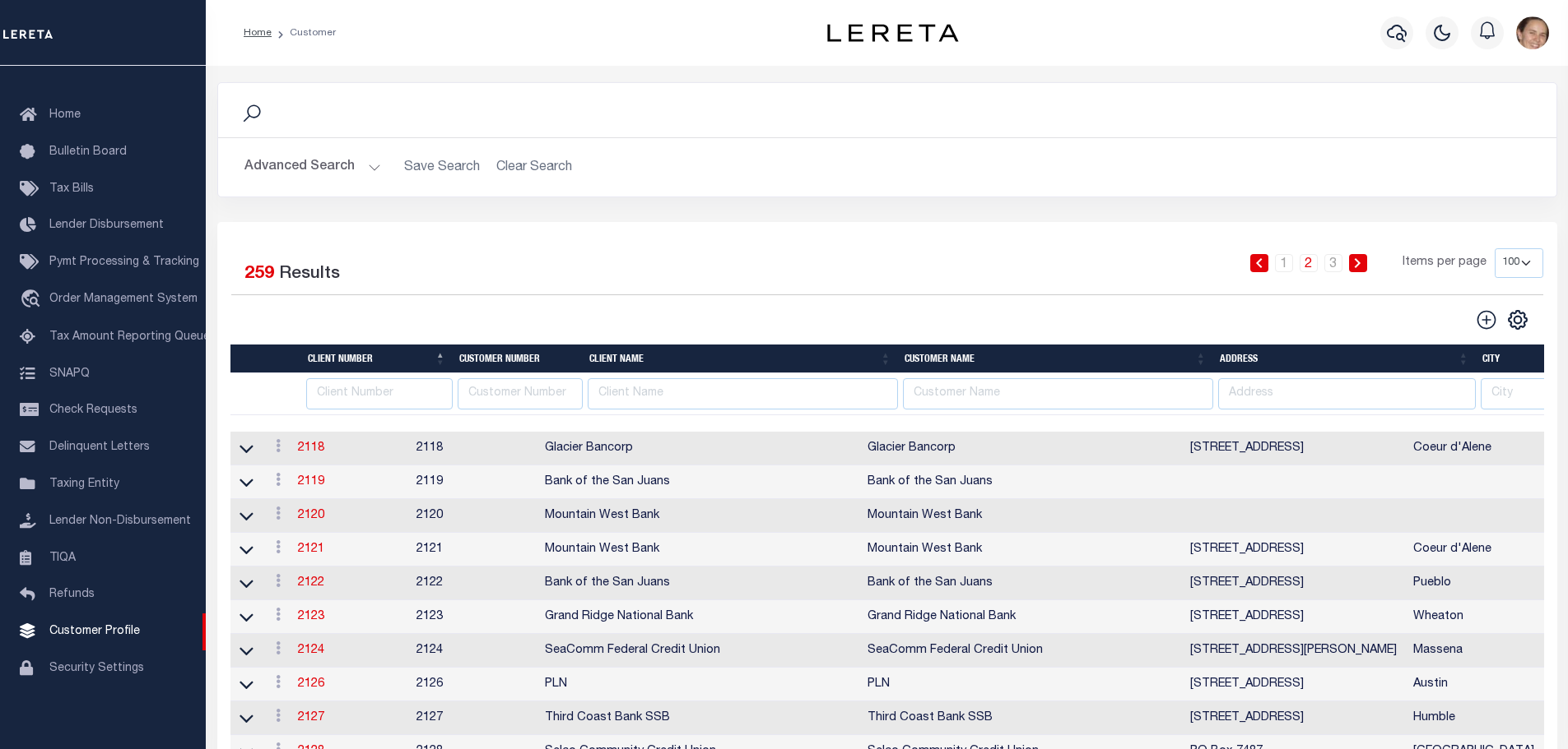
click at [368, 165] on button "Advanced Search" at bounding box center [313, 167] width 136 height 33
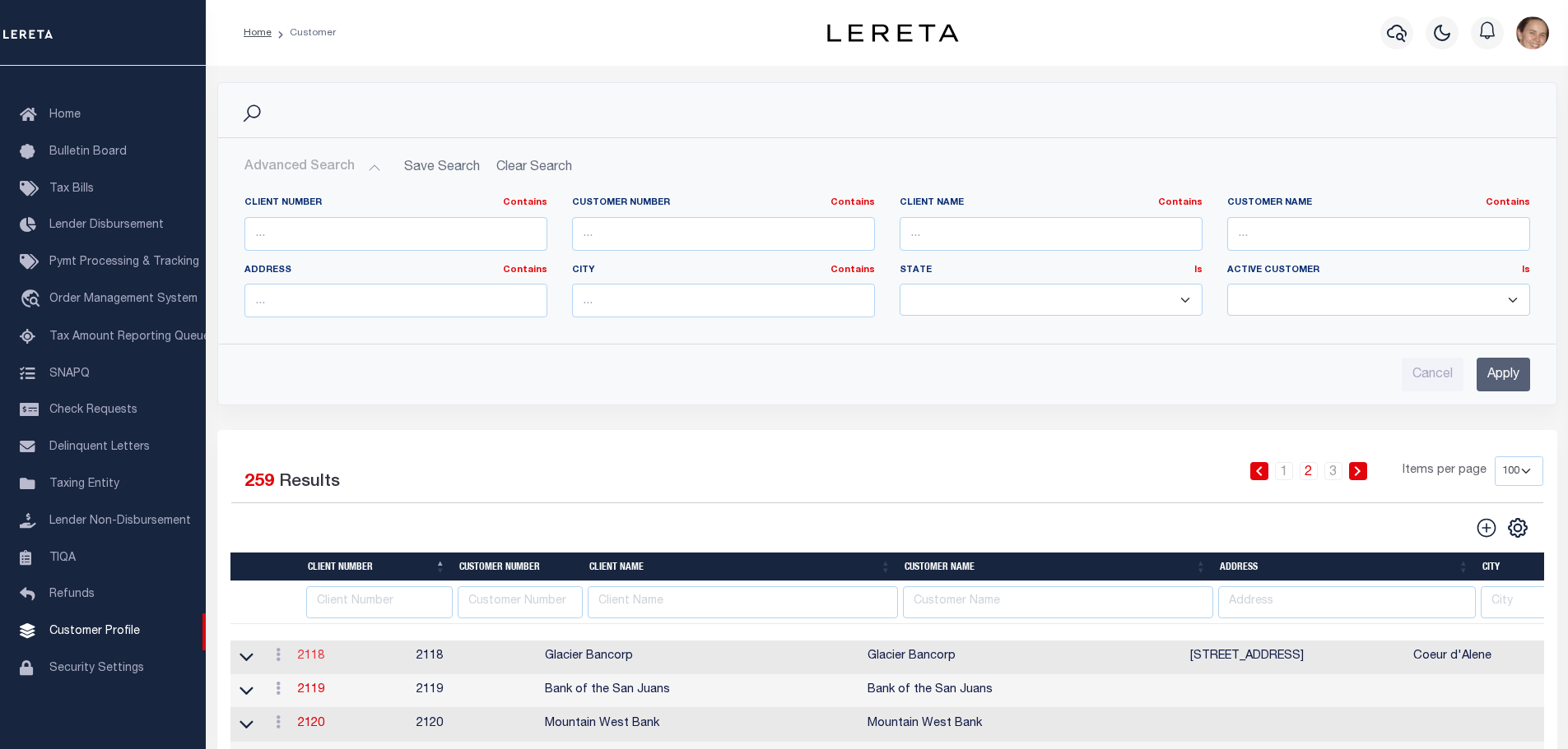
click at [309, 657] on link "2118" at bounding box center [311, 656] width 27 height 12
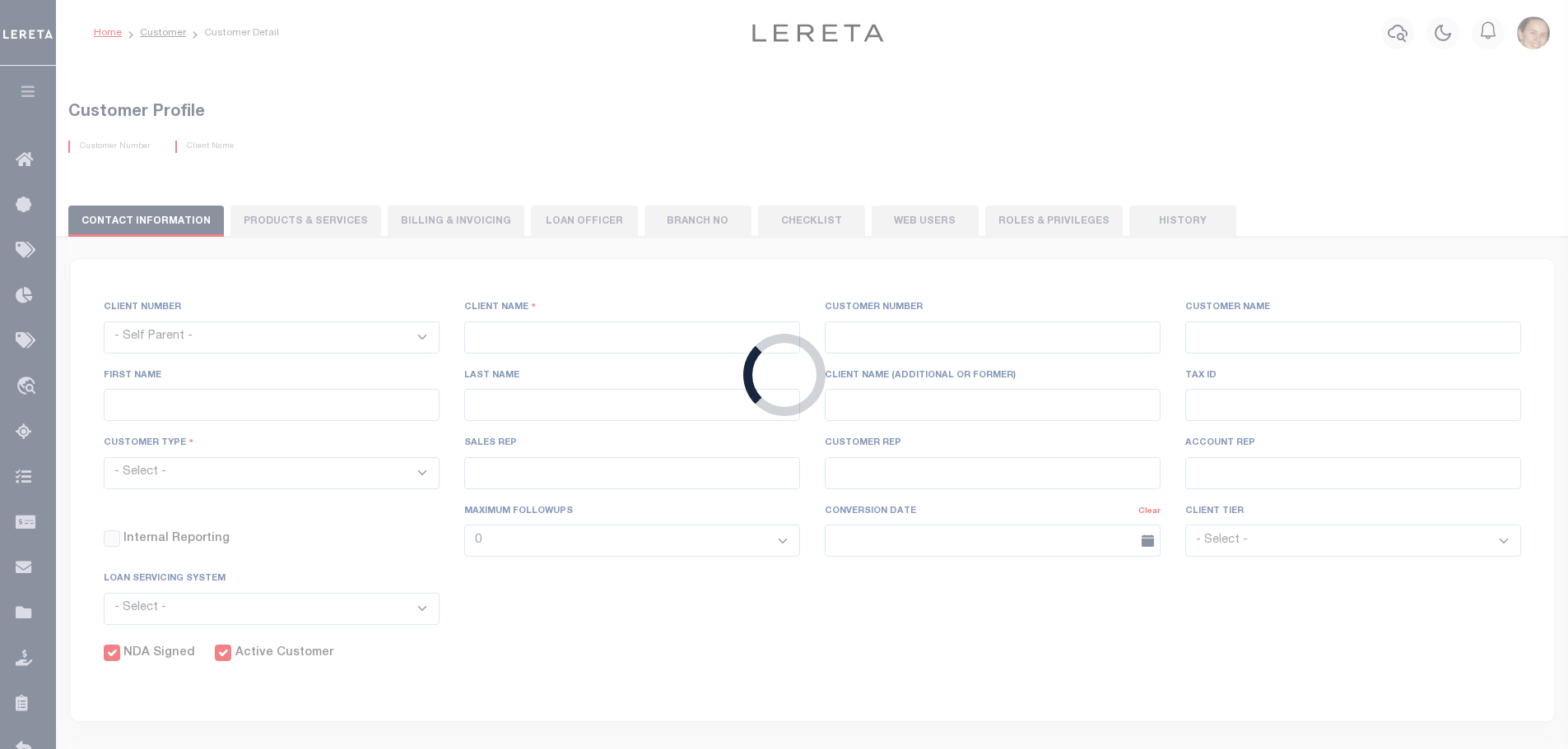
select select
type input "Glacier Bancorp"
type input "2118"
type input "Glacier Bancorp"
type input "[PERSON_NAME]"
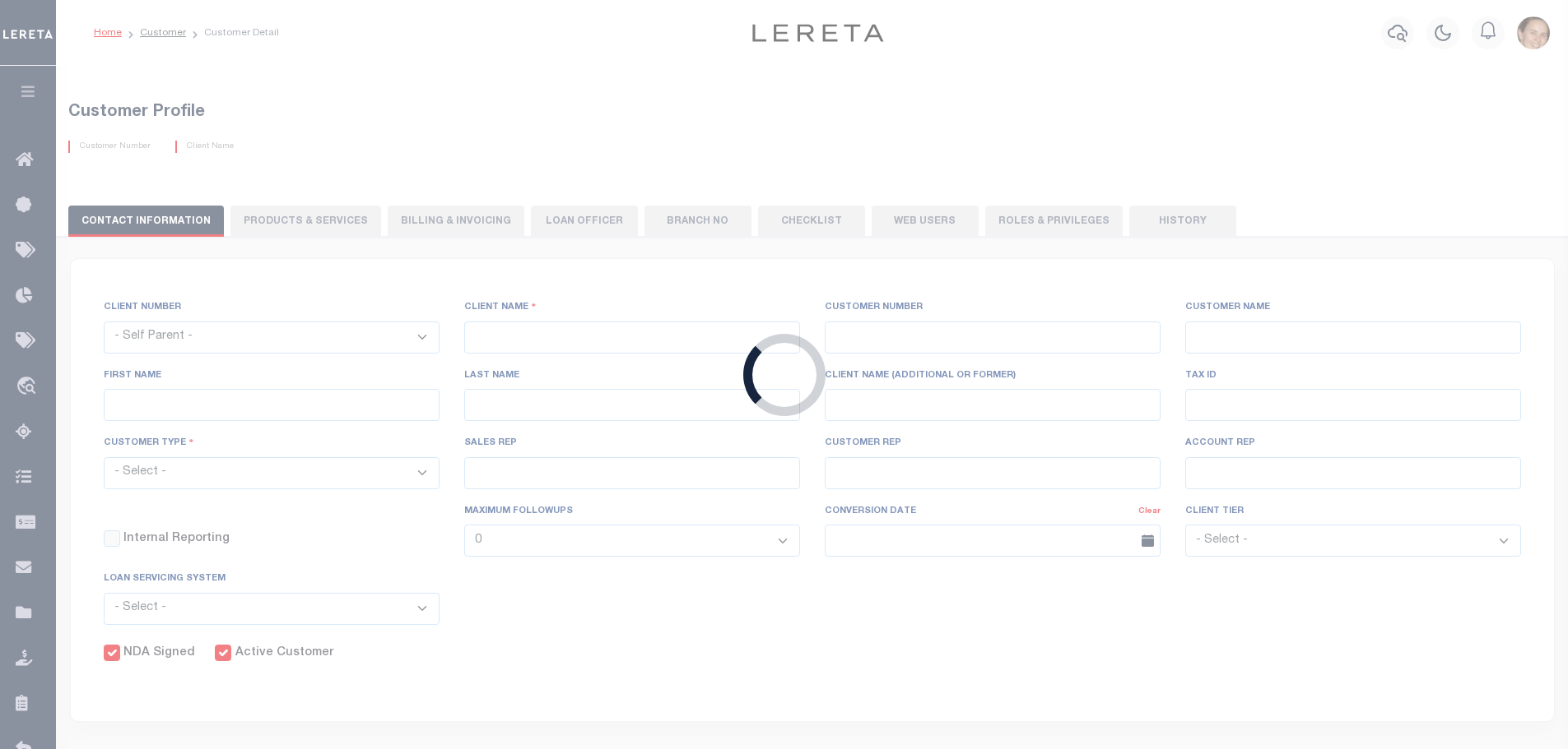
type input "[PERSON_NAME]"
select select "Residential"
type input "[PERSON_NAME]"
select select "JHS"
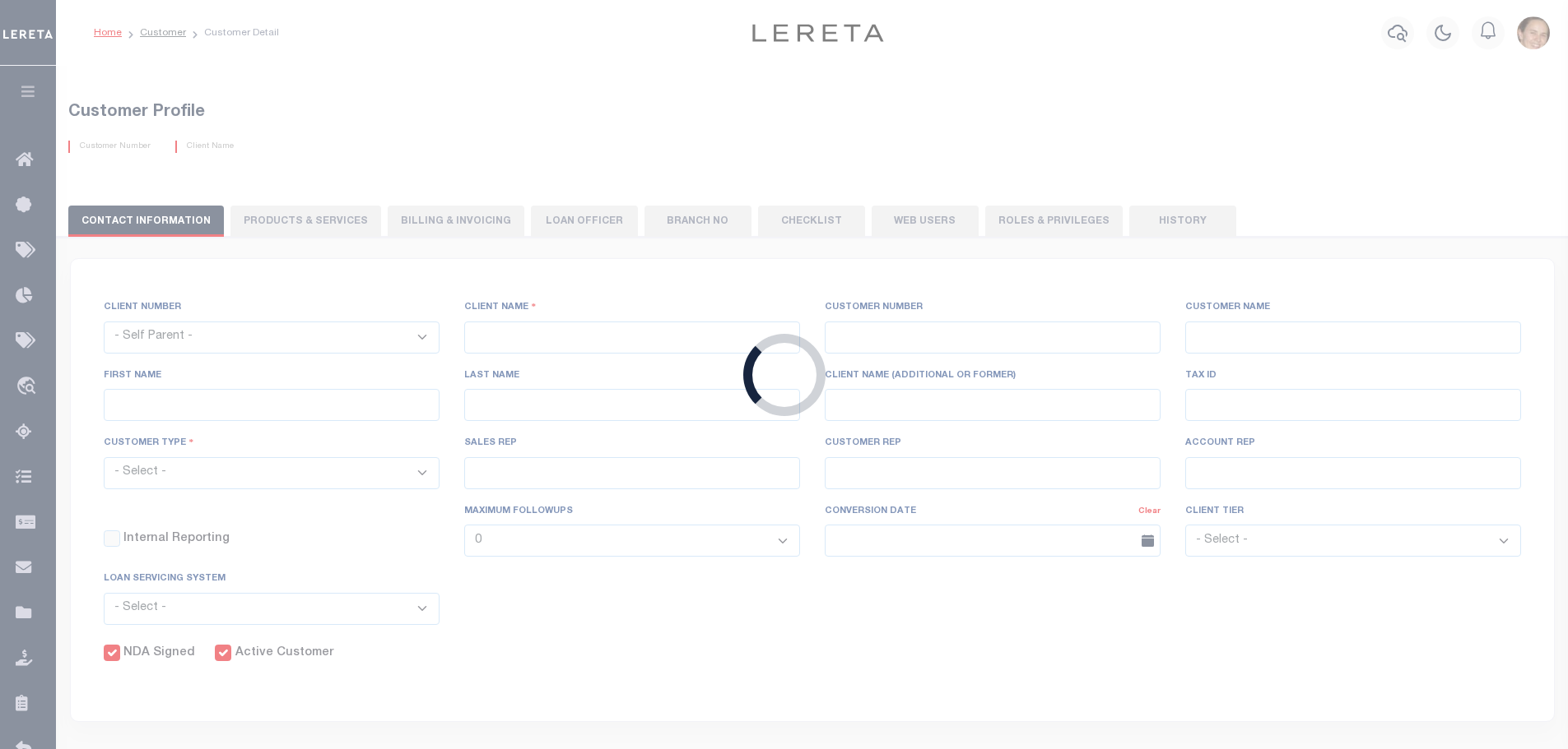
checkbox input "true"
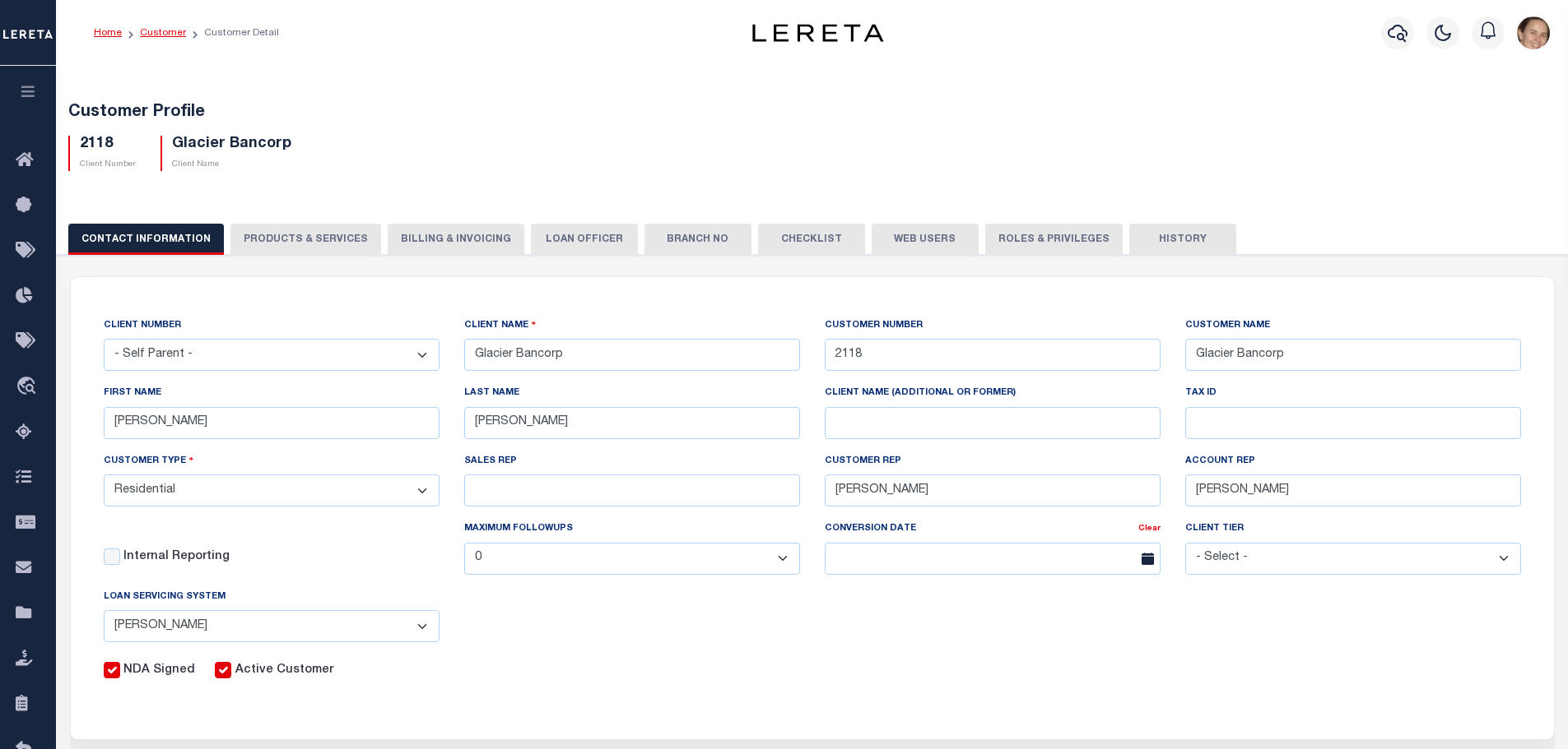
click at [165, 36] on link "Customer" at bounding box center [163, 33] width 46 height 10
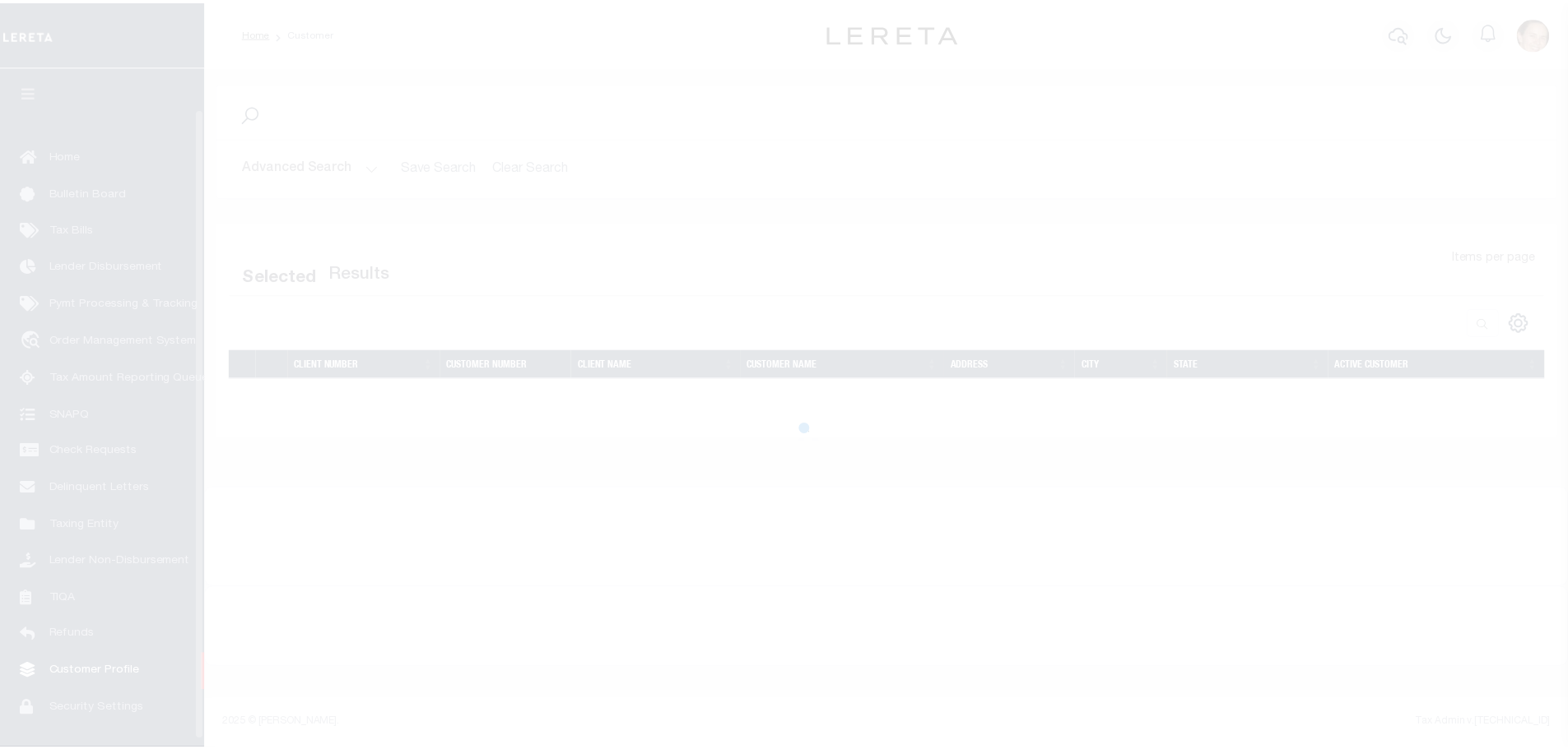
scroll to position [44, 0]
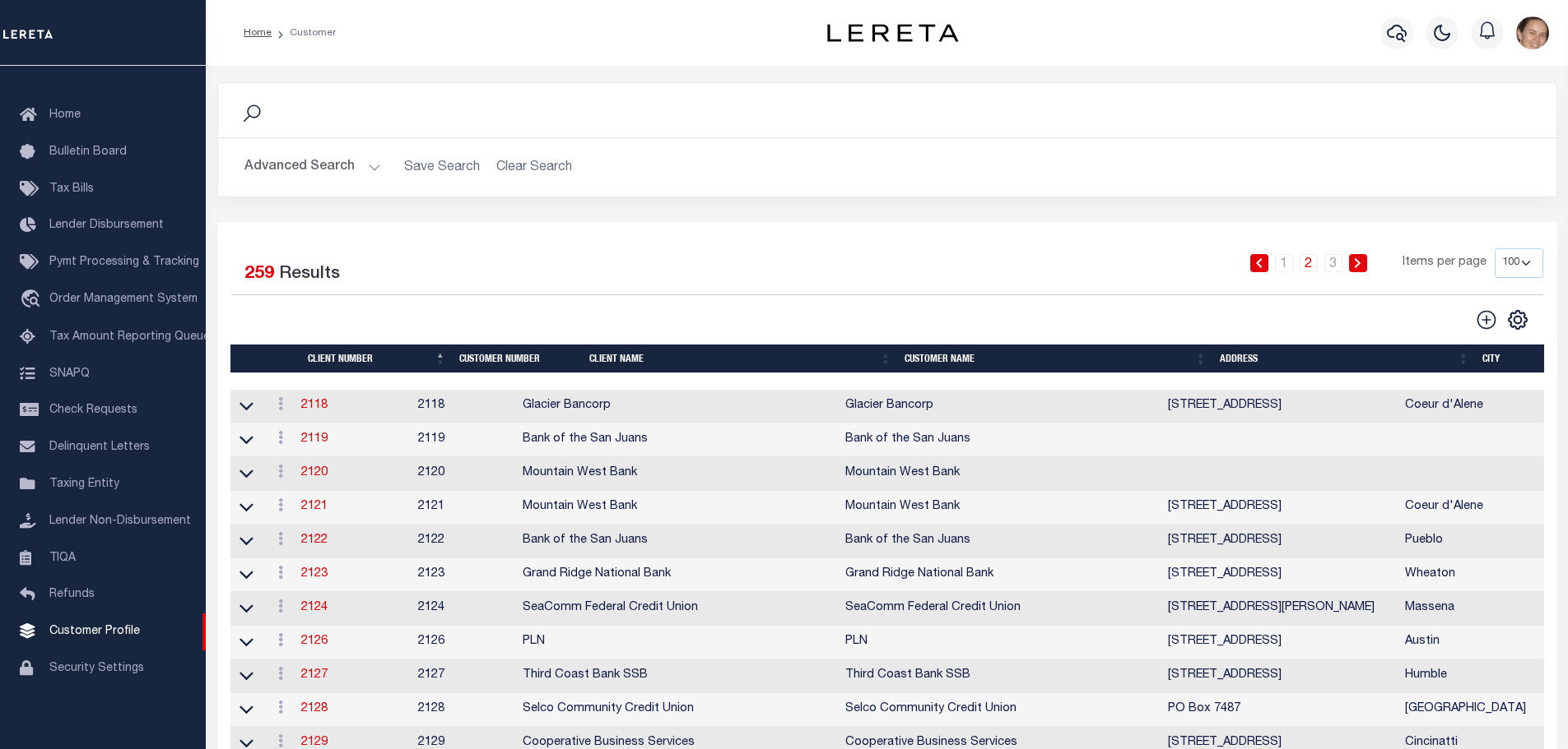
click at [368, 166] on button "Advanced Search" at bounding box center [313, 167] width 136 height 33
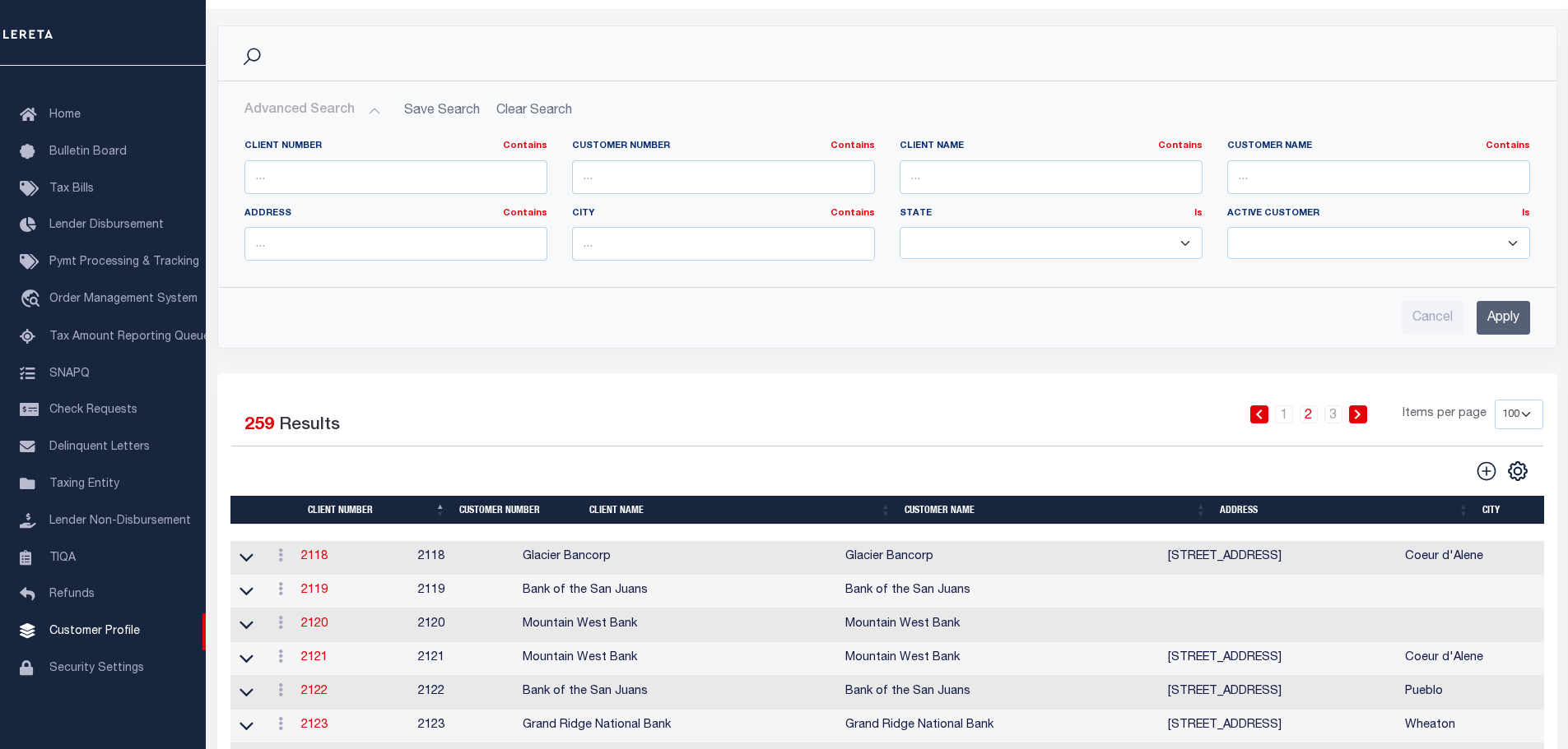
scroll to position [0, 0]
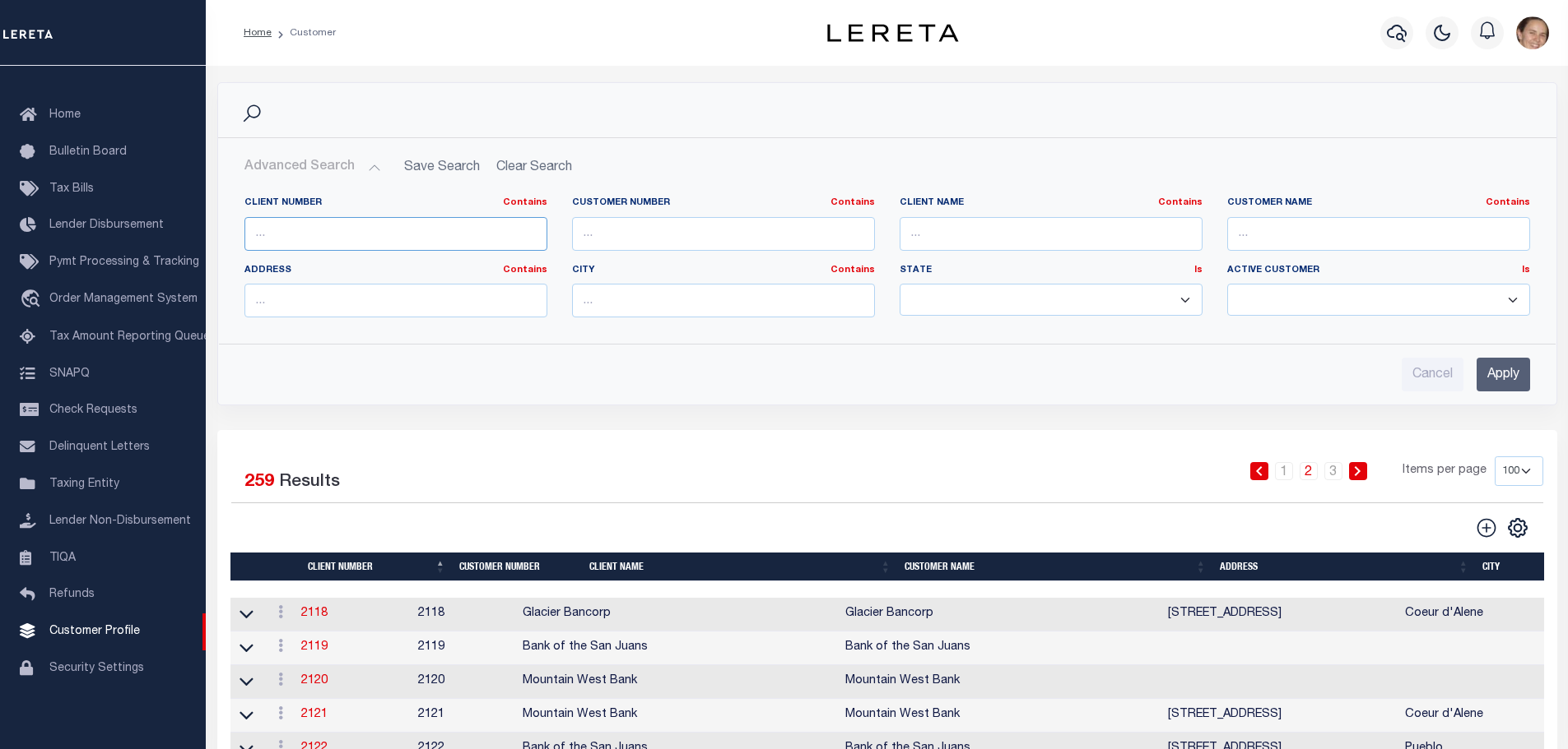
click at [531, 232] on input "text" at bounding box center [396, 234] width 303 height 34
click at [543, 230] on input "text" at bounding box center [396, 234] width 303 height 34
click at [527, 309] on input "text" at bounding box center [396, 301] width 303 height 34
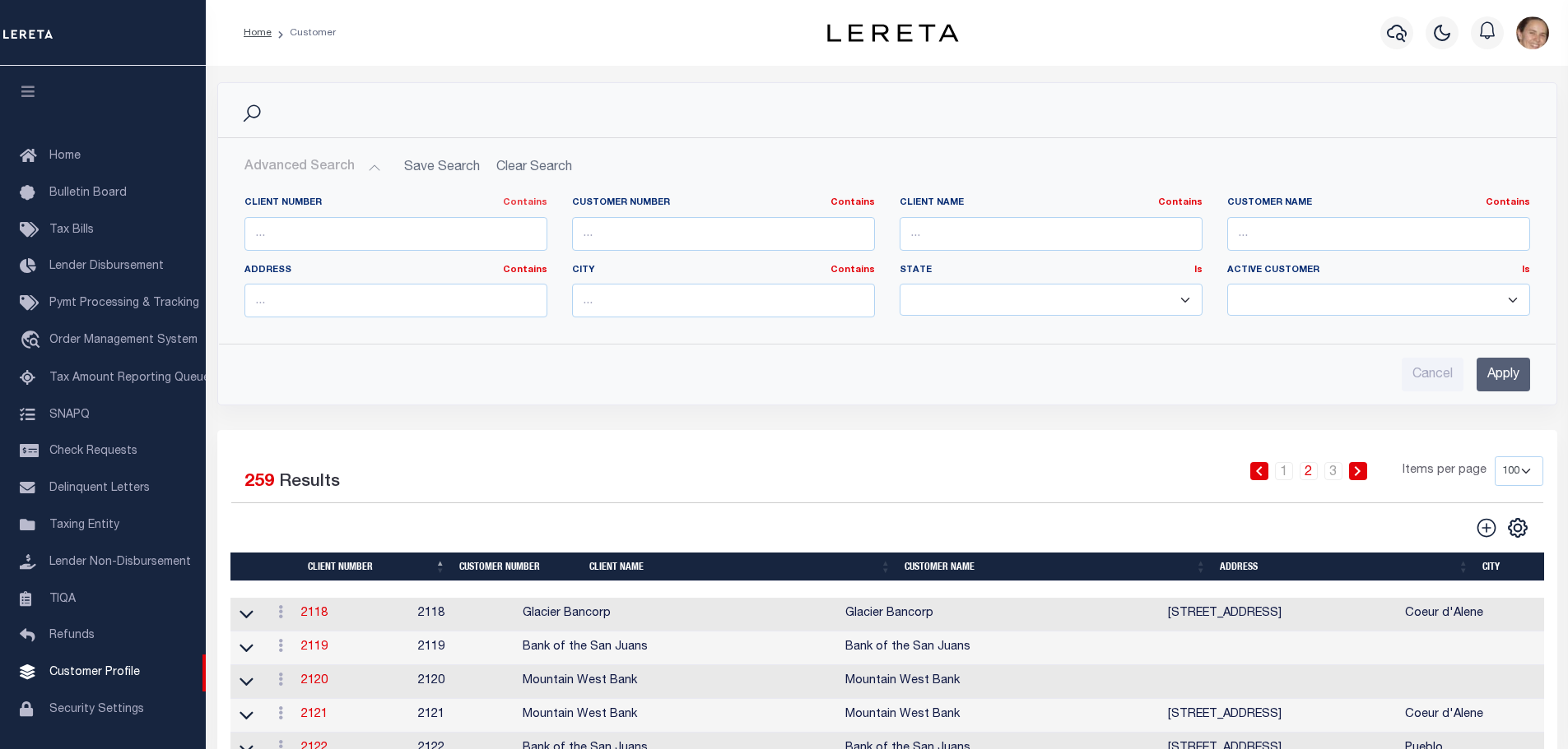
click at [531, 204] on link "Contains" at bounding box center [524, 202] width 44 height 9
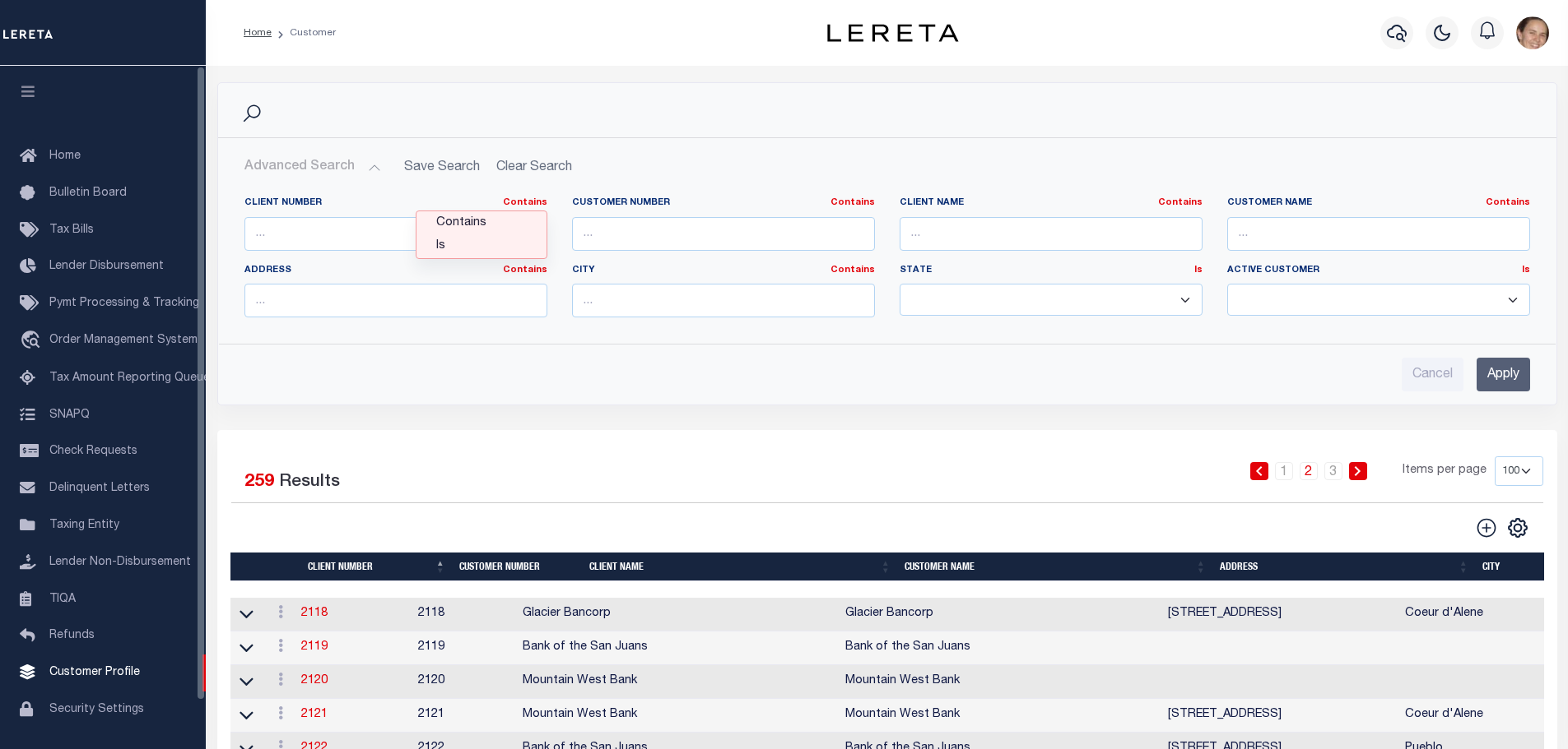
click at [834, 101] on div "Search" at bounding box center [887, 111] width 1312 height 28
click at [497, 234] on input "text" at bounding box center [396, 234] width 303 height 34
click at [758, 375] on div "Cancel Apply" at bounding box center [888, 375] width 1286 height 34
click at [369, 172] on button "Advanced Search" at bounding box center [313, 167] width 136 height 33
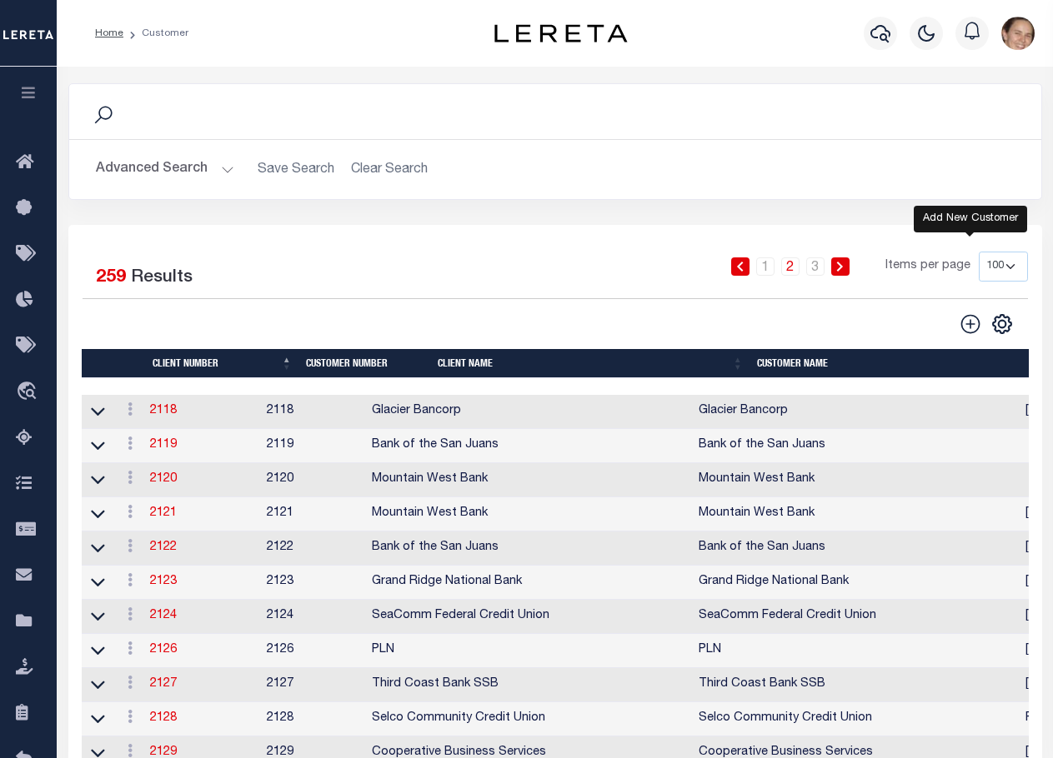
click at [971, 328] on icon at bounding box center [970, 324] width 22 height 22
type input "0"
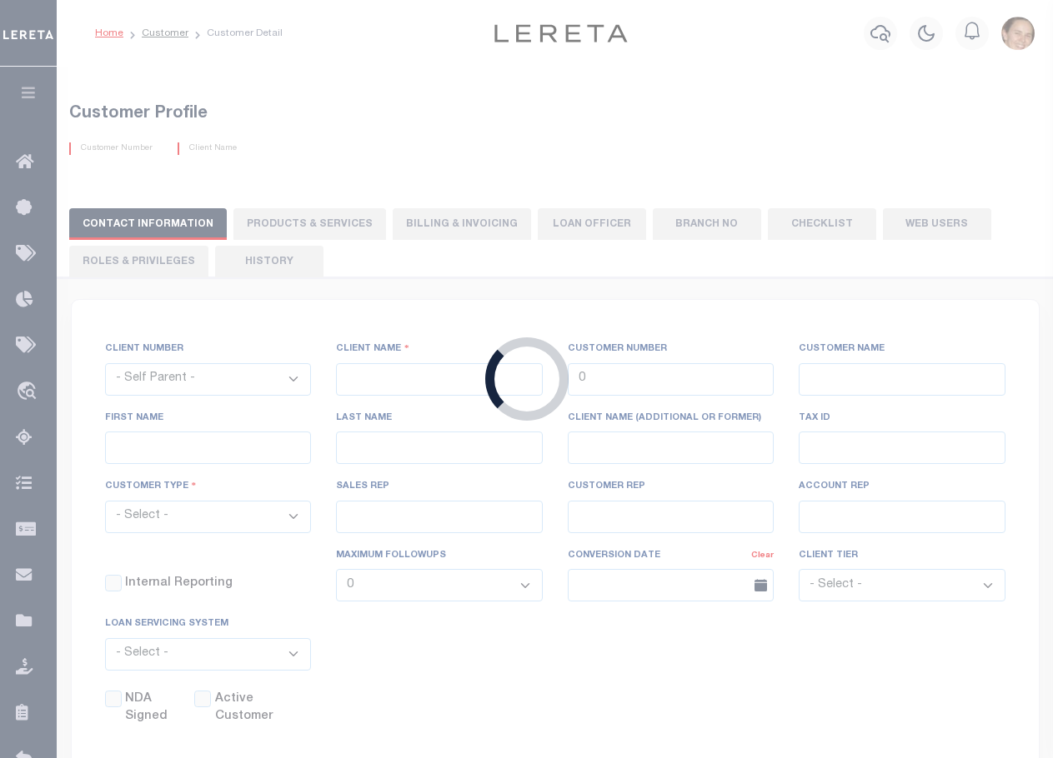
checkbox input "false"
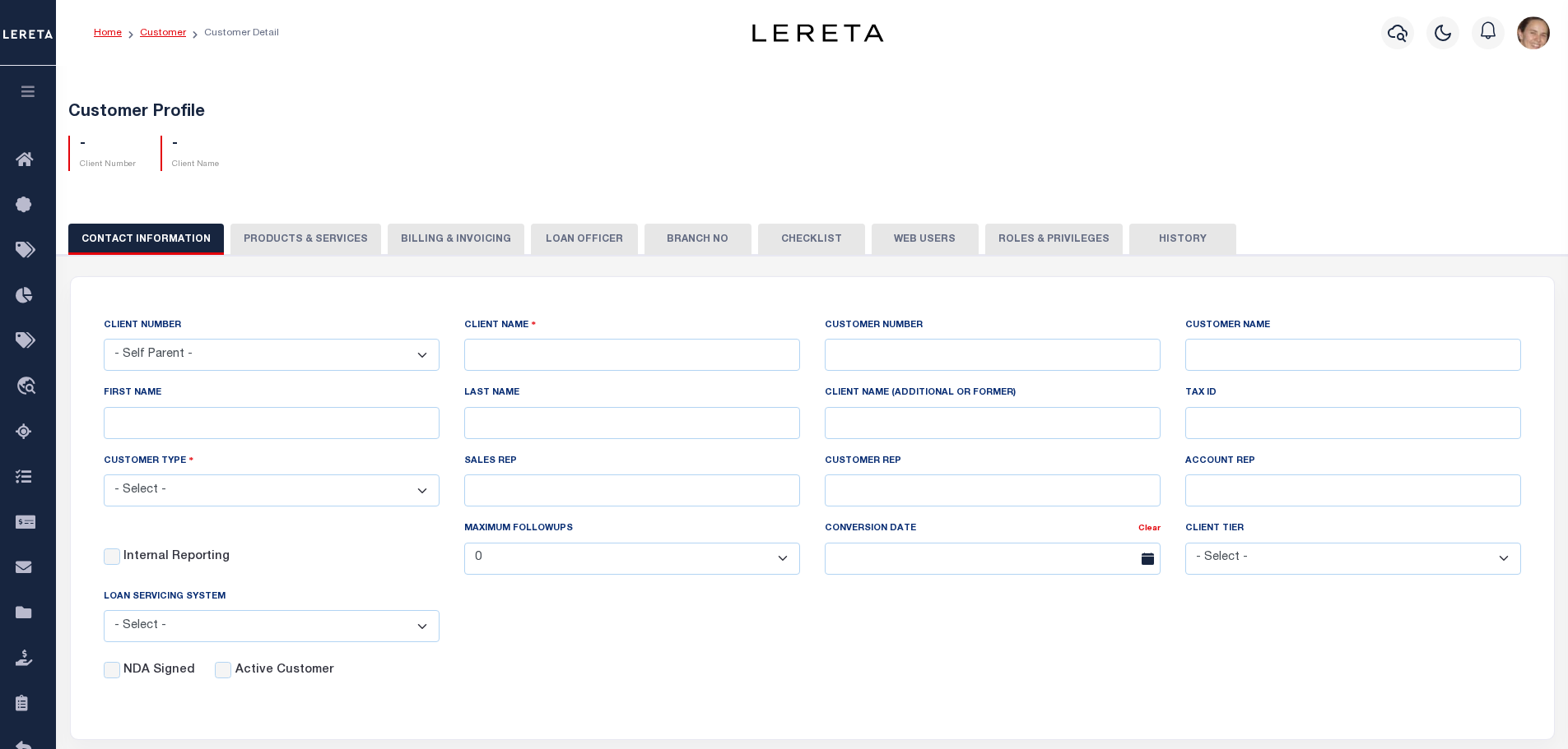
click at [162, 35] on link "Customer" at bounding box center [163, 33] width 46 height 10
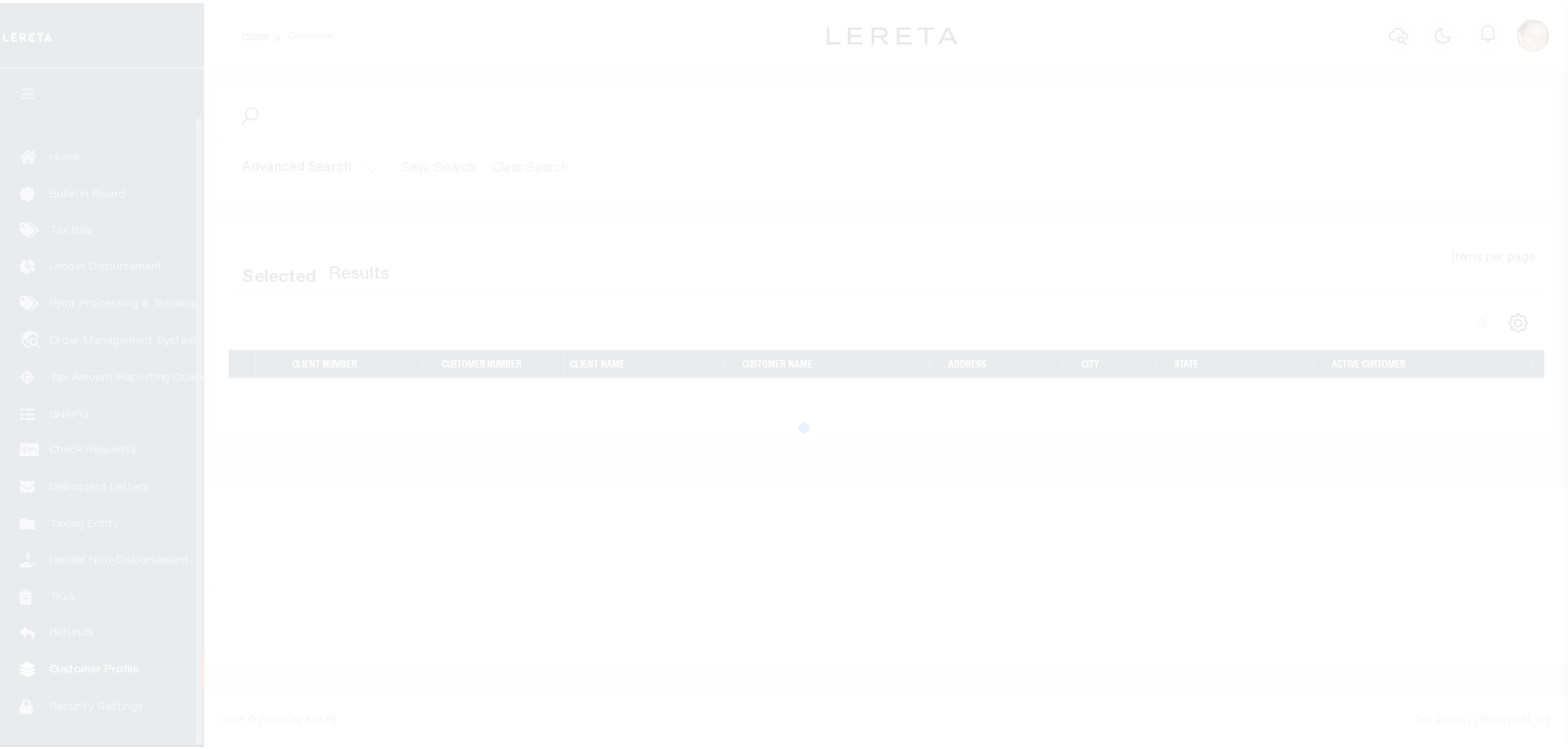
scroll to position [52, 0]
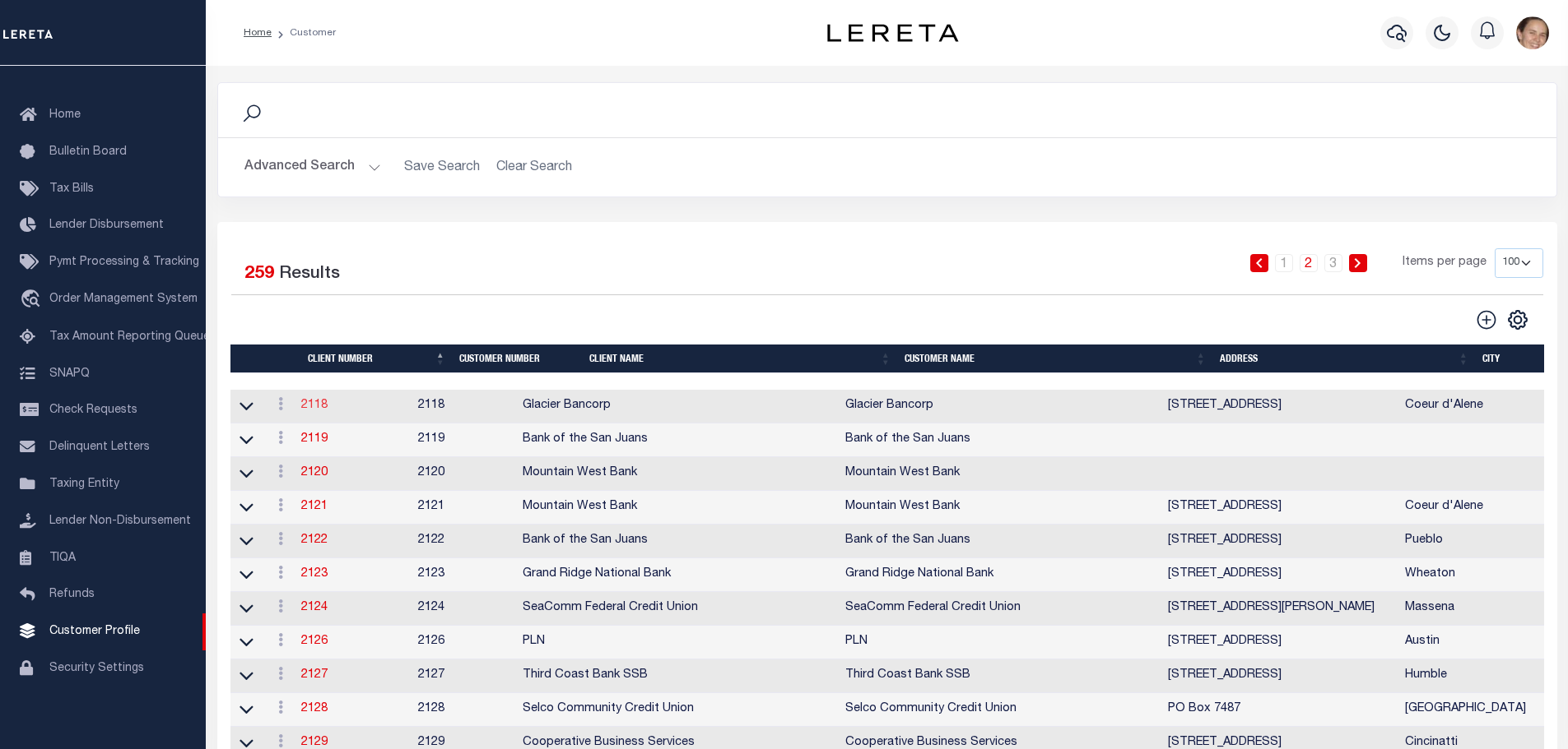
click at [313, 412] on link "2118" at bounding box center [314, 406] width 27 height 12
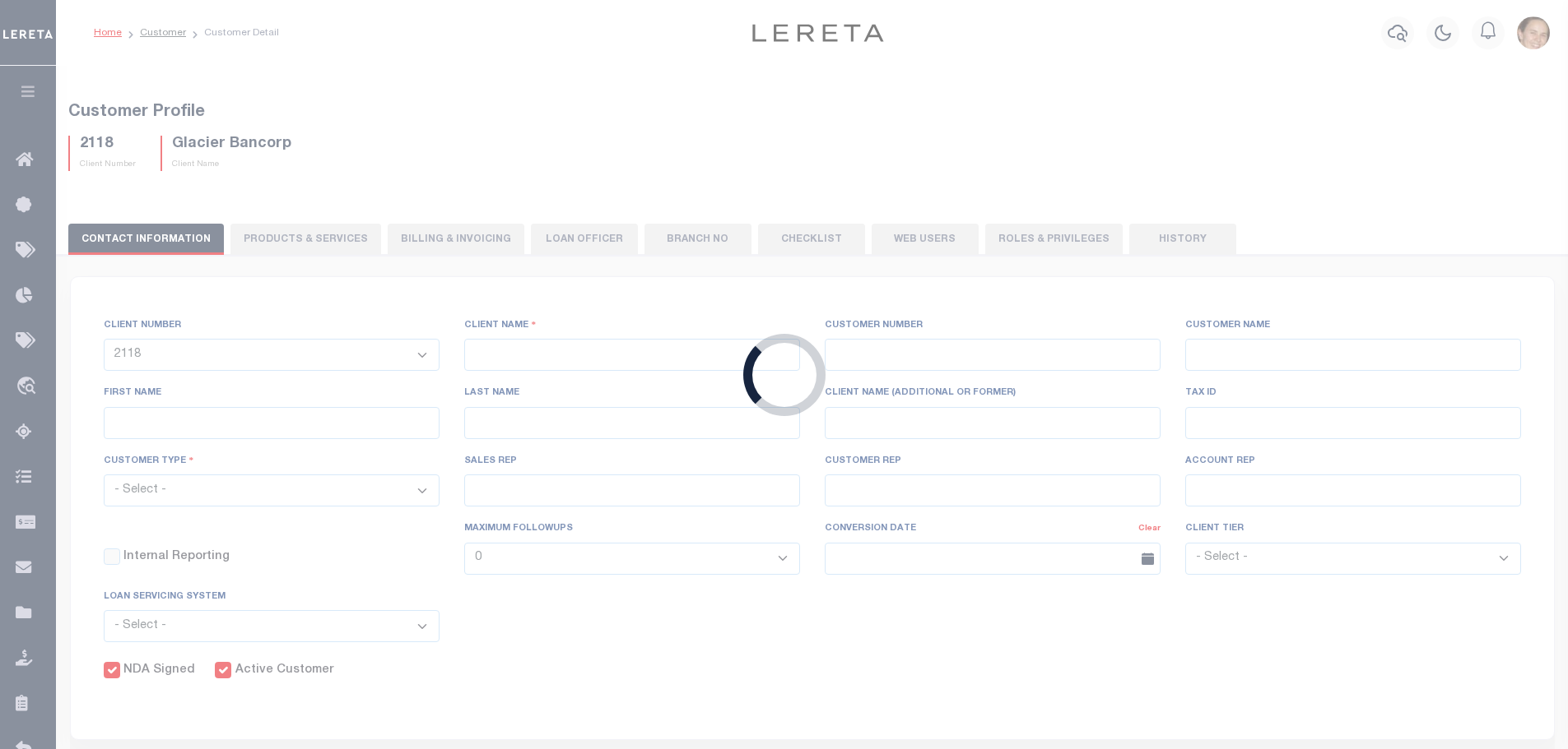
select select
type input "Glacier Bancorp"
type input "2118"
type input "Glacier Bancorp"
type input "[PERSON_NAME]"
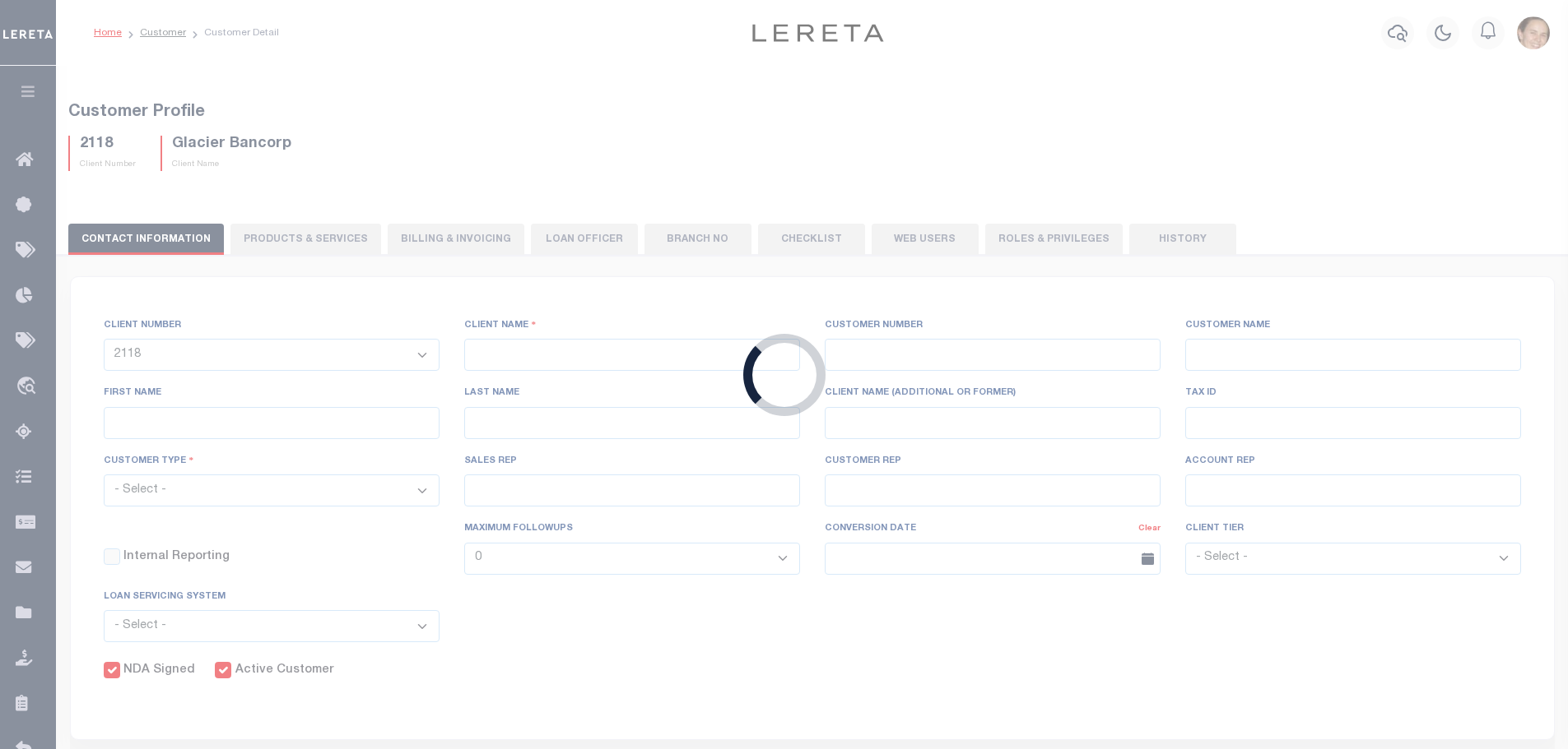
type input "[PERSON_NAME]"
select select "Residential"
type input "[PERSON_NAME]"
select select "JHS"
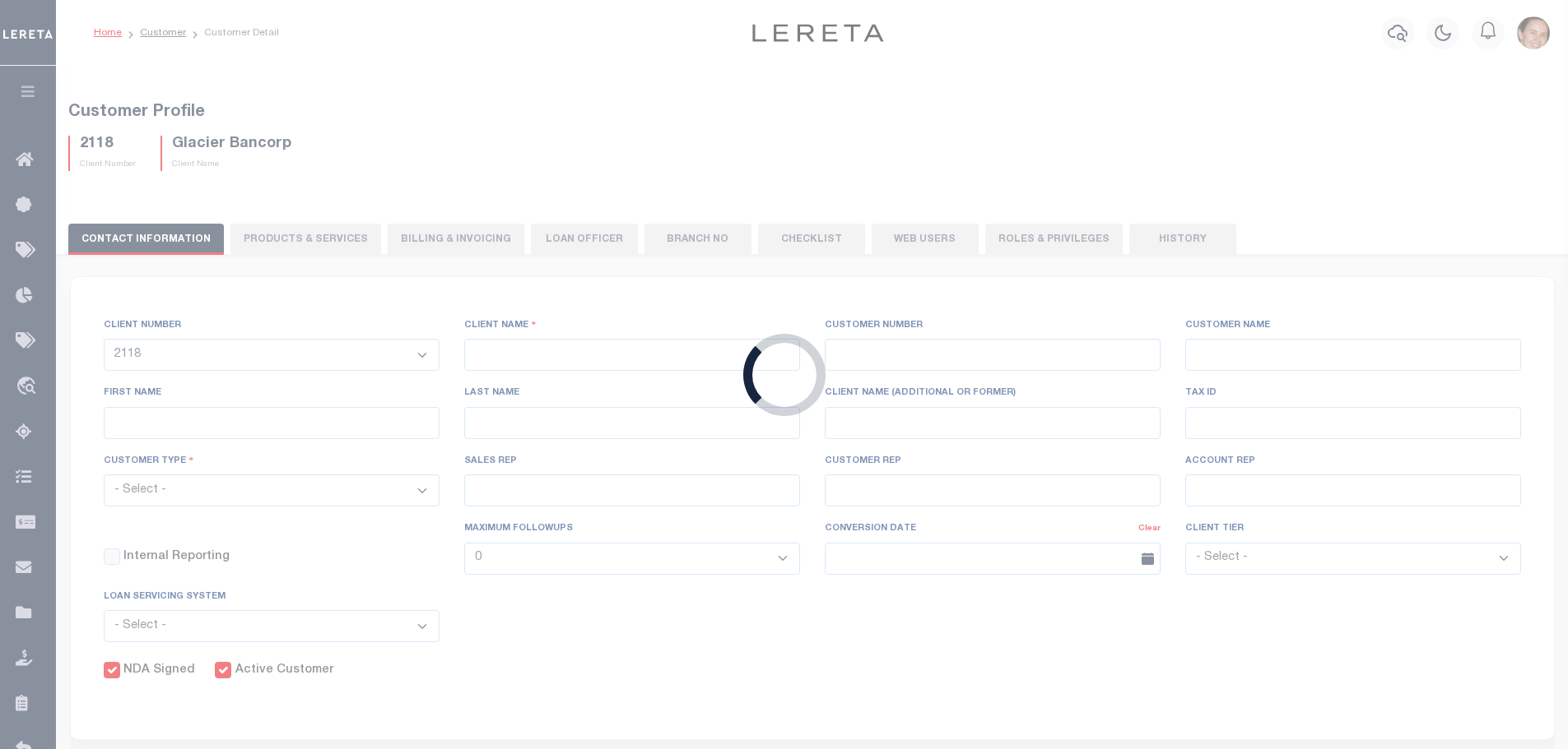
checkbox input "true"
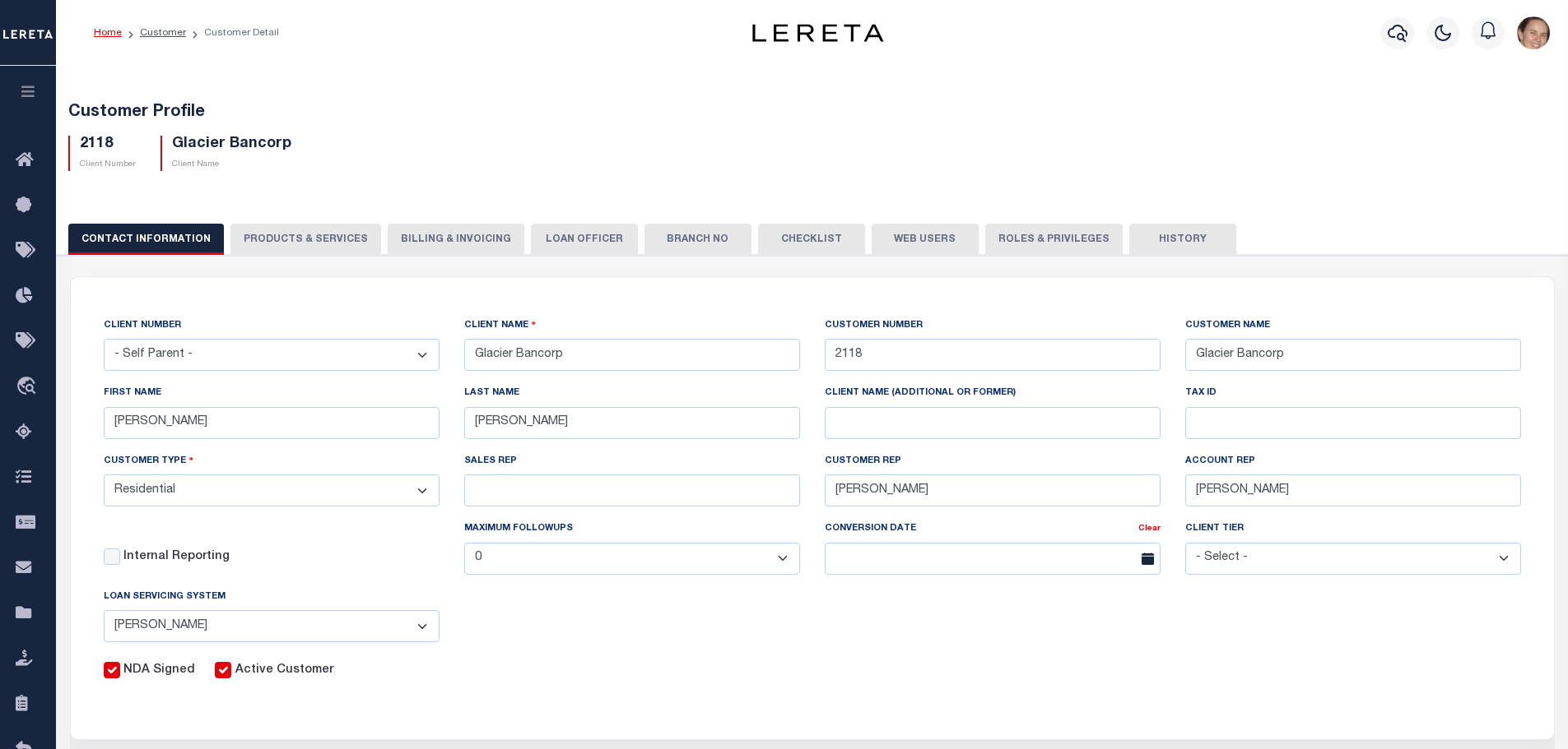
drag, startPoint x: 769, startPoint y: 232, endPoint x: 843, endPoint y: 254, distance: 77.2
click at [769, 232] on button "Checklist" at bounding box center [812, 240] width 107 height 32
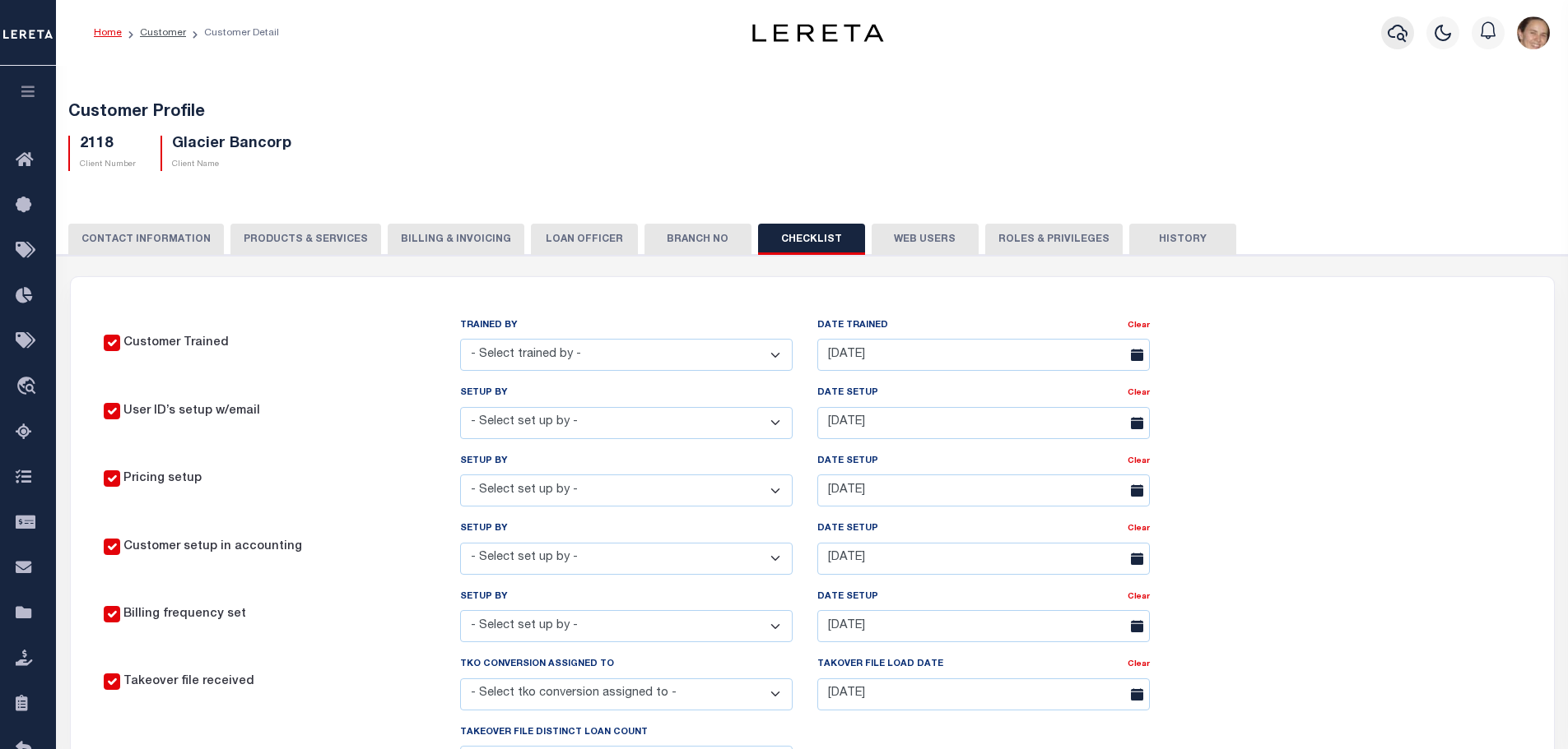
click at [1398, 42] on icon "button" at bounding box center [1397, 33] width 20 height 20
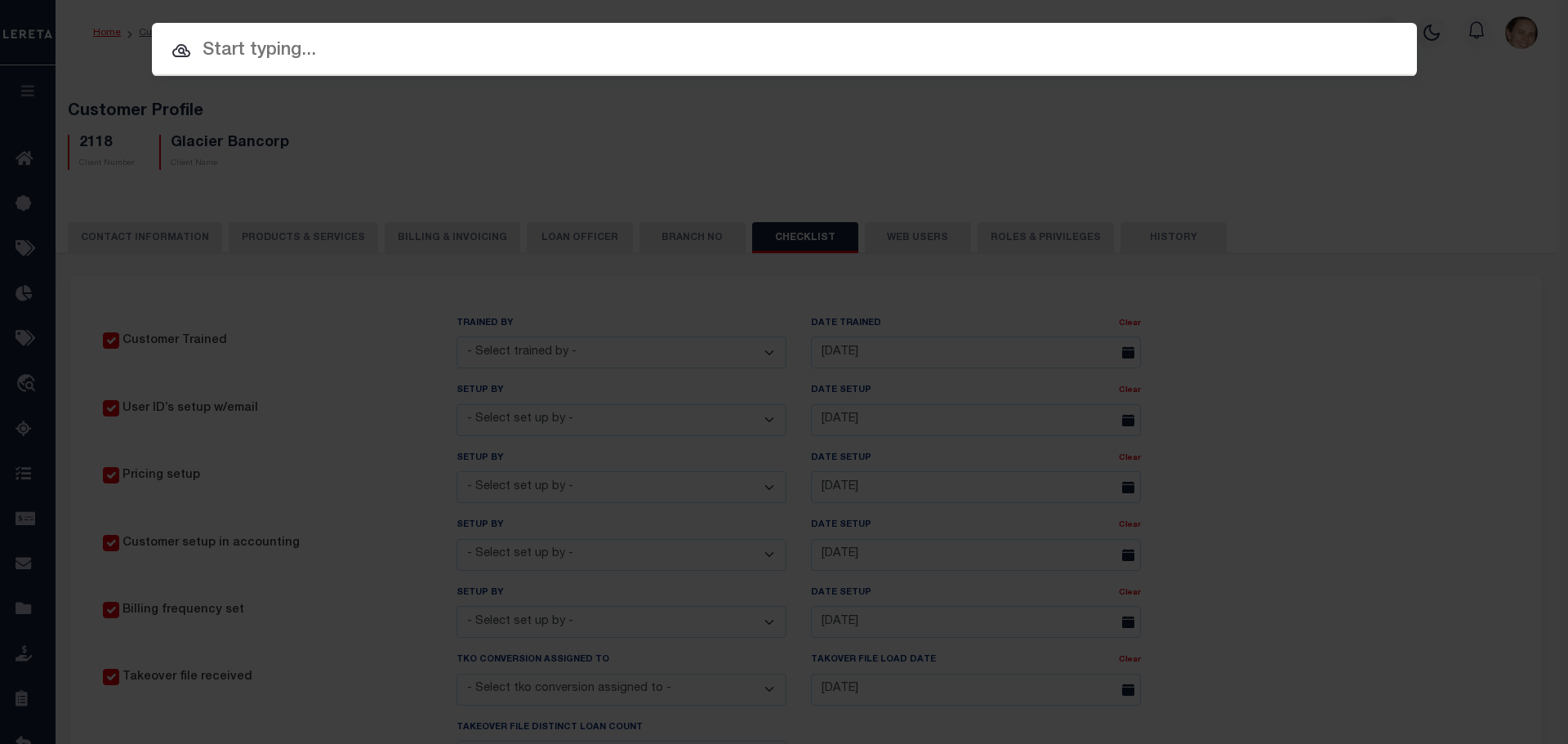
click at [1436, 41] on div "Include Loans TBM Customers Borrowers Payments (Lender Non-Disb) Payments (Lend…" at bounding box center [784, 372] width 1568 height 744
click at [1434, 103] on div "Include Loans TBM Customers Borrowers Payments (Lender Non-Disb) Payments (Lend…" at bounding box center [784, 372] width 1568 height 744
click at [472, 40] on input "text" at bounding box center [784, 51] width 1265 height 28
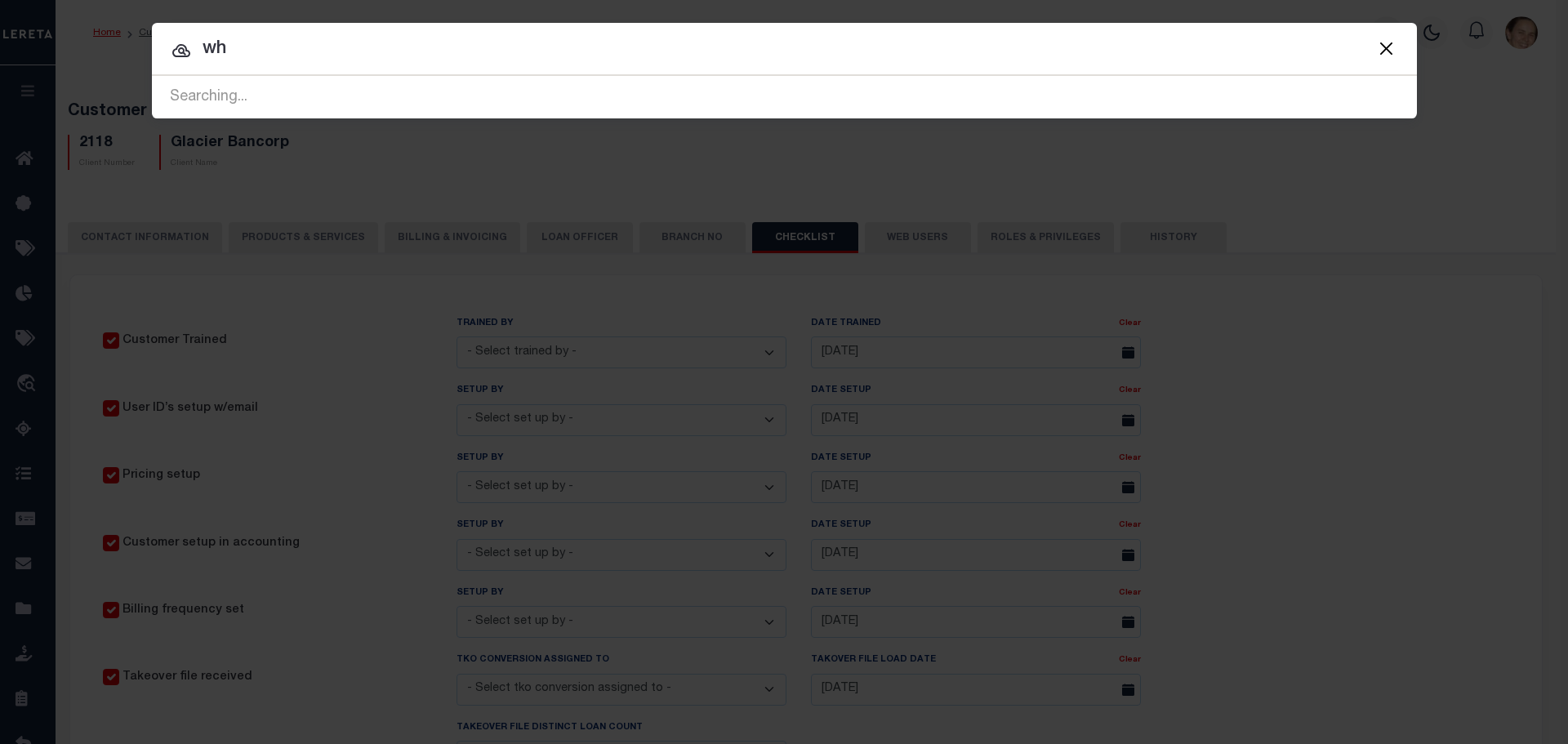
type input "w"
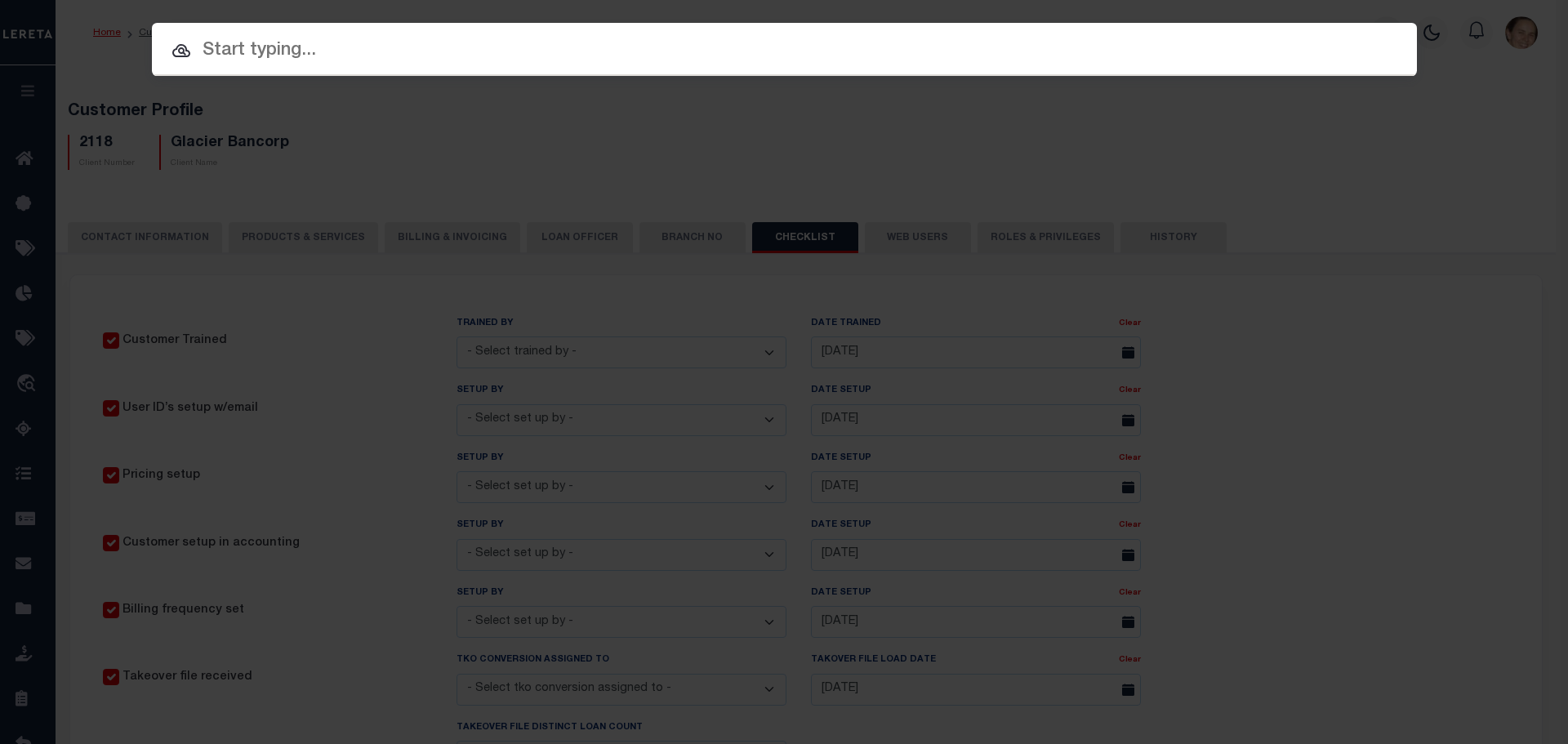
click at [1484, 163] on div "Include Loans TBM Customers Borrowers Payments (Lender Non-Disb) Payments (Lend…" at bounding box center [784, 372] width 1568 height 744
click at [176, 56] on icon at bounding box center [181, 50] width 18 height 13
click at [177, 53] on icon at bounding box center [181, 51] width 20 height 20
click at [292, 59] on input "text" at bounding box center [784, 51] width 1265 height 28
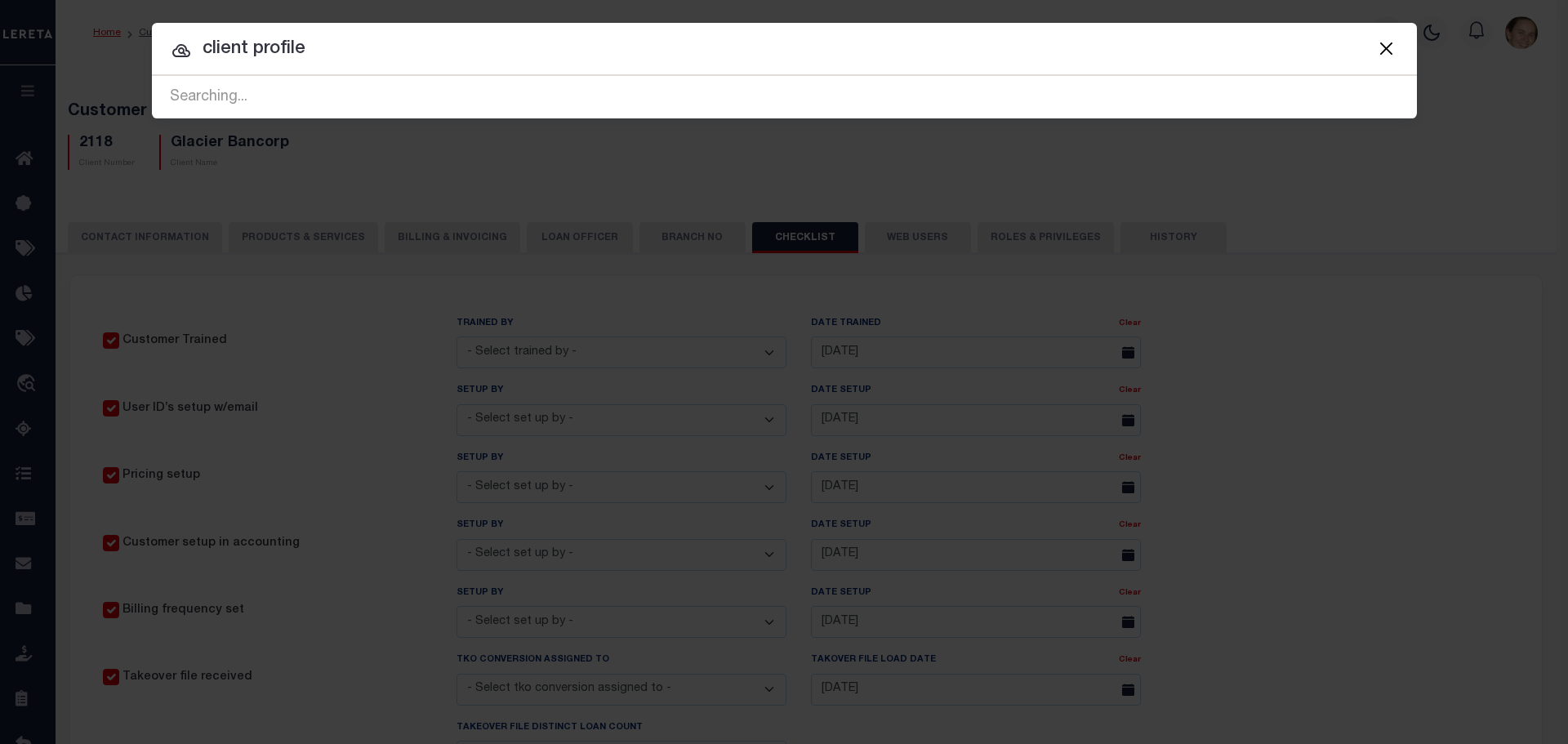
type input "client profile"
click at [1391, 54] on button "Close" at bounding box center [1387, 48] width 22 height 22
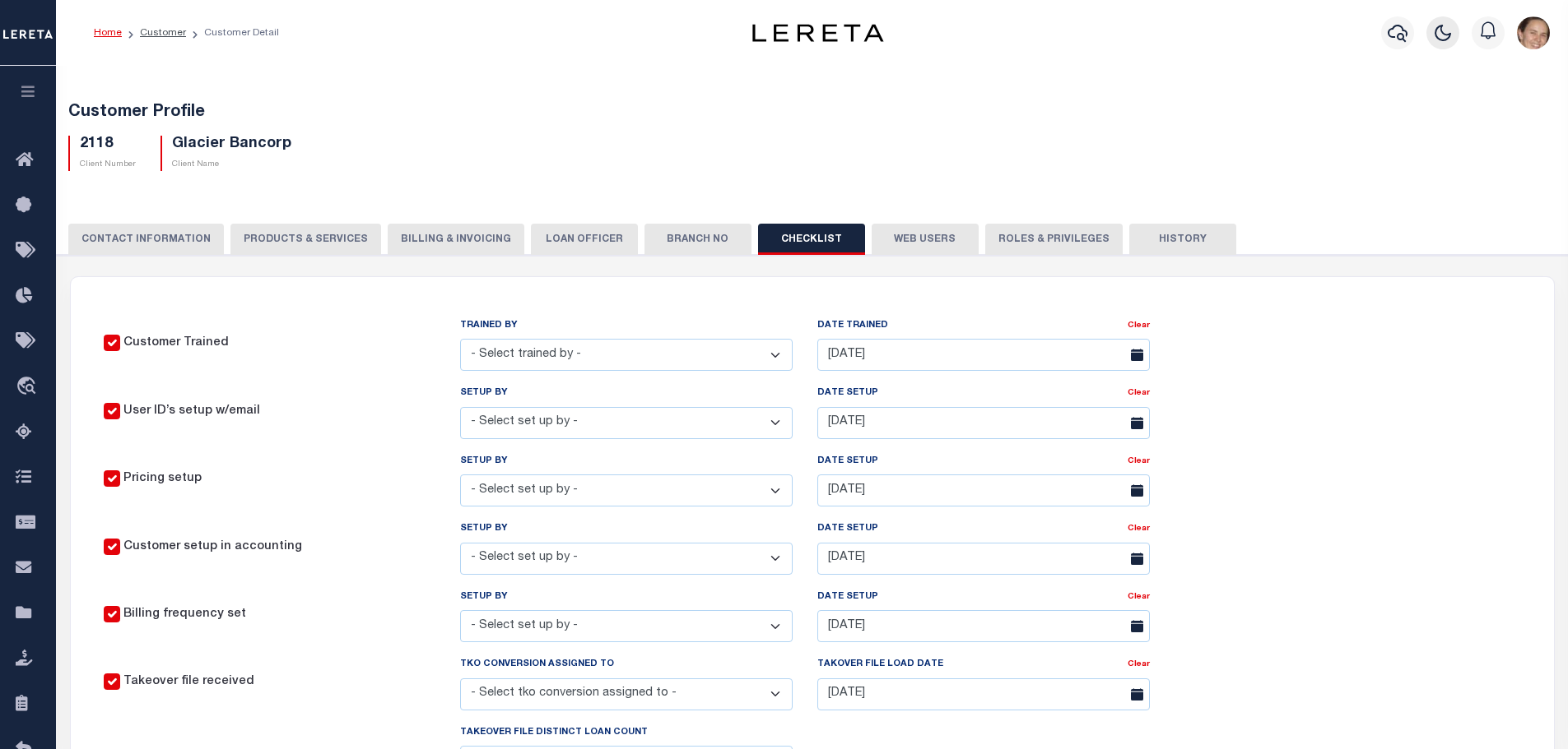
click at [1446, 37] on icon "button" at bounding box center [1443, 33] width 20 height 20
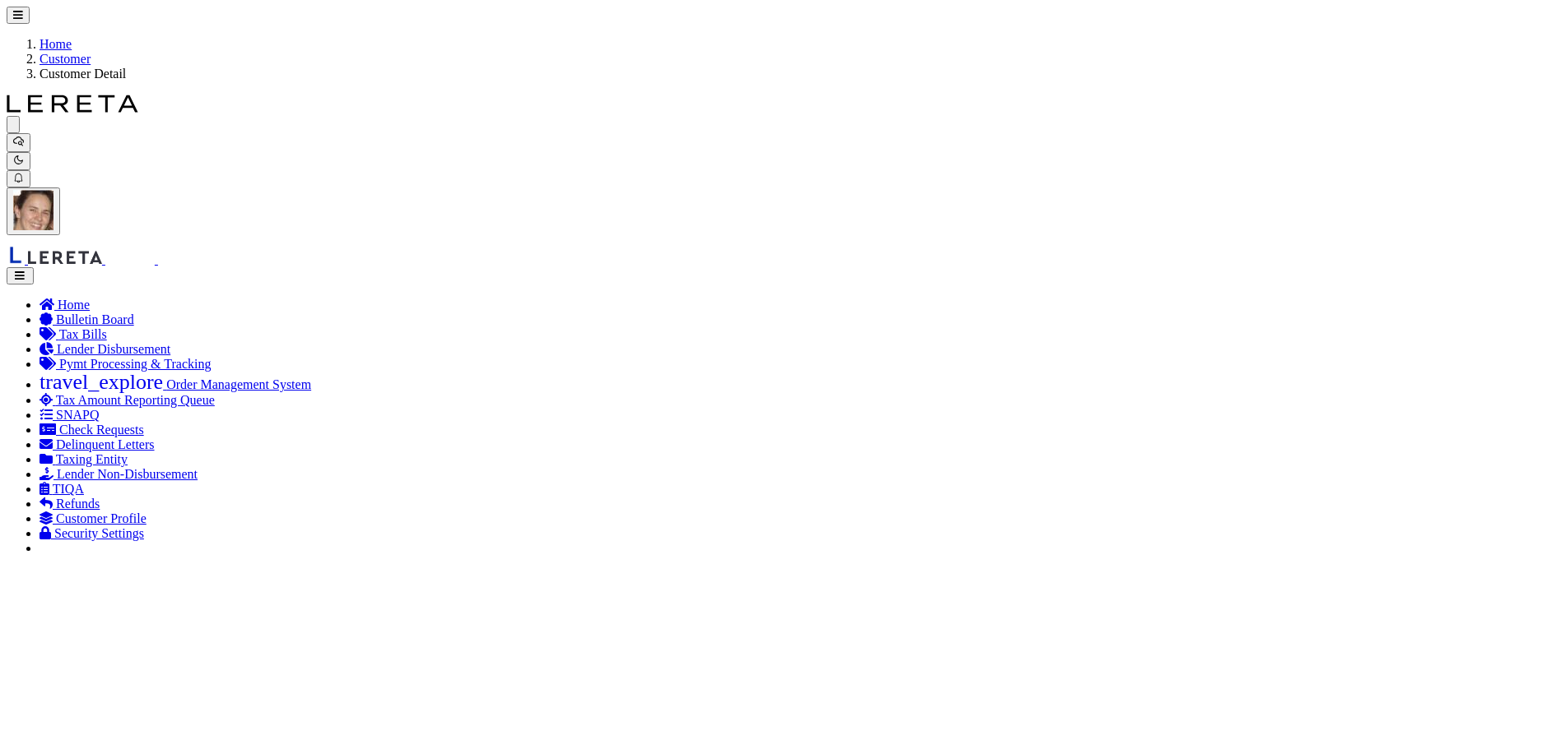
click at [24, 155] on icon "button" at bounding box center [18, 160] width 11 height 11
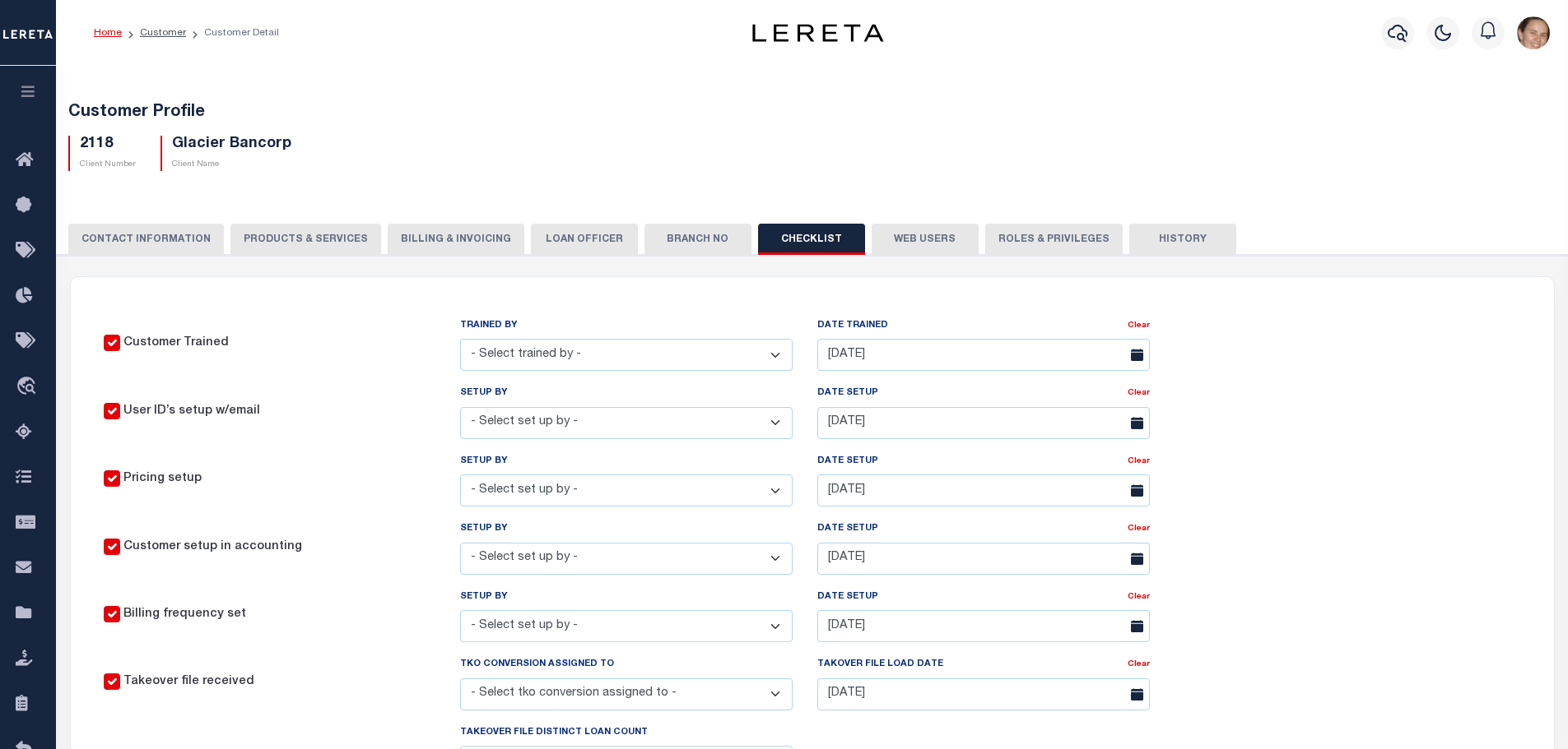
click at [1486, 37] on icon "button" at bounding box center [1487, 32] width 15 height 18
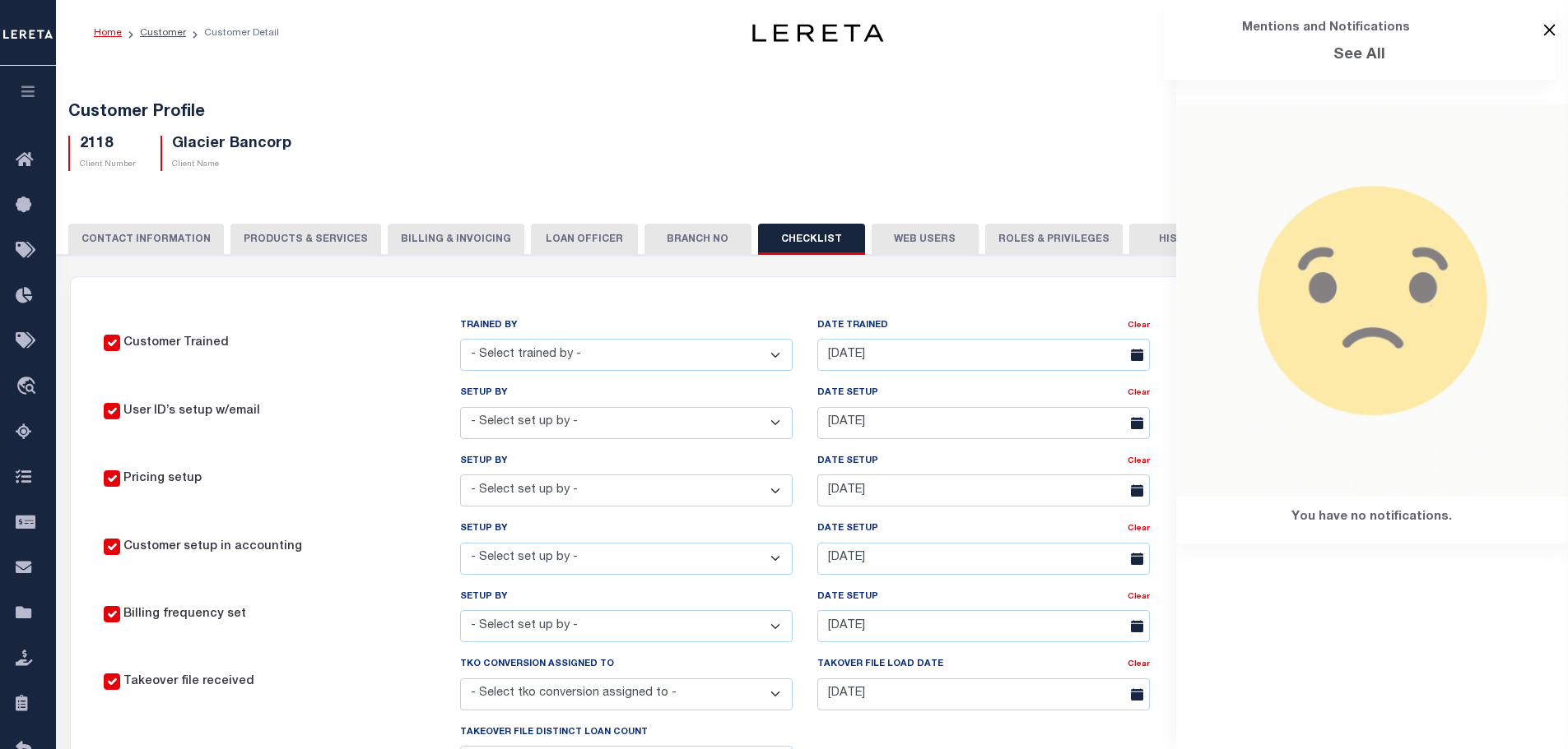
click at [1544, 35] on button "Close" at bounding box center [1549, 30] width 13 height 13
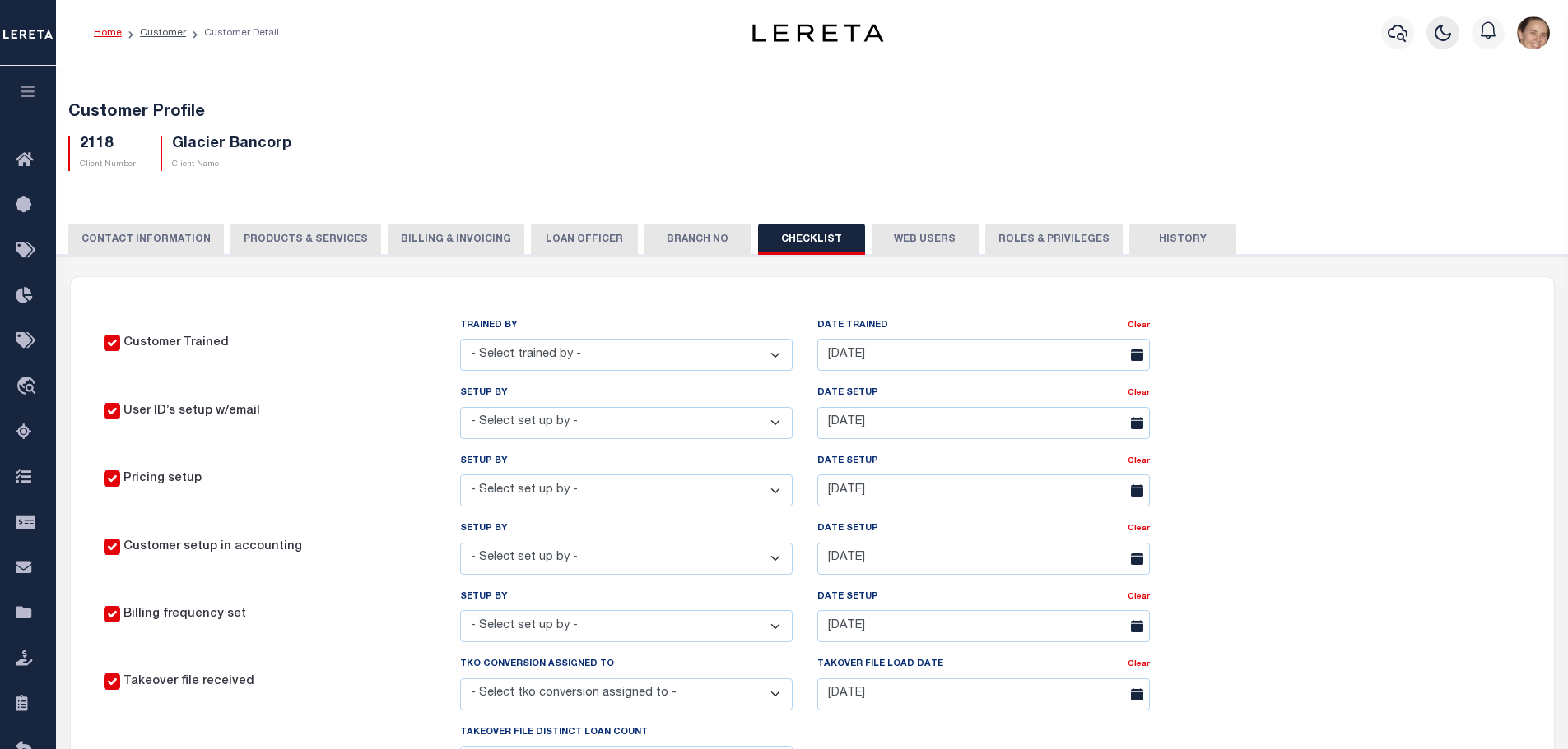
click at [1451, 41] on icon "button" at bounding box center [1443, 33] width 20 height 20
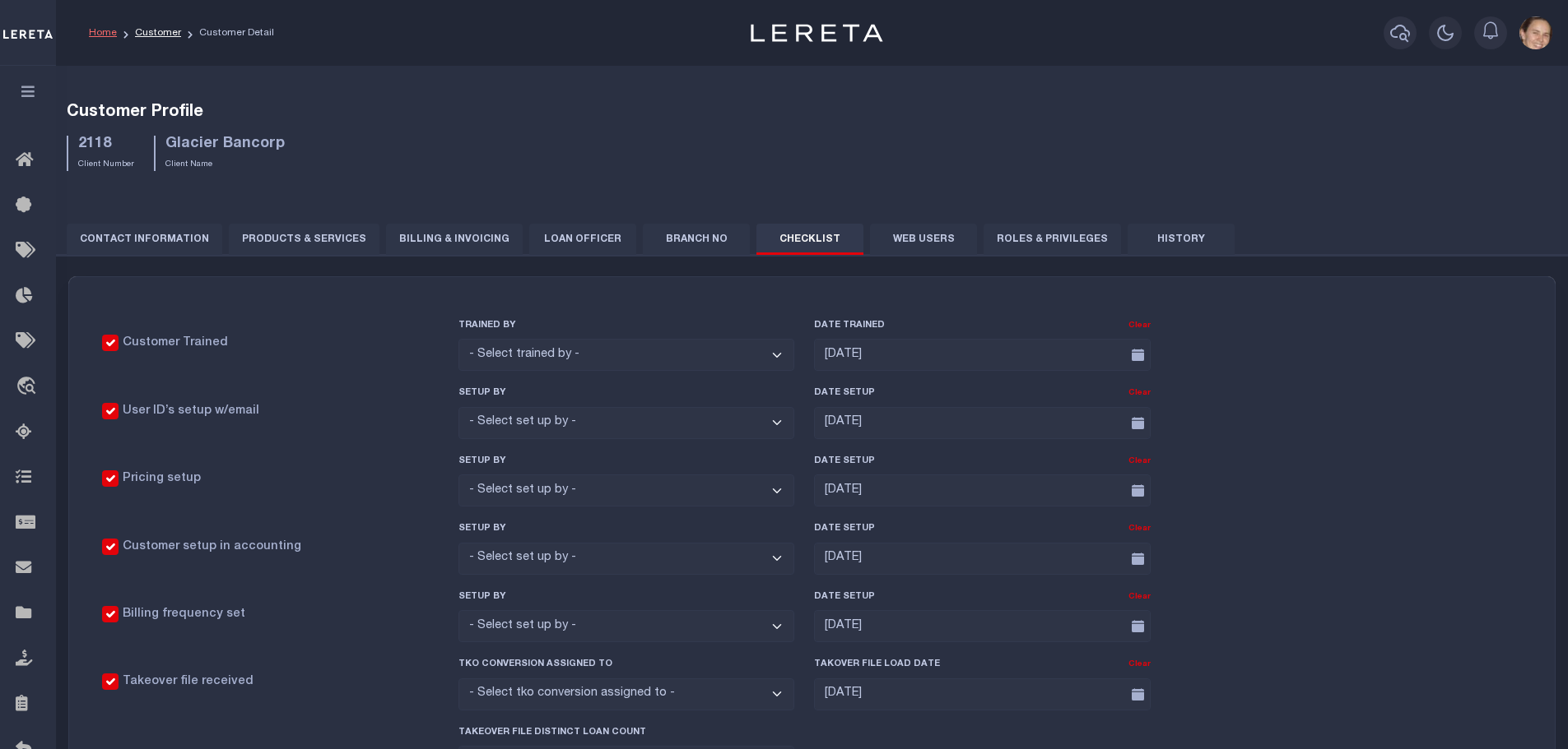
click at [1431, 37] on button "button" at bounding box center [1445, 33] width 33 height 33
